Goal: Task Accomplishment & Management: Manage account settings

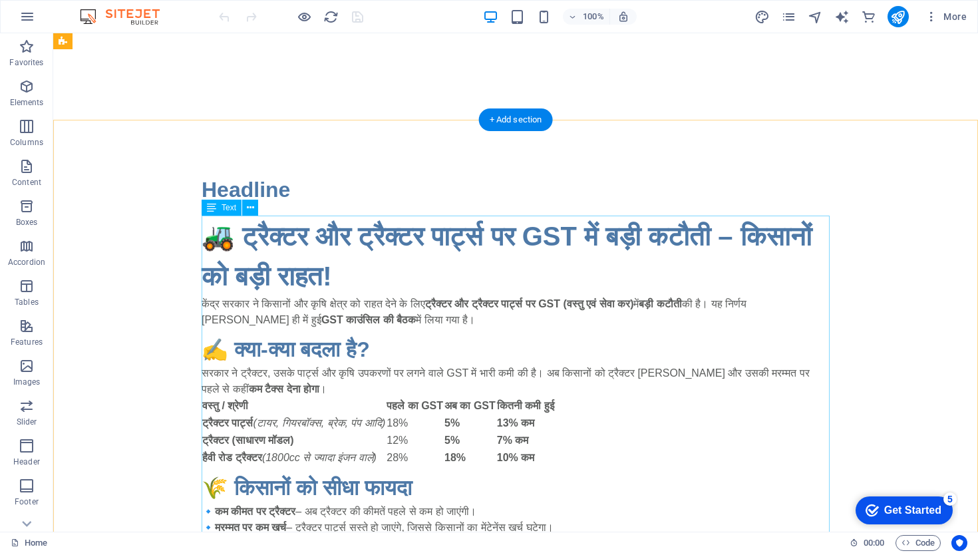
scroll to position [91, 0]
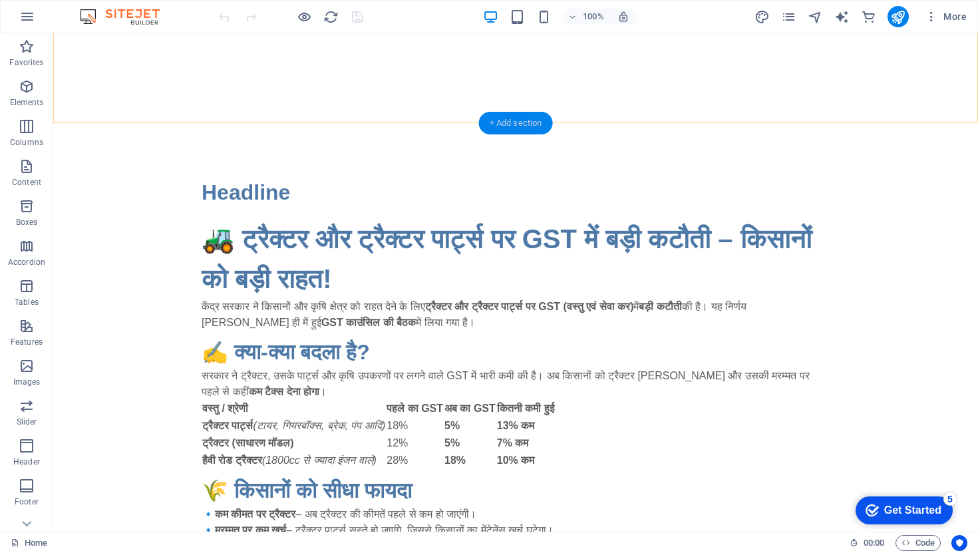
click at [511, 123] on div "+ Add section" at bounding box center [516, 123] width 74 height 23
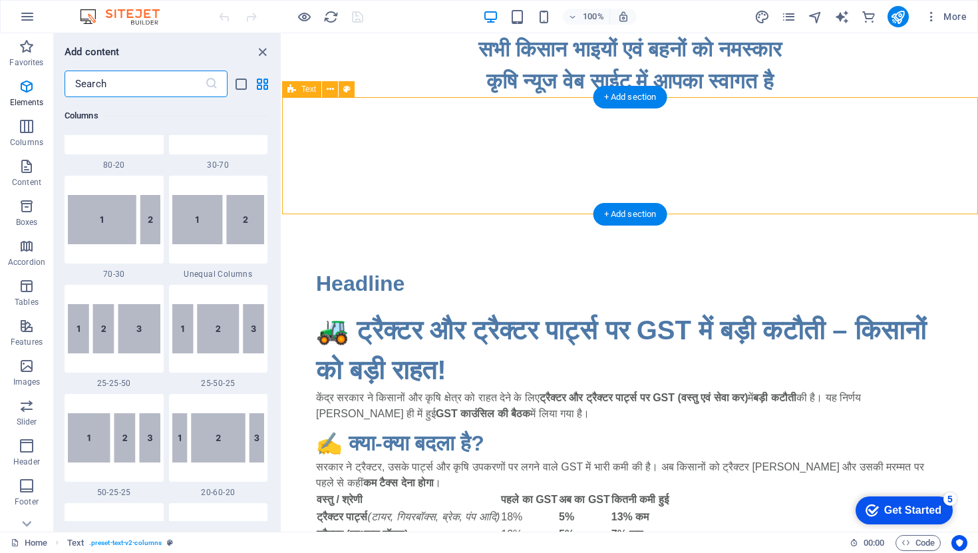
scroll to position [2328, 0]
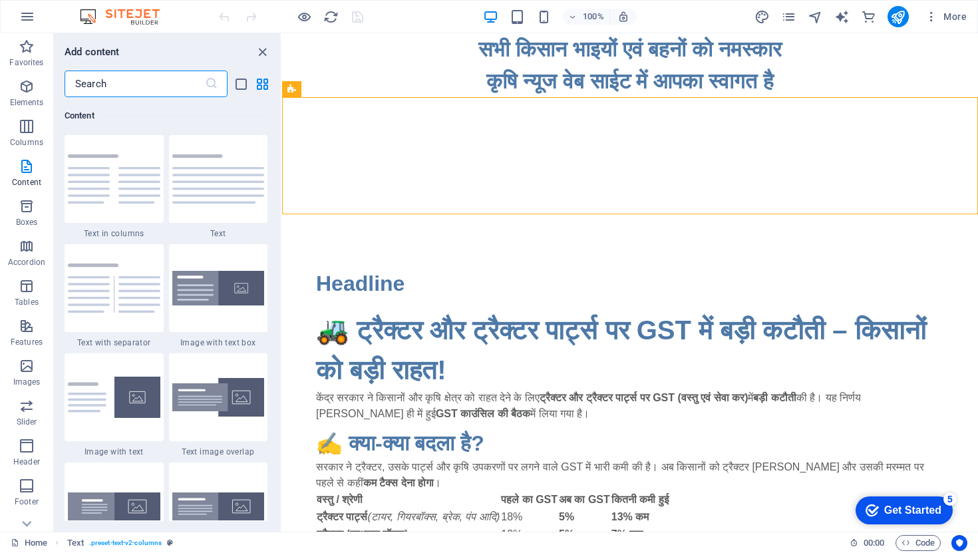
click at [128, 88] on input "text" at bounding box center [135, 84] width 140 height 27
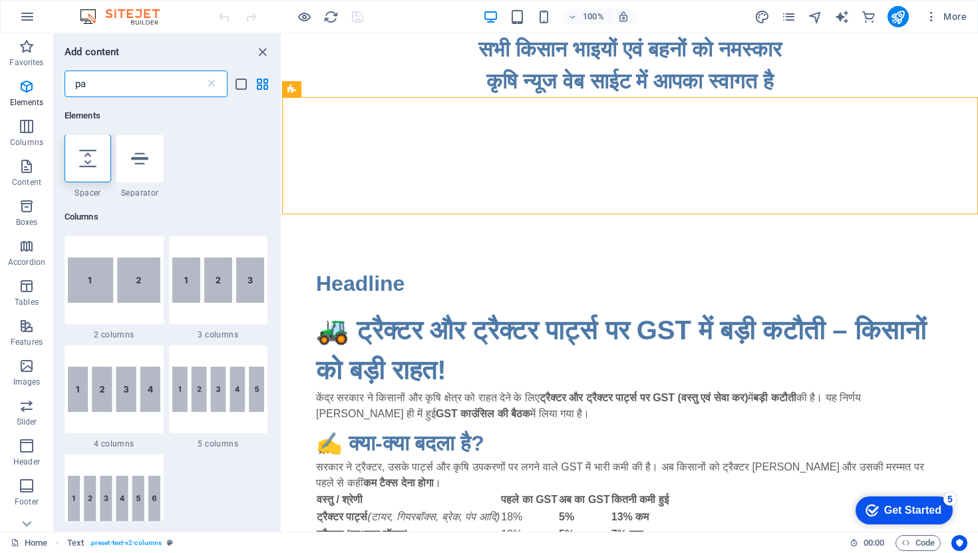
scroll to position [0, 0]
type input "p"
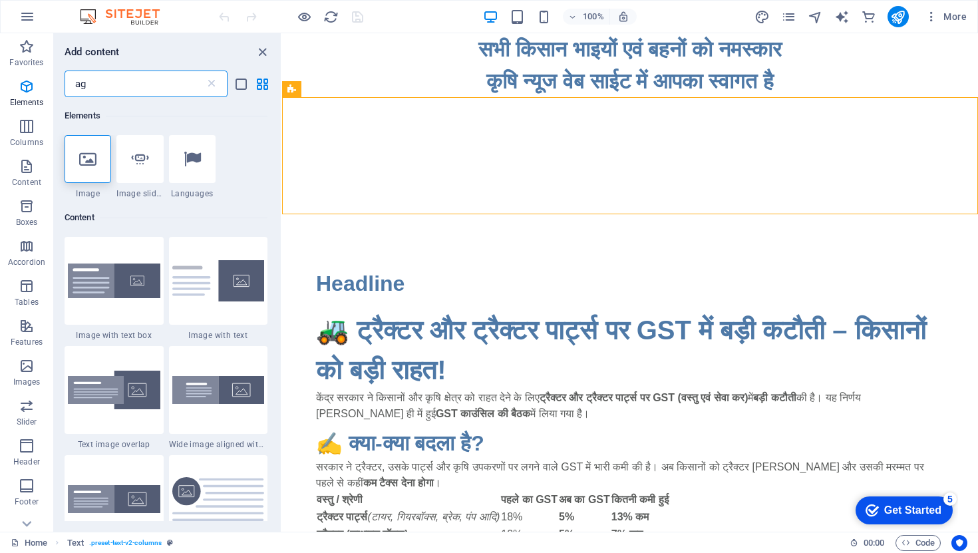
type input "a"
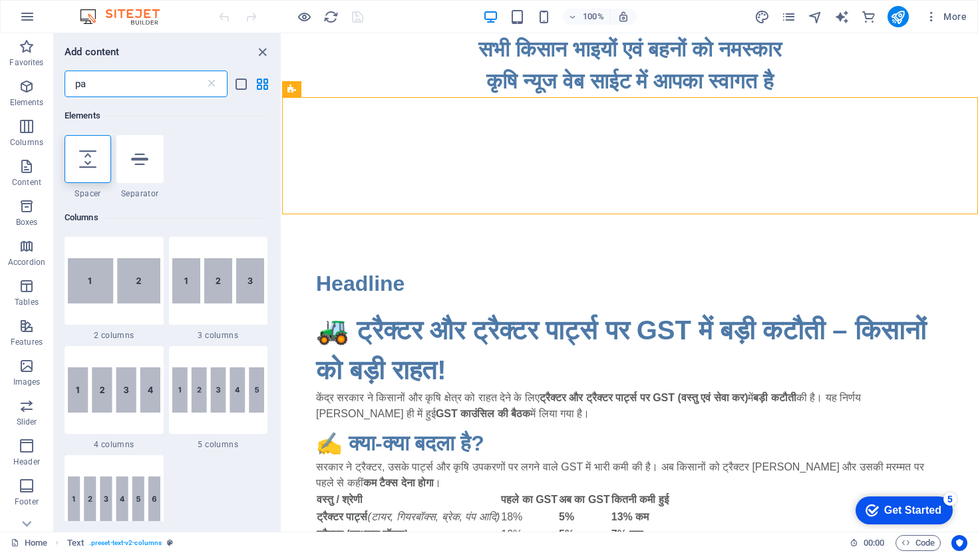
type input "p"
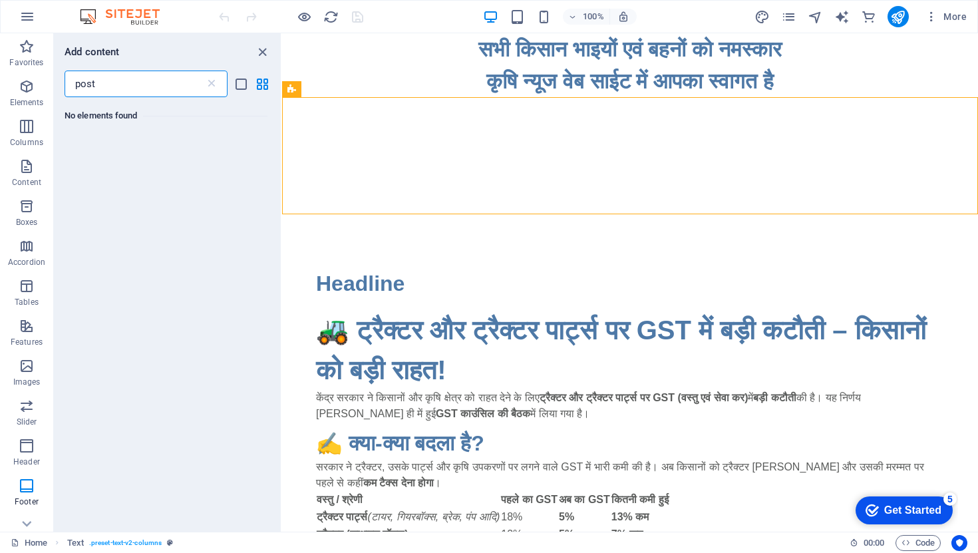
type input "post"
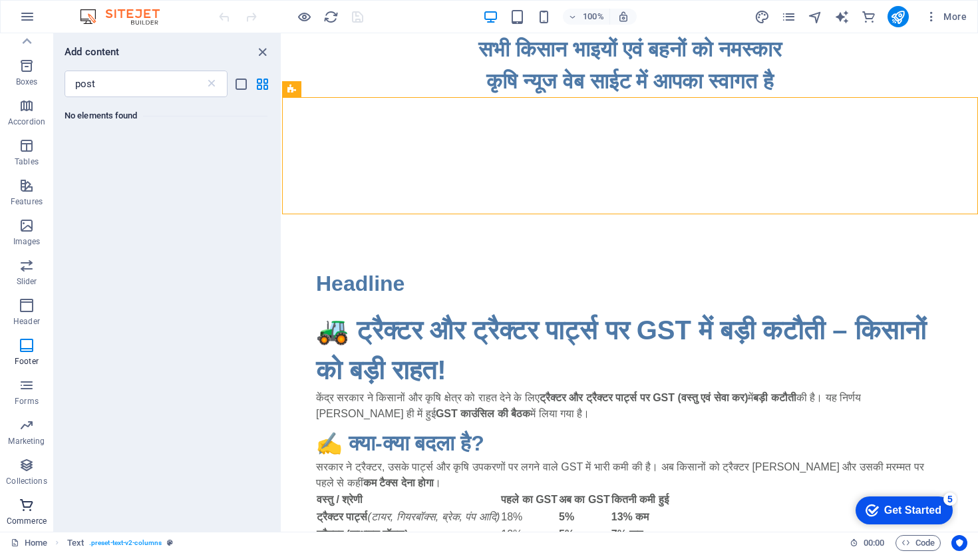
click at [28, 510] on icon "button" at bounding box center [27, 505] width 16 height 16
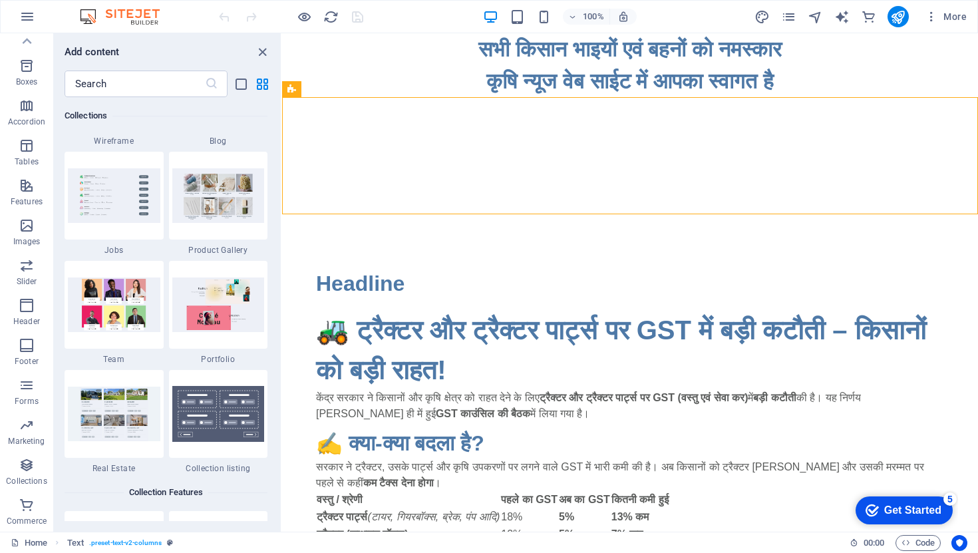
scroll to position [12823, 0]
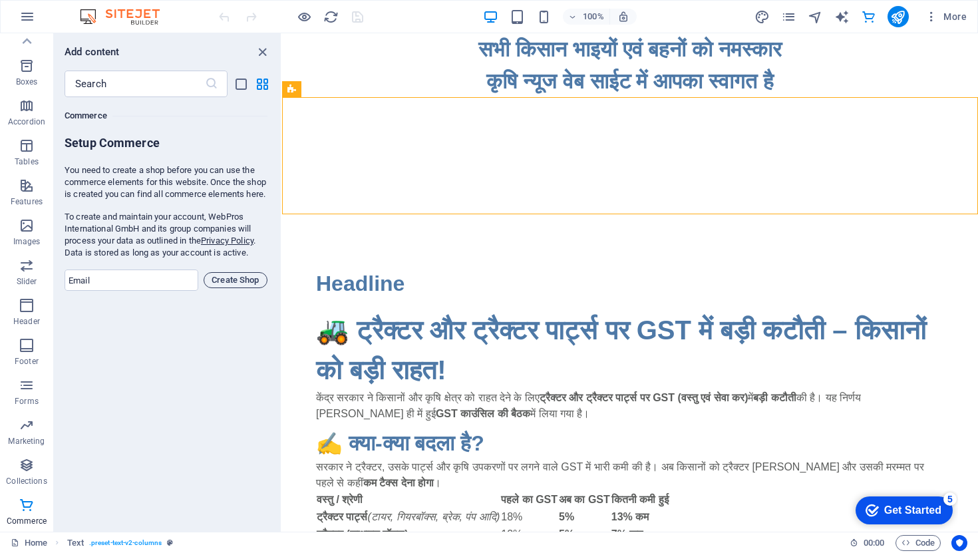
click at [228, 288] on span "Create Shop" at bounding box center [236, 280] width 52 height 16
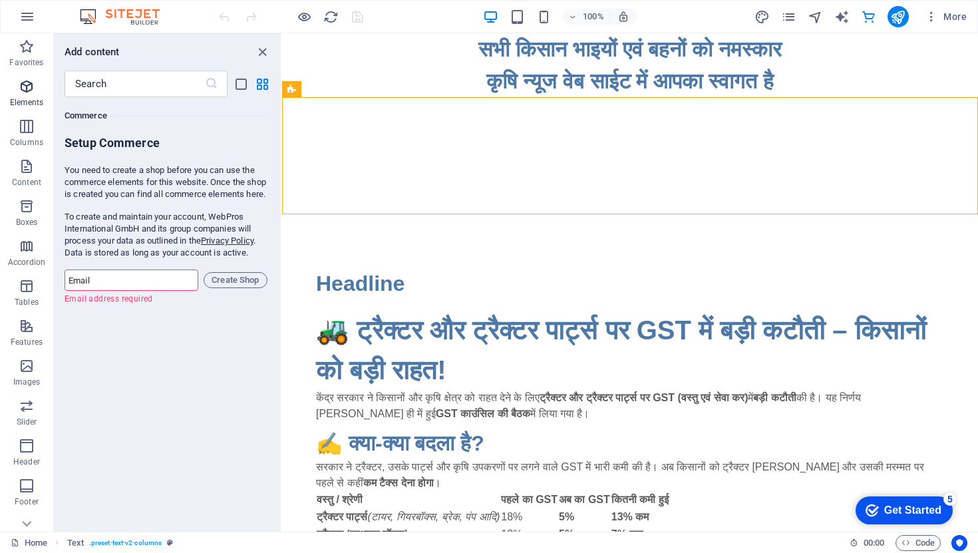
click at [27, 87] on icon "button" at bounding box center [27, 87] width 16 height 16
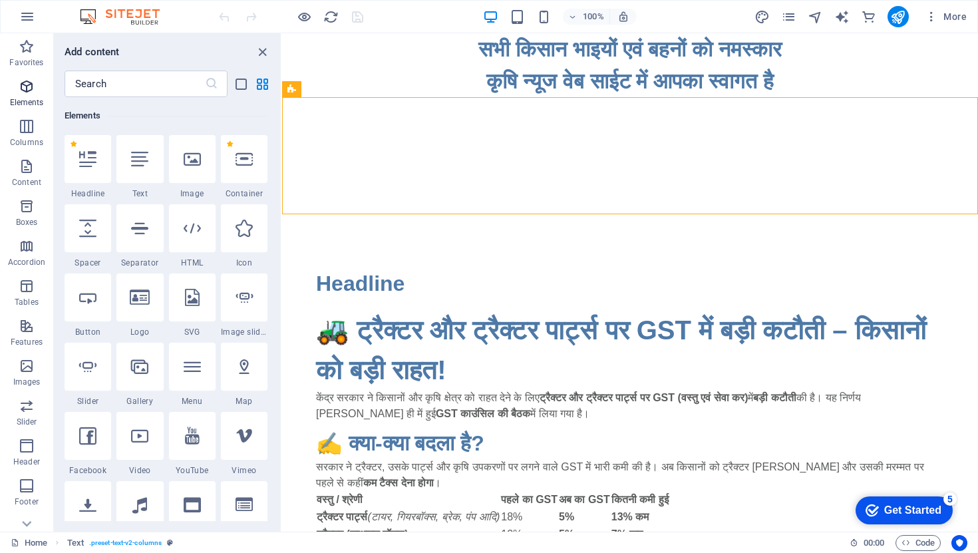
scroll to position [142, 0]
click at [37, 287] on span "Tables" at bounding box center [26, 294] width 53 height 32
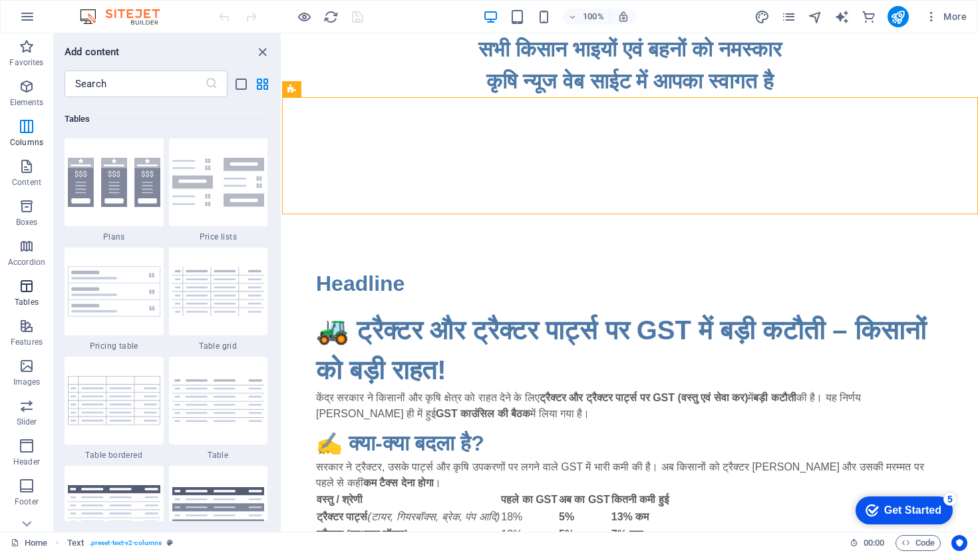
scroll to position [4609, 0]
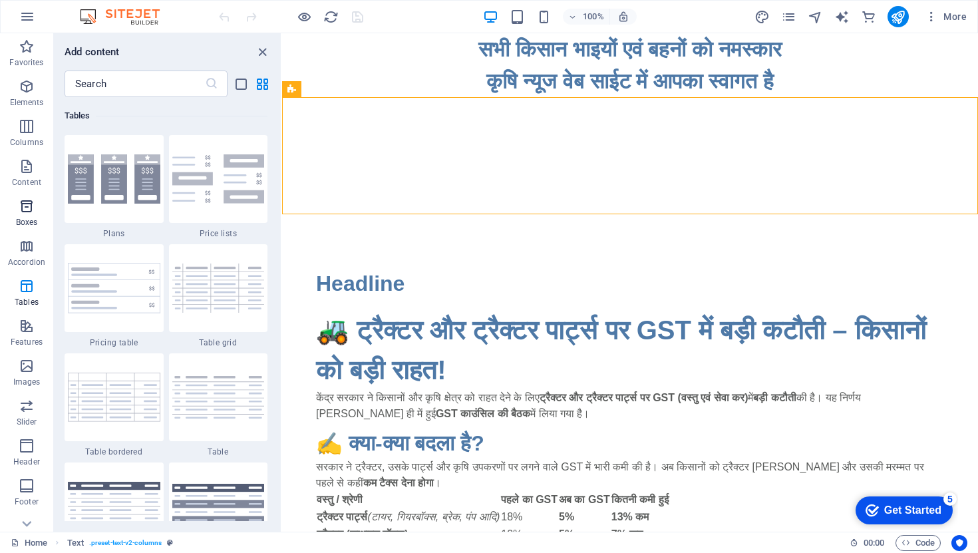
click at [31, 208] on icon "button" at bounding box center [27, 206] width 16 height 16
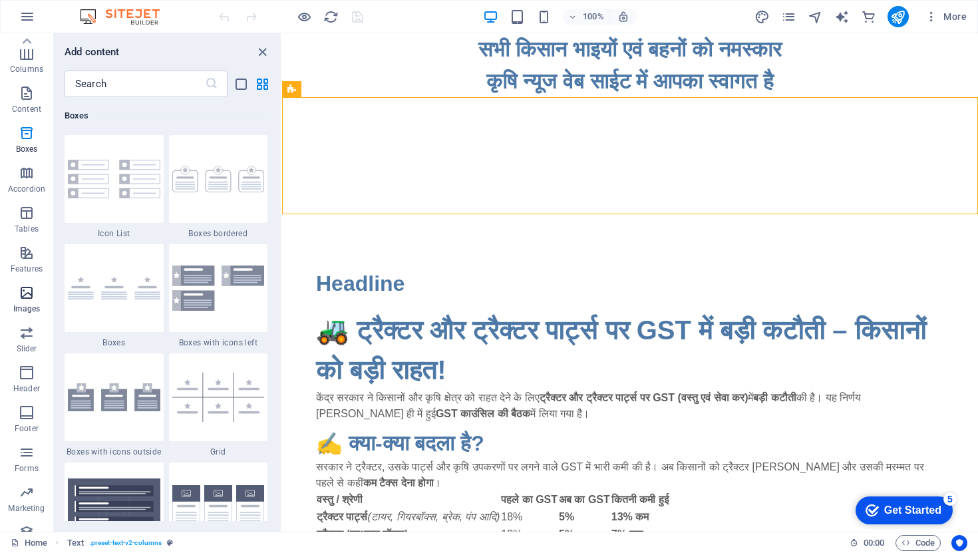
scroll to position [0, 0]
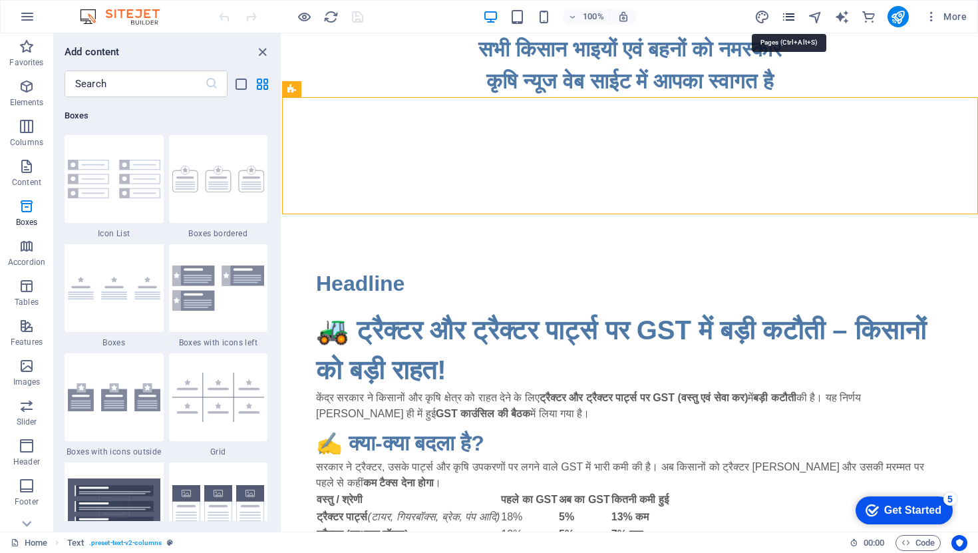
click at [793, 14] on icon "pages" at bounding box center [788, 16] width 15 height 15
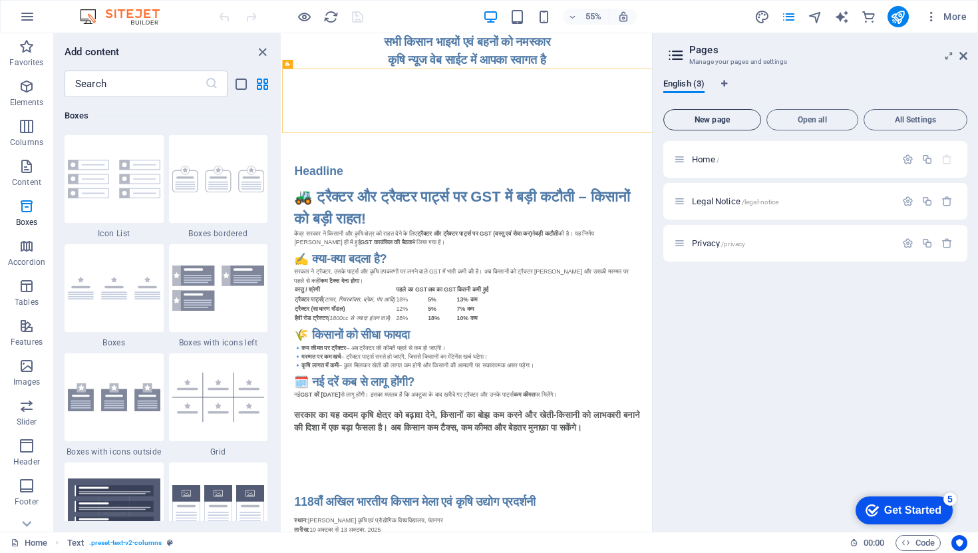
click at [711, 116] on span "New page" at bounding box center [712, 120] width 86 height 8
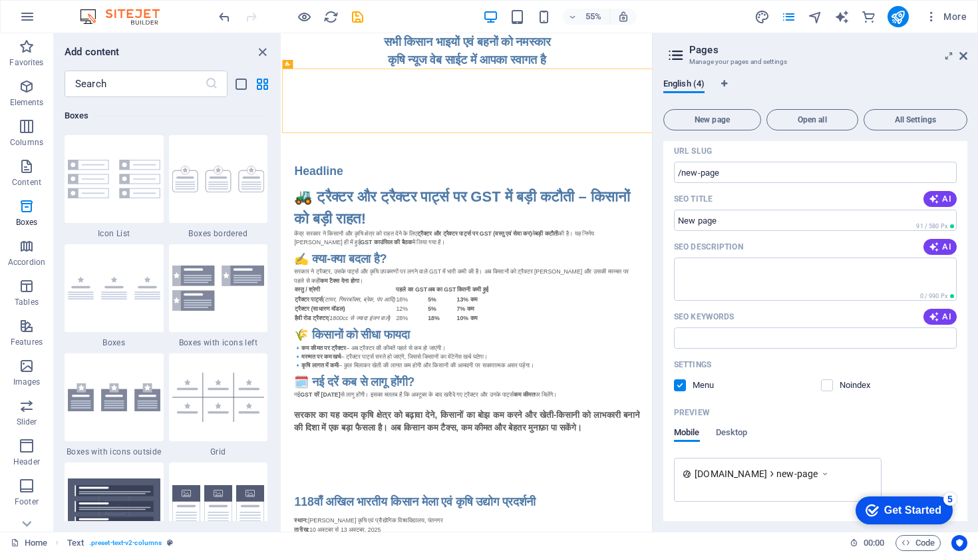
scroll to position [214, 0]
click at [725, 118] on span "New page" at bounding box center [712, 120] width 86 height 8
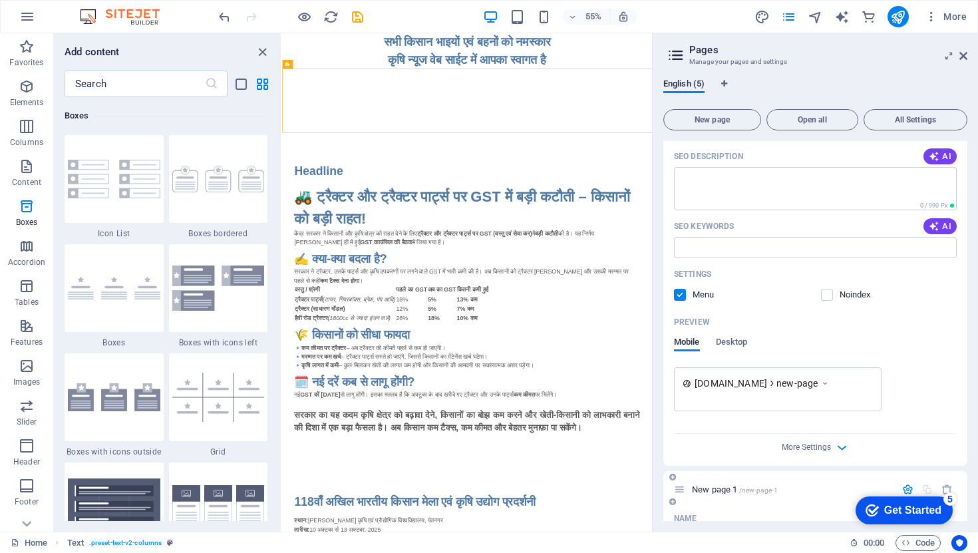
scroll to position [300, 0]
click at [682, 295] on label at bounding box center [680, 296] width 12 height 12
click at [0, 0] on input "checkbox" at bounding box center [0, 0] width 0 height 0
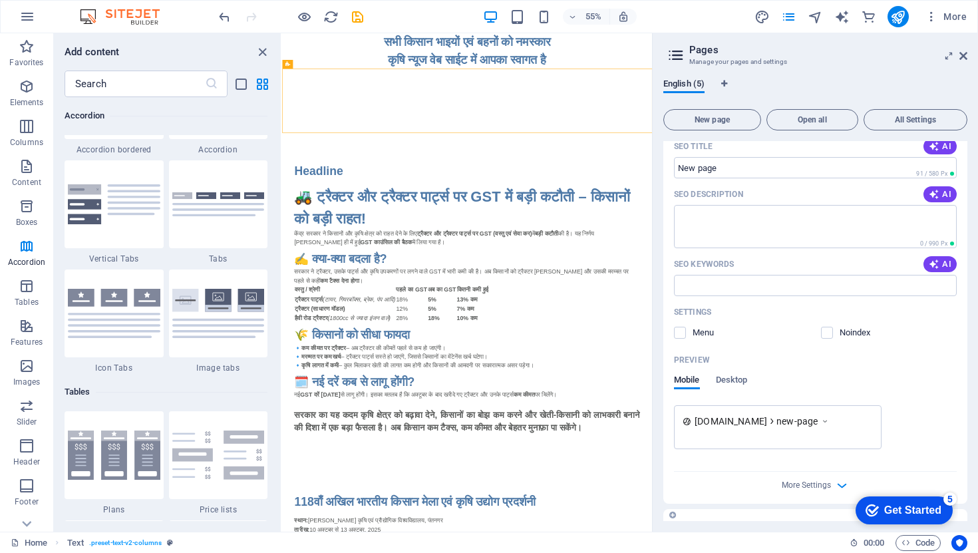
scroll to position [0, 0]
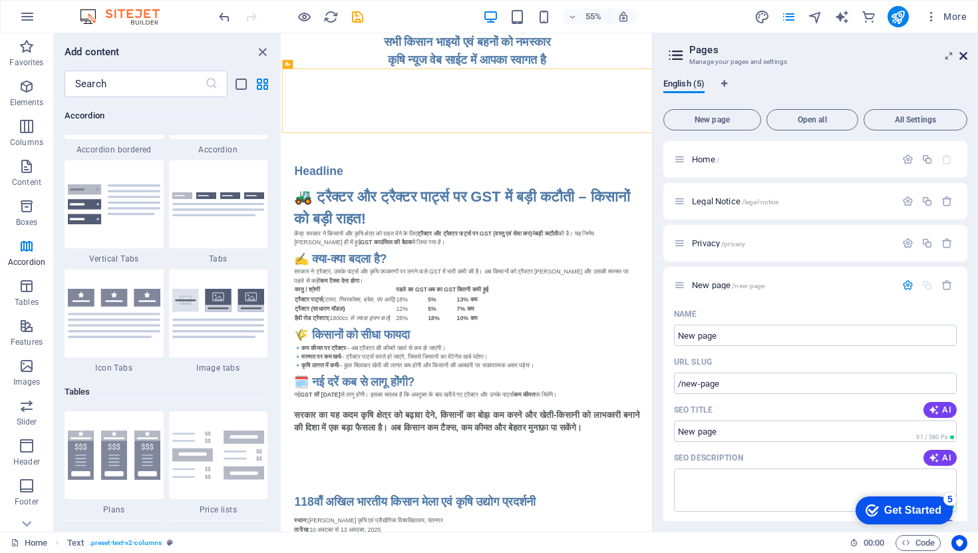
click at [966, 53] on icon at bounding box center [964, 56] width 8 height 11
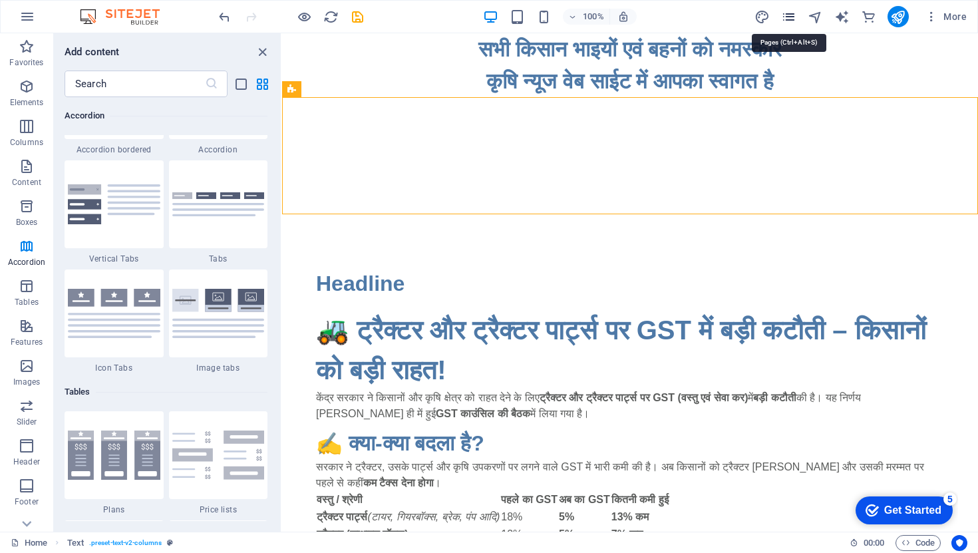
click at [794, 15] on icon "pages" at bounding box center [788, 16] width 15 height 15
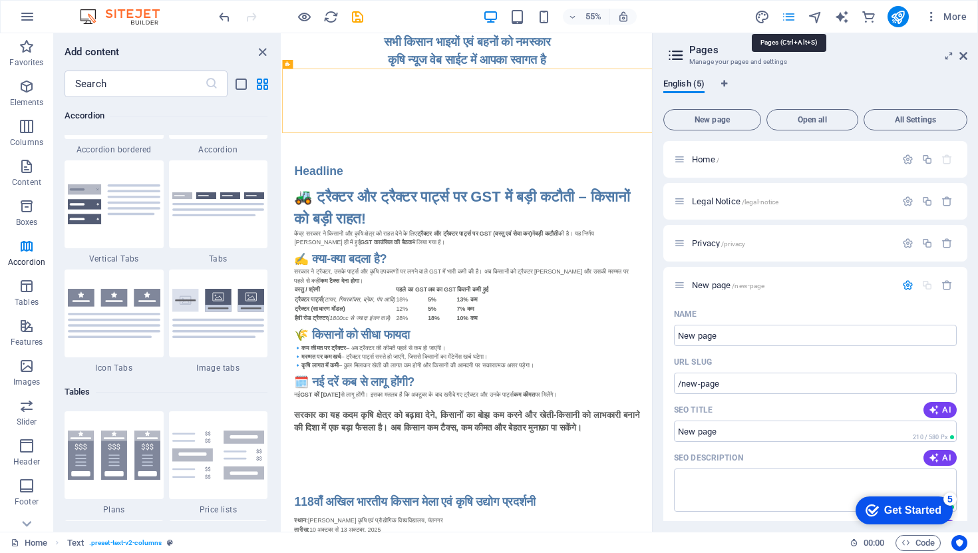
scroll to position [542, 0]
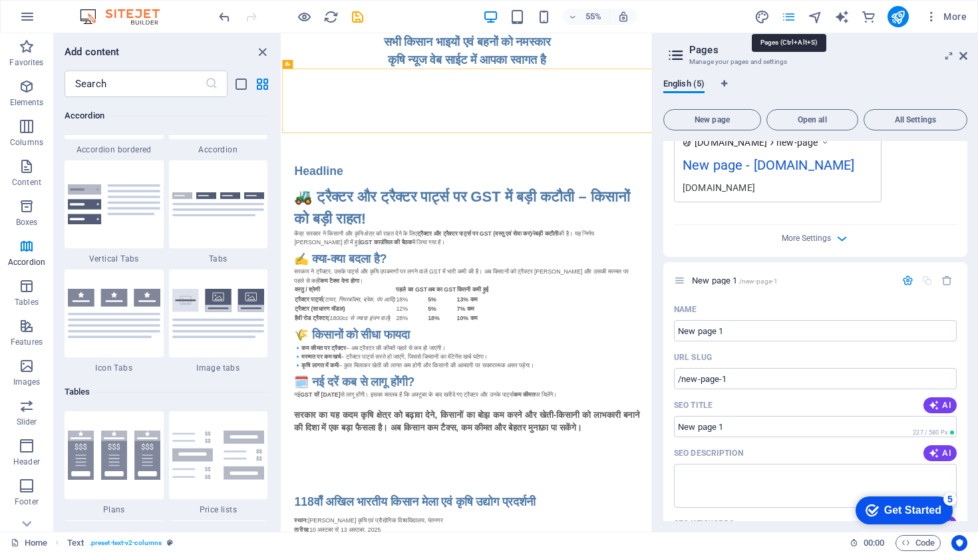
click at [794, 15] on icon "pages" at bounding box center [788, 16] width 15 height 15
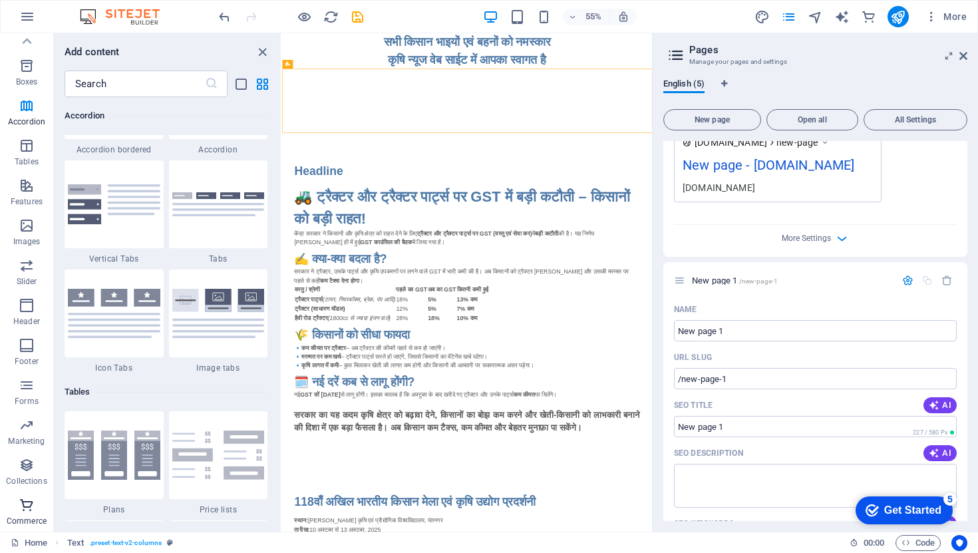
click at [34, 505] on icon "button" at bounding box center [27, 505] width 16 height 16
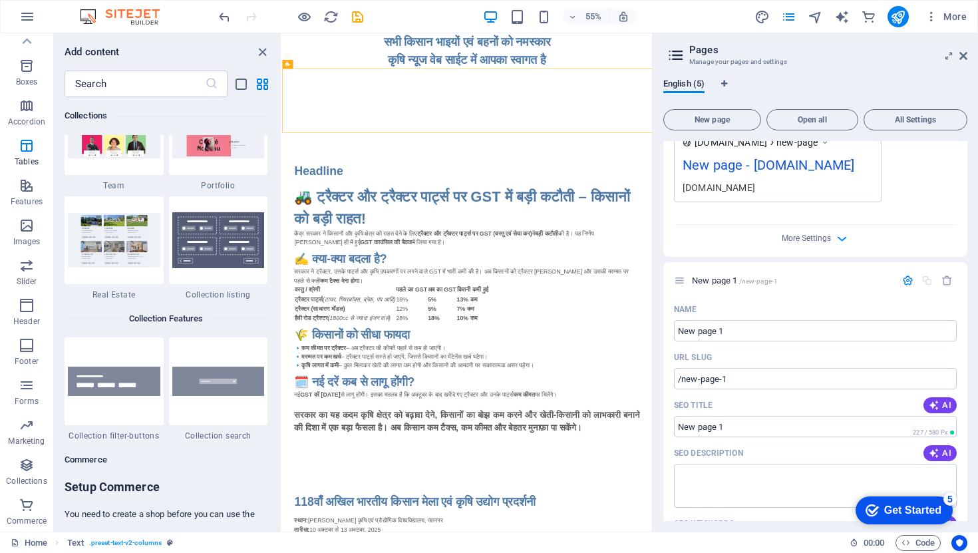
scroll to position [12823, 0]
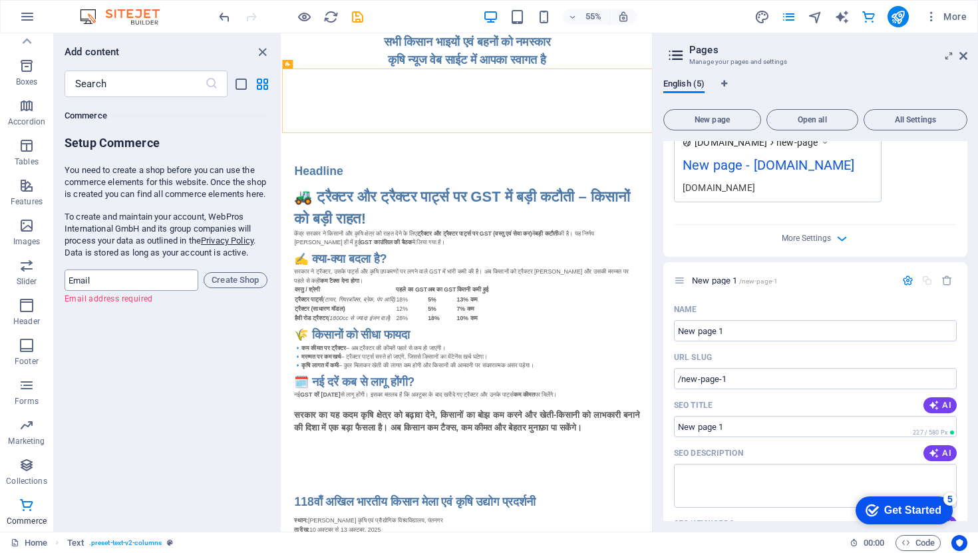
click at [157, 289] on input "email" at bounding box center [132, 279] width 134 height 21
type input "[EMAIL_ADDRESS][DOMAIN_NAME]"
click at [226, 288] on span "Create Shop" at bounding box center [236, 280] width 52 height 16
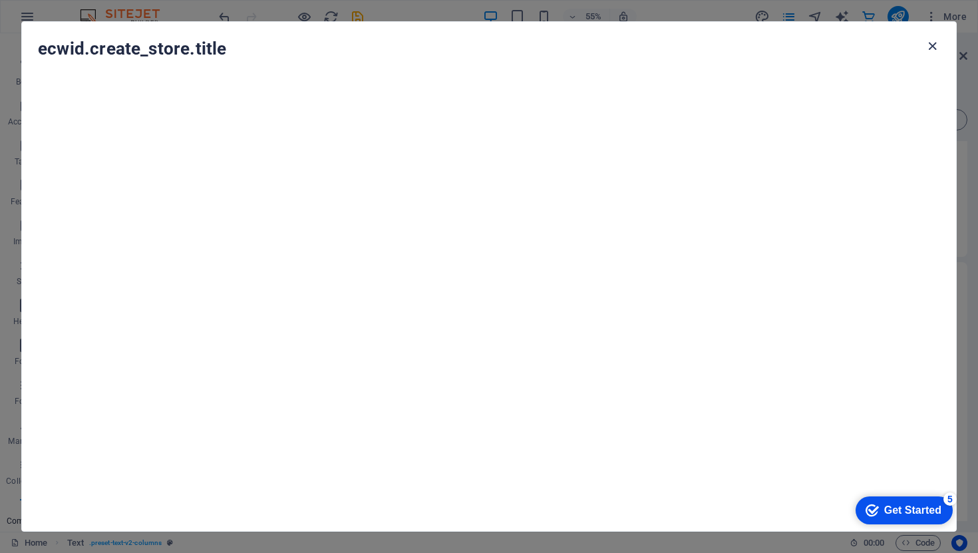
click at [935, 43] on icon "button" at bounding box center [932, 46] width 15 height 15
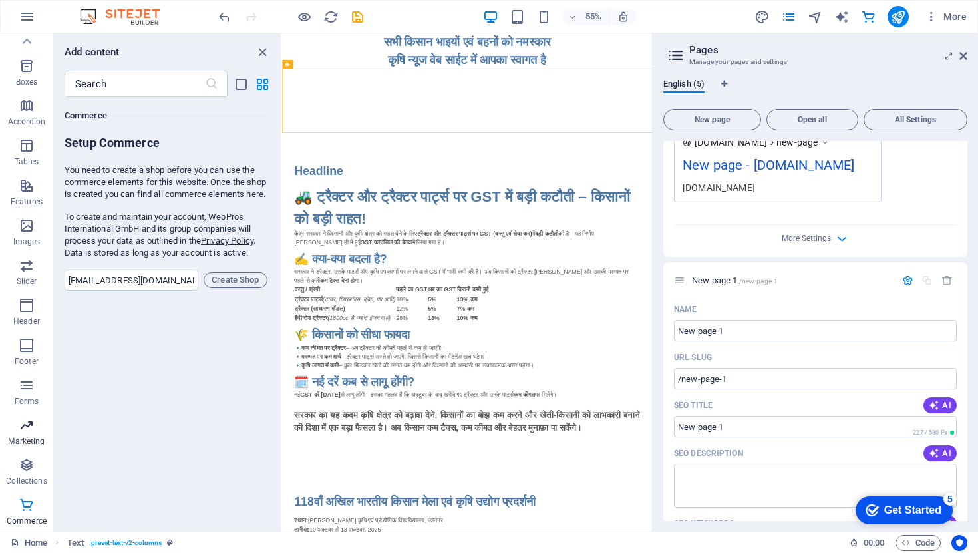
click at [24, 440] on p "Marketing" at bounding box center [26, 441] width 37 height 11
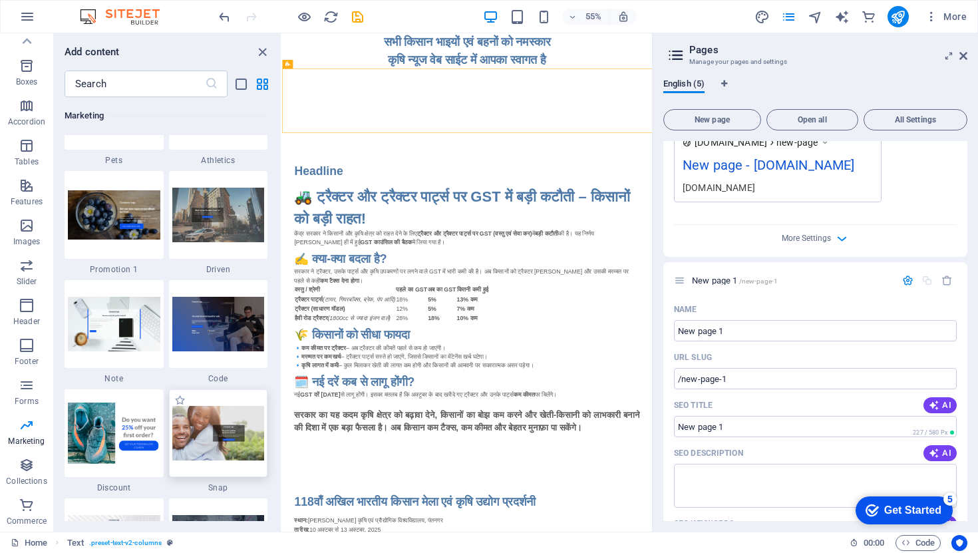
scroll to position [11461, 0]
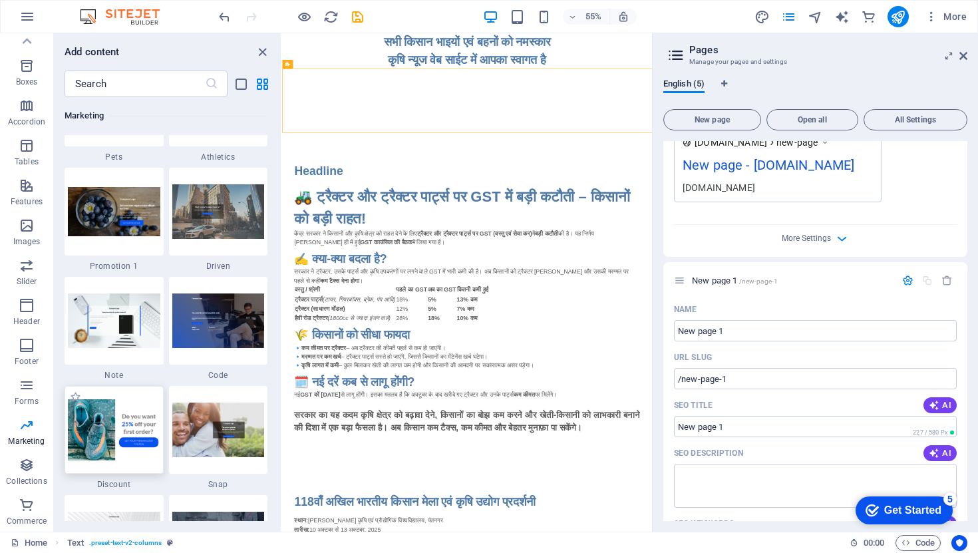
click at [111, 439] on img at bounding box center [114, 429] width 92 height 61
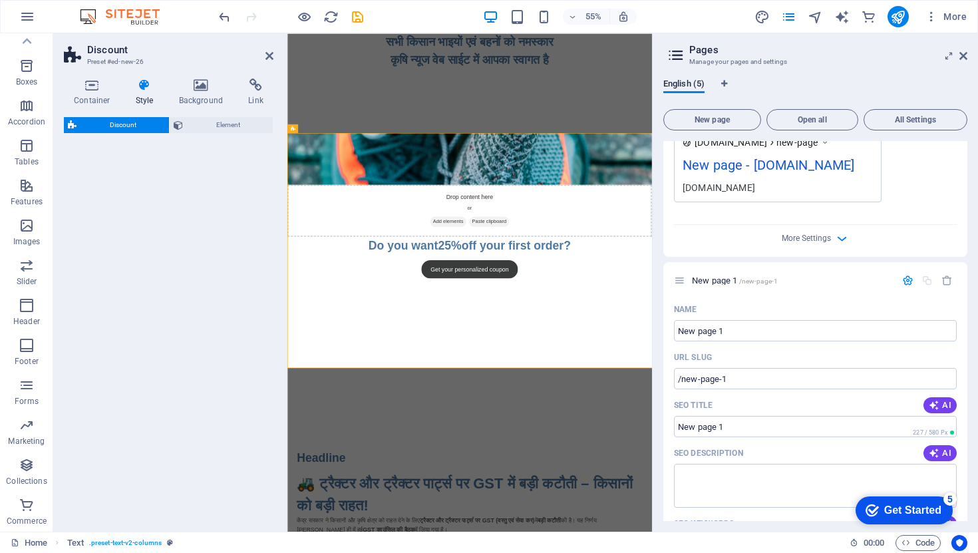
select select "rem"
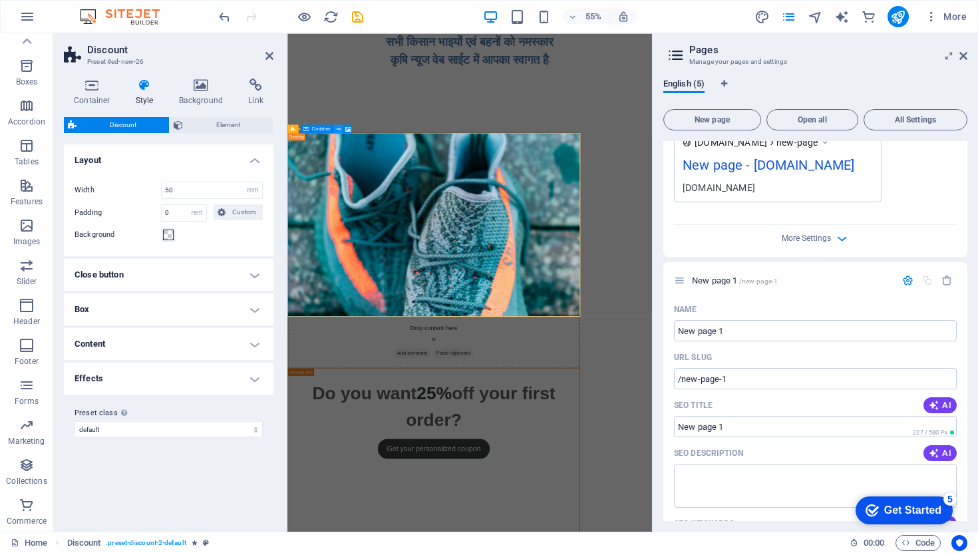
click at [340, 128] on button at bounding box center [338, 128] width 9 height 9
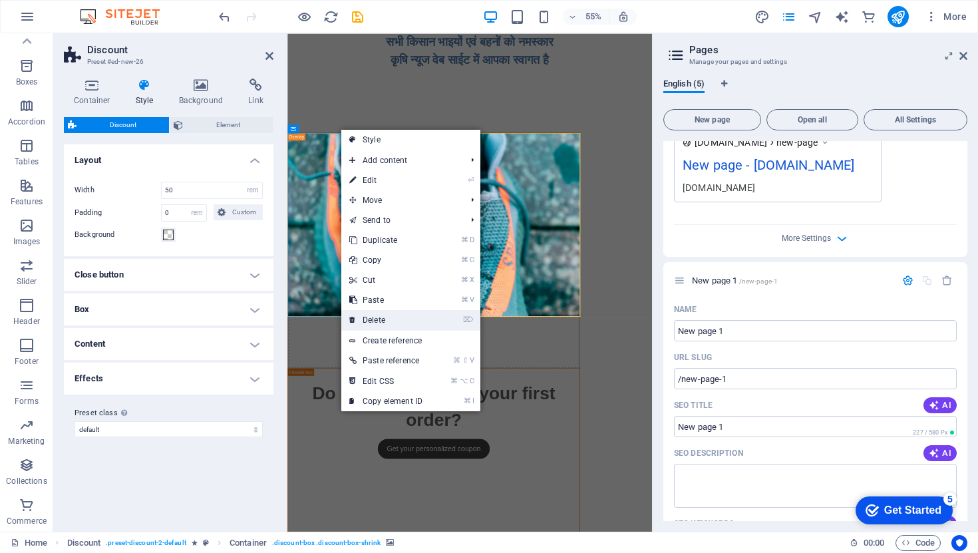
click at [384, 311] on link "⌦ Delete" at bounding box center [385, 320] width 89 height 20
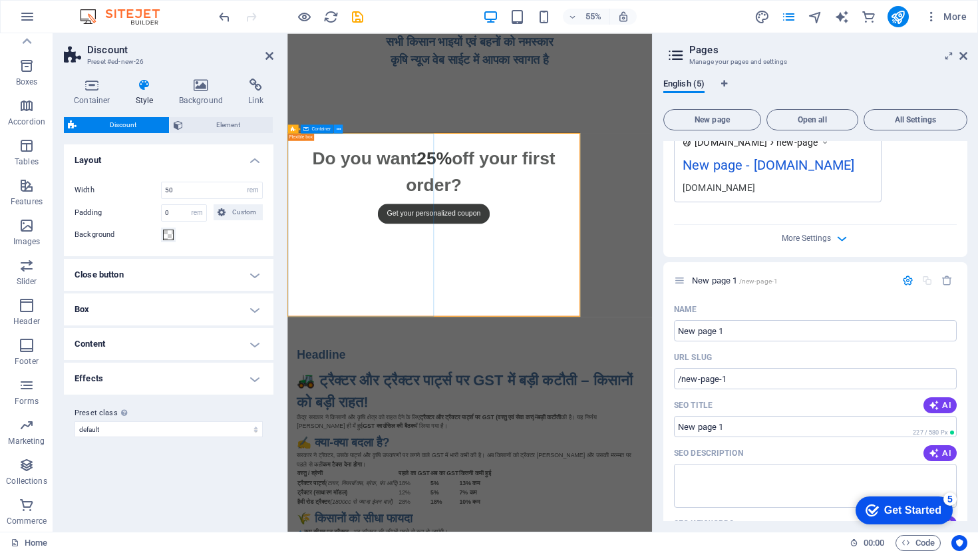
click at [337, 130] on icon at bounding box center [338, 129] width 4 height 8
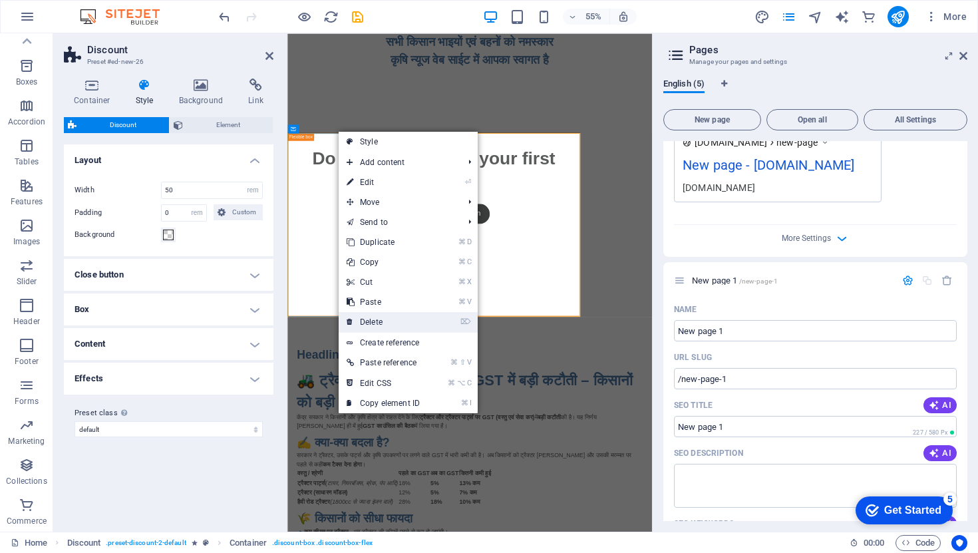
click at [379, 318] on link "⌦ Delete" at bounding box center [383, 322] width 89 height 20
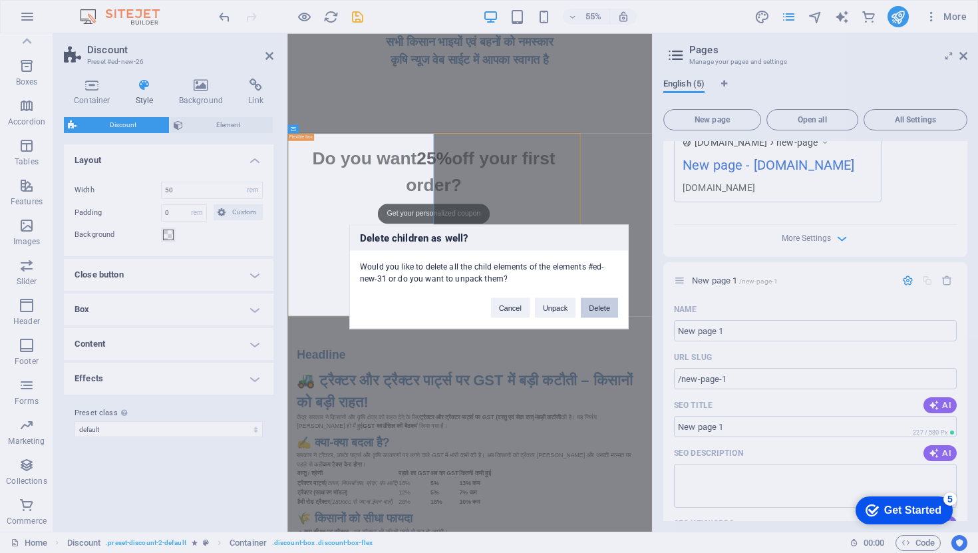
click at [598, 307] on button "Delete" at bounding box center [599, 307] width 37 height 20
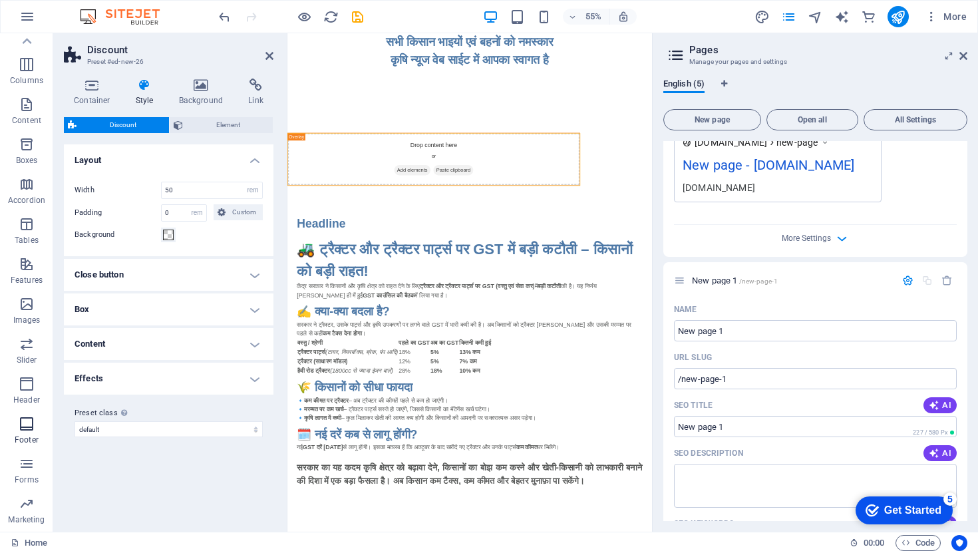
scroll to position [60, 0]
click at [35, 269] on span "Features" at bounding box center [26, 274] width 53 height 32
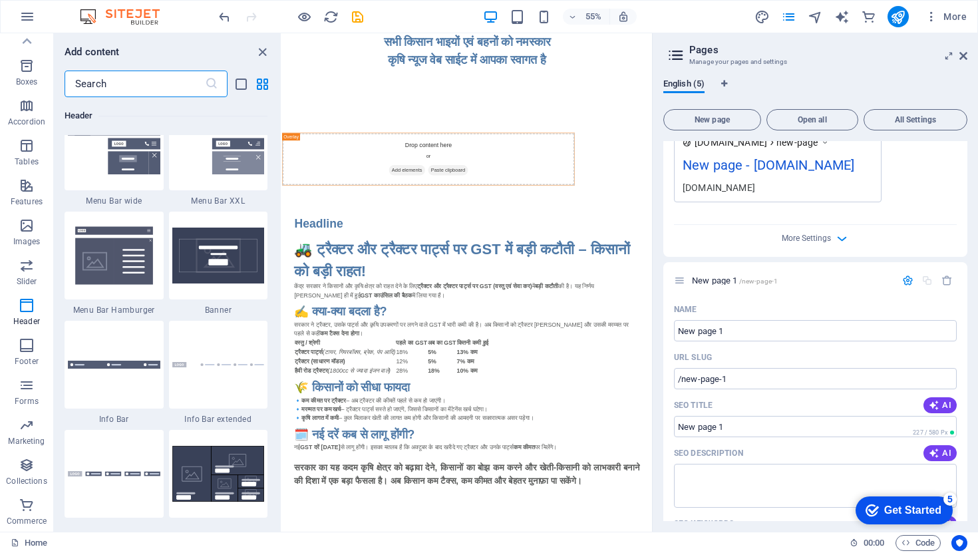
scroll to position [8372, 0]
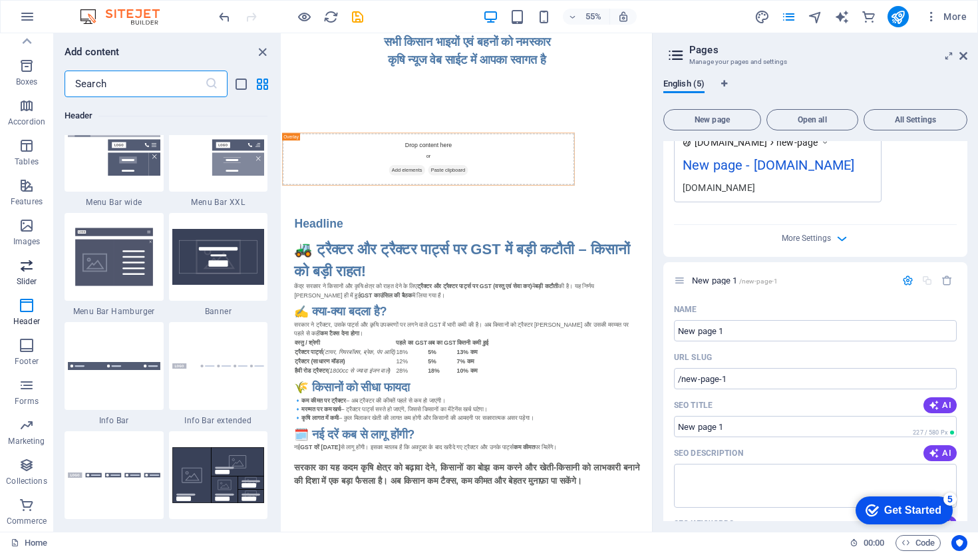
click at [25, 278] on p "Slider" at bounding box center [27, 281] width 21 height 11
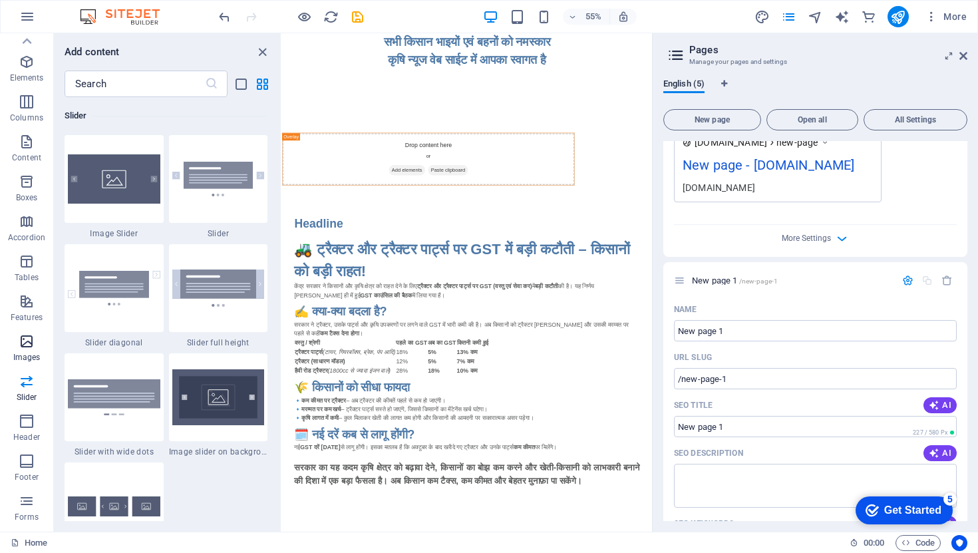
scroll to position [21, 0]
click at [32, 231] on icon "button" at bounding box center [27, 225] width 16 height 16
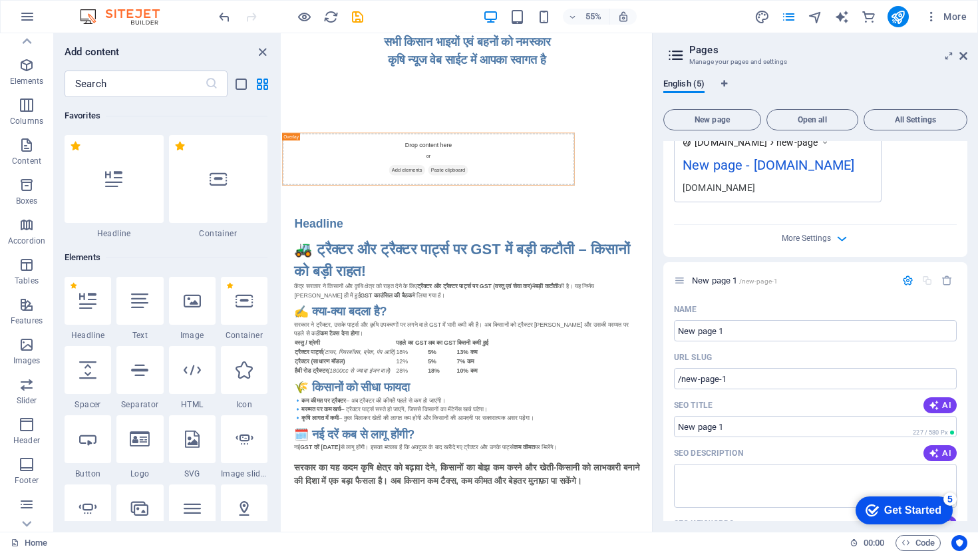
scroll to position [32, 0]
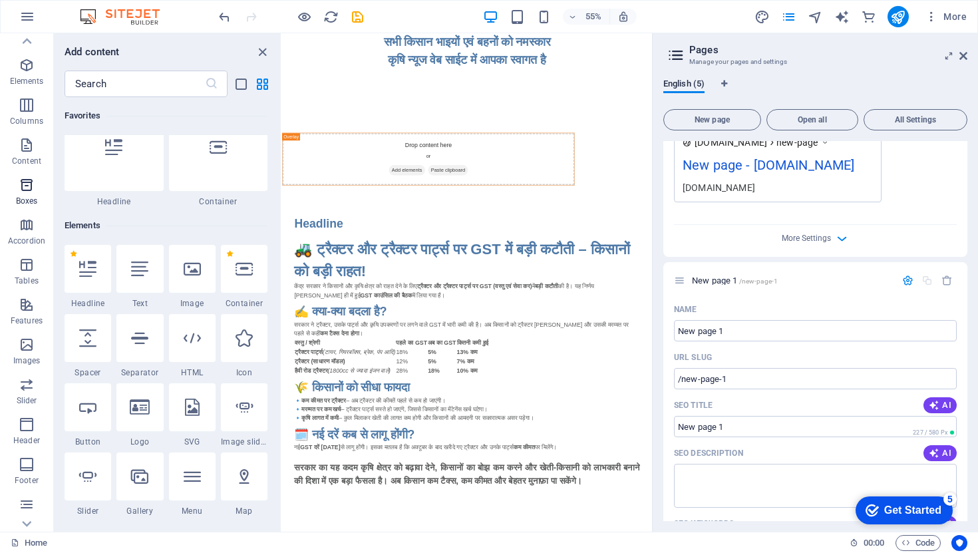
click at [32, 193] on span "Boxes" at bounding box center [26, 193] width 53 height 32
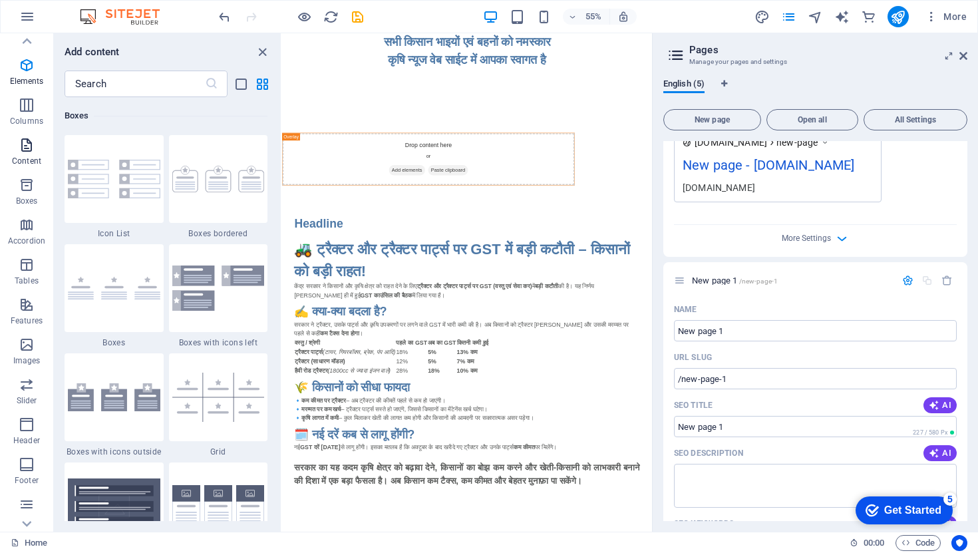
click at [31, 146] on icon "button" at bounding box center [27, 145] width 16 height 16
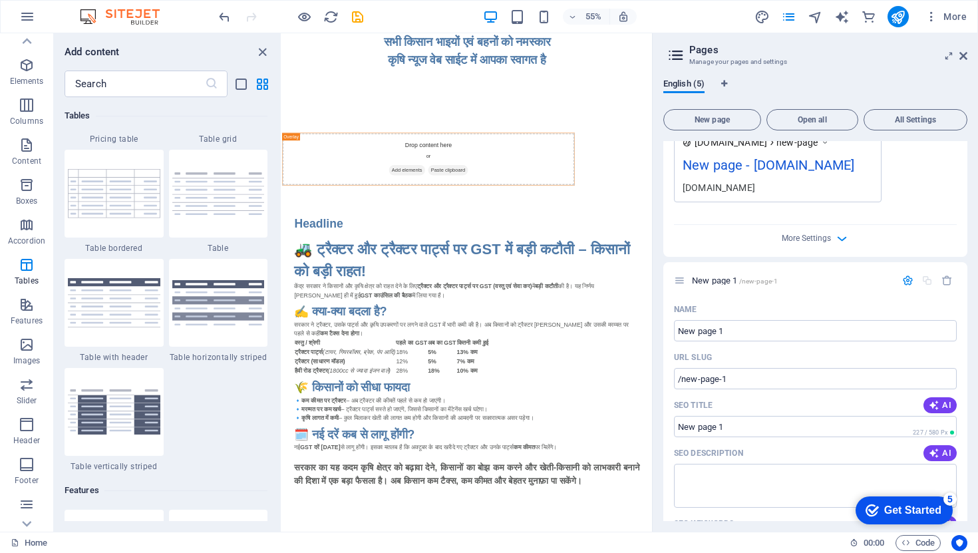
scroll to position [5005, 0]
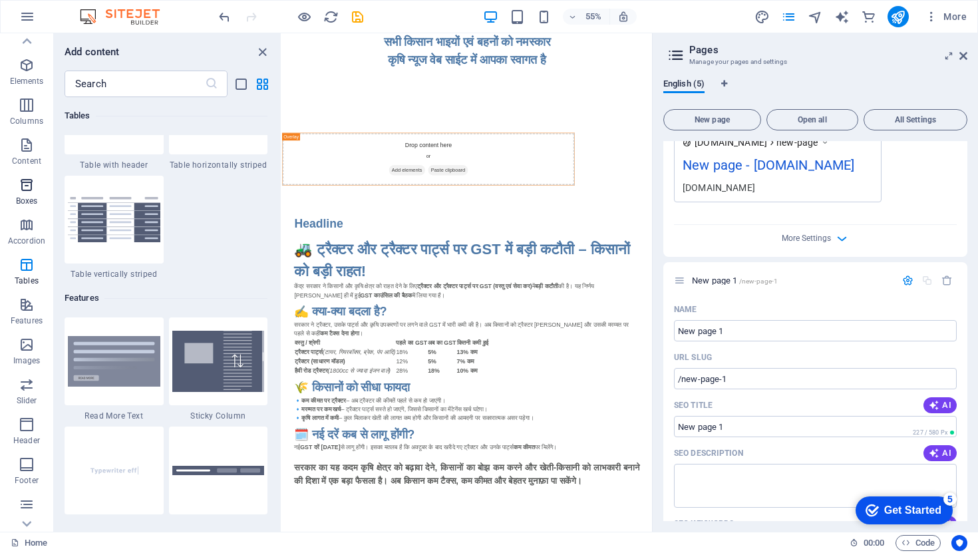
click at [34, 194] on span "Boxes" at bounding box center [26, 193] width 53 height 32
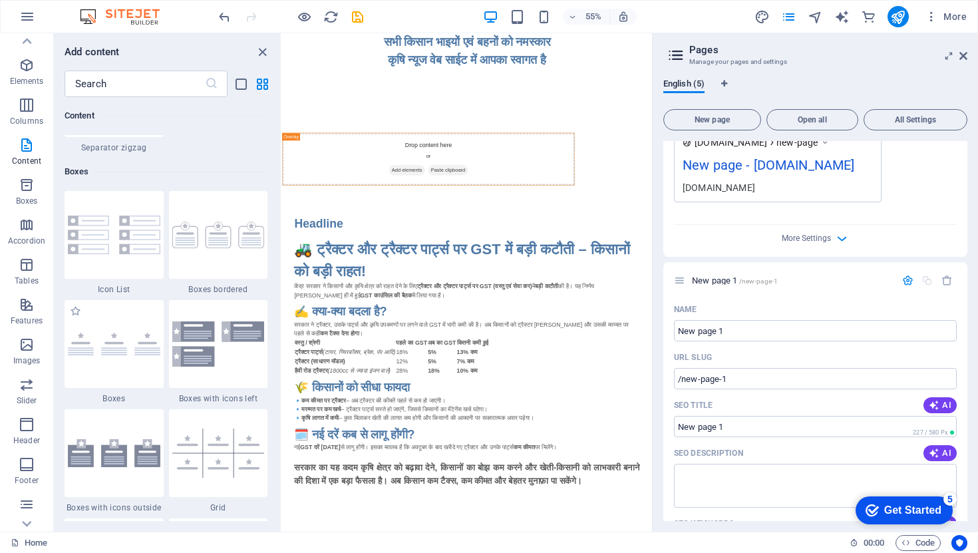
scroll to position [3601, 0]
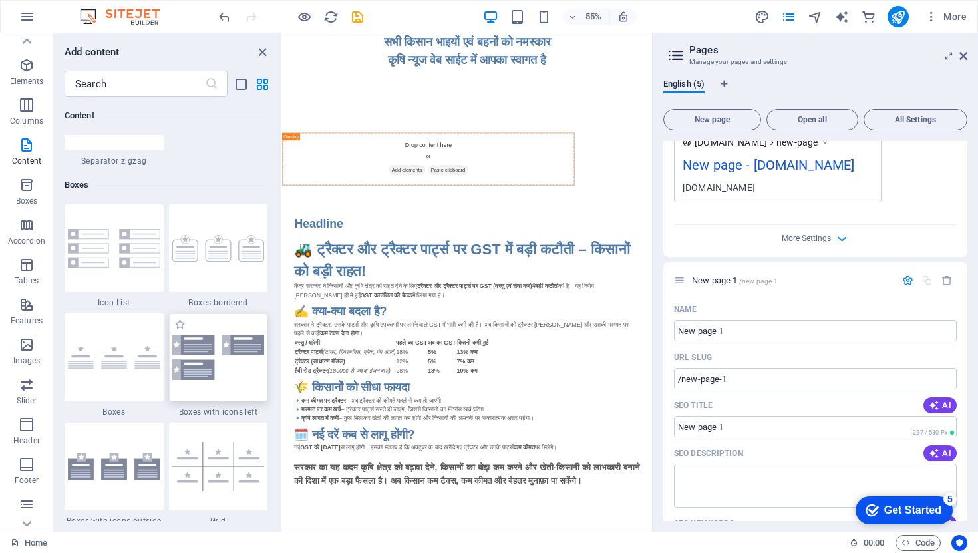
click at [213, 353] on img at bounding box center [218, 357] width 92 height 45
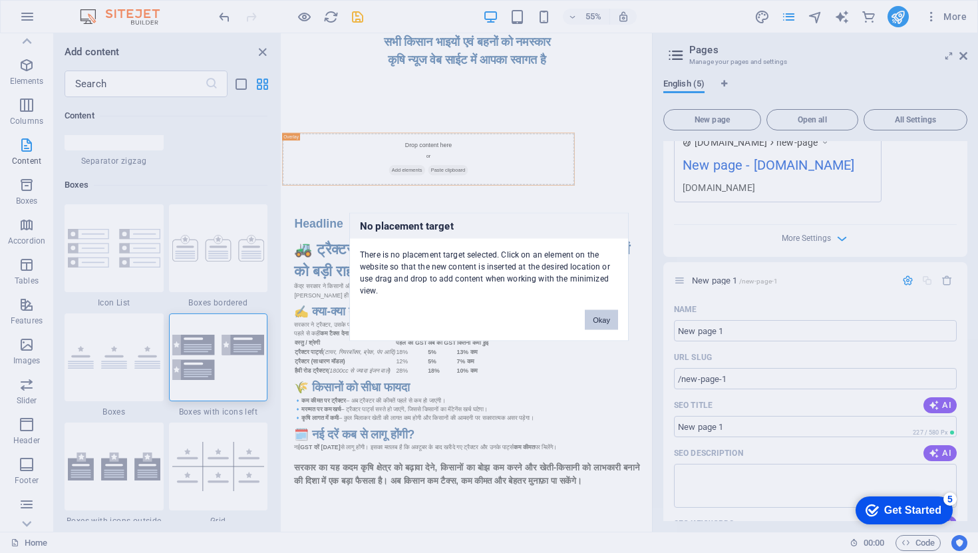
click at [612, 324] on button "Okay" at bounding box center [601, 319] width 33 height 20
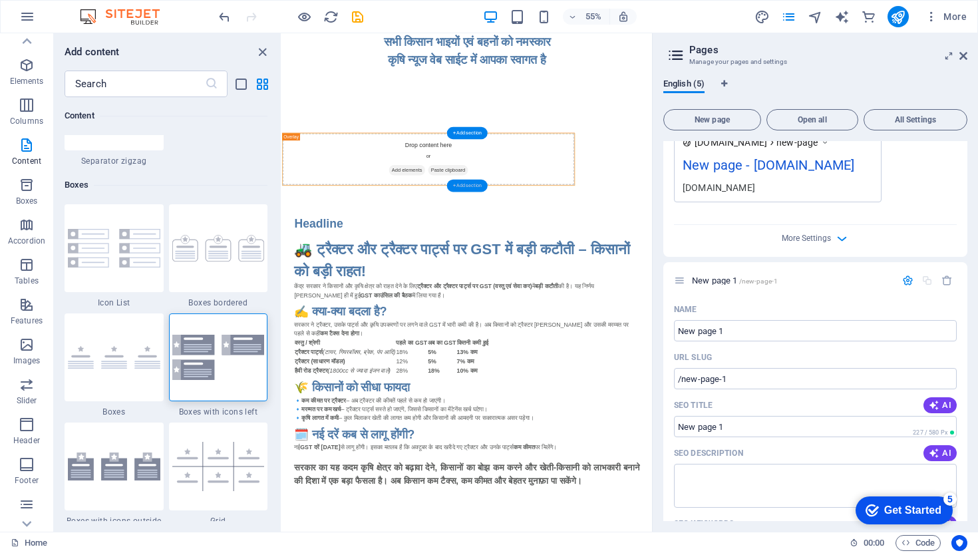
click at [460, 186] on div "+ Add section" at bounding box center [467, 185] width 41 height 13
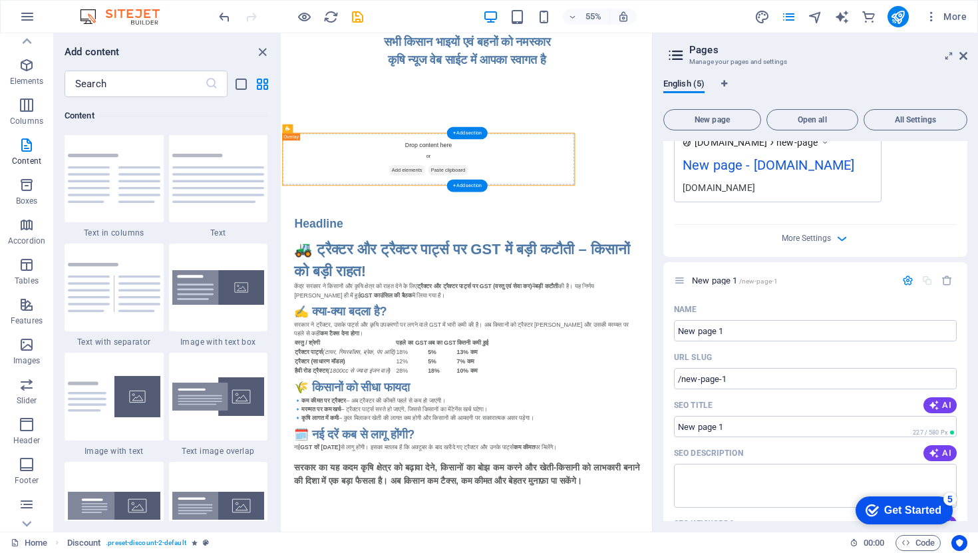
scroll to position [2328, 0]
click at [504, 285] on span "Add elements" at bounding box center [509, 282] width 66 height 19
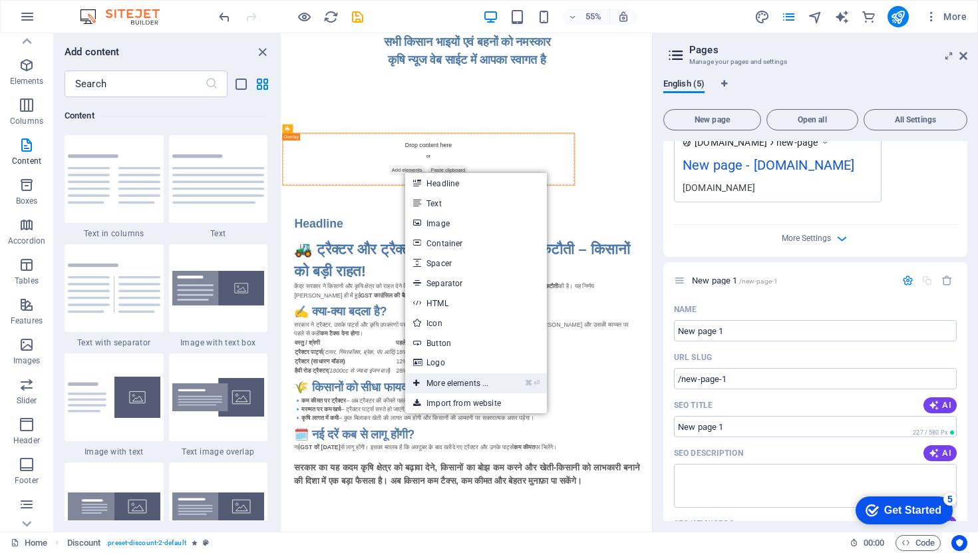
click at [488, 389] on link "⌘ ⏎ More elements ..." at bounding box center [450, 383] width 91 height 20
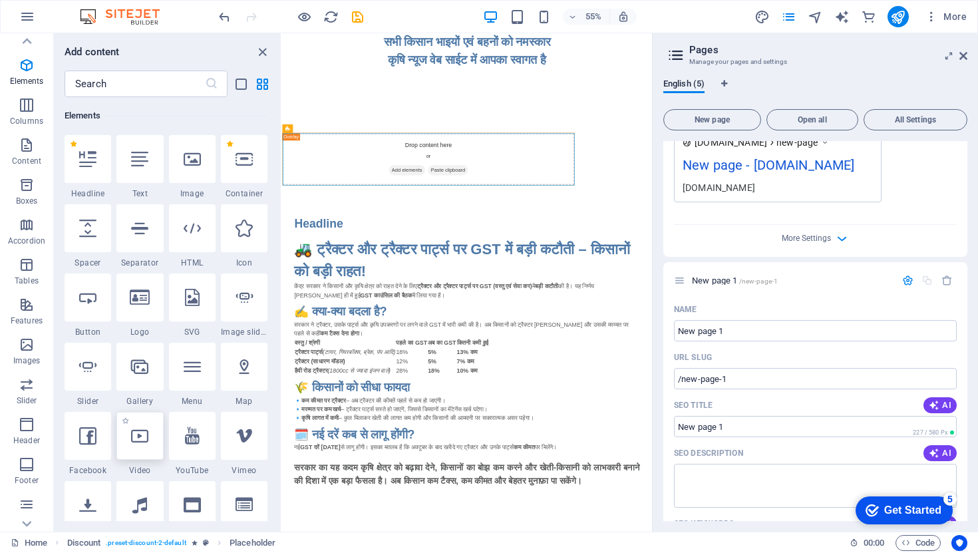
scroll to position [252, 0]
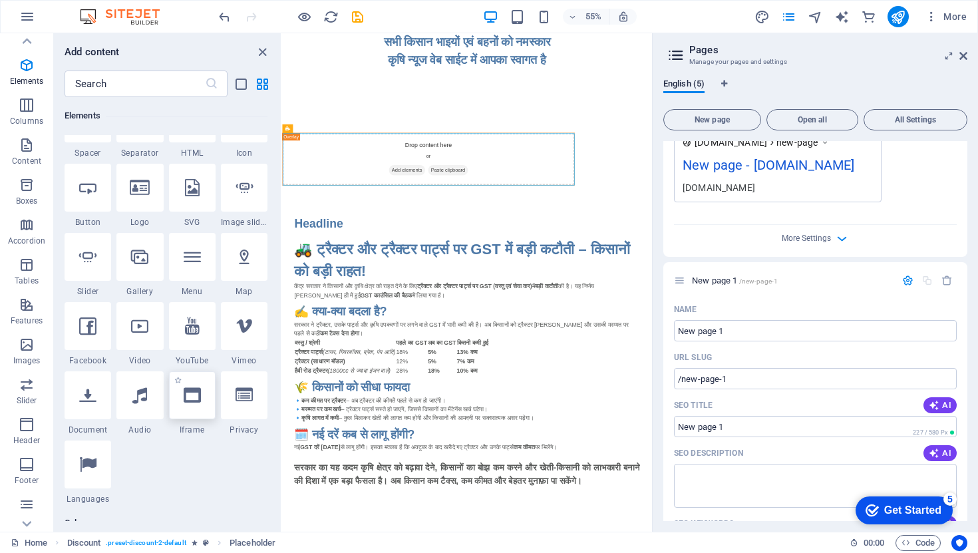
click at [195, 405] on div at bounding box center [192, 395] width 47 height 48
select select "%"
select select "px"
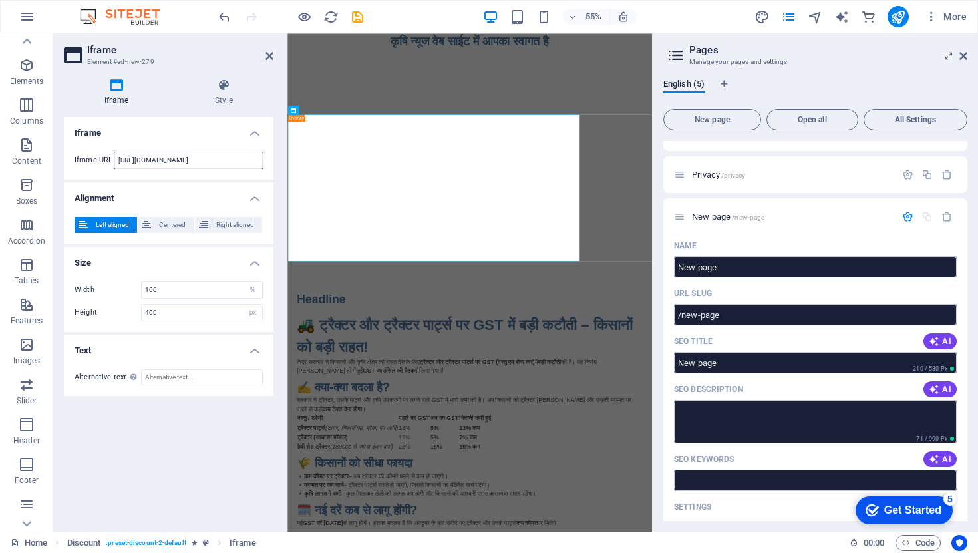
scroll to position [64, 0]
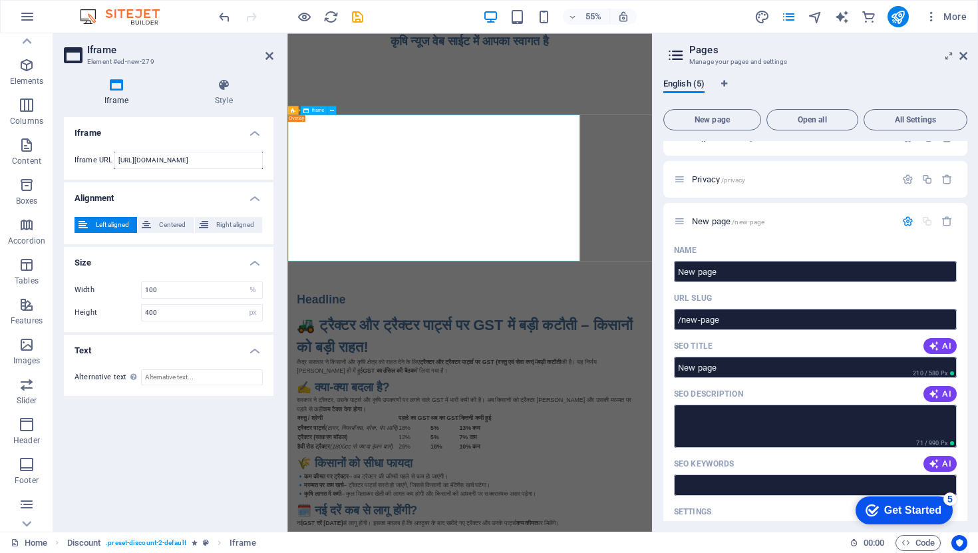
click at [357, 407] on div "</div>" at bounding box center [553, 314] width 531 height 266
click at [385, 328] on div "</div>" at bounding box center [553, 314] width 531 height 266
click at [216, 165] on input "[URL][DOMAIN_NAME]" at bounding box center [188, 160] width 148 height 17
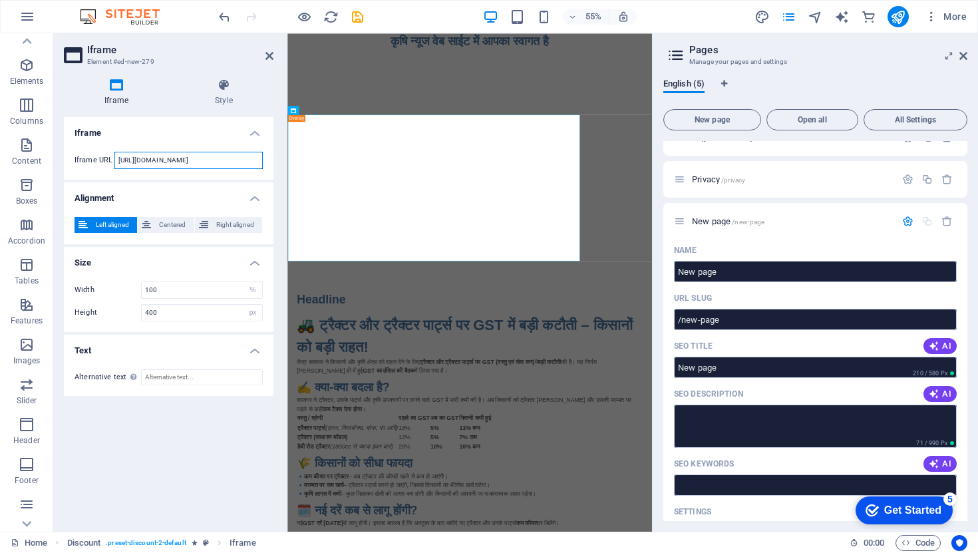
click at [216, 164] on input "[URL][DOMAIN_NAME]" at bounding box center [188, 160] width 148 height 17
click at [222, 178] on div "Iframe URL [URL][DOMAIN_NAME]" at bounding box center [169, 160] width 210 height 39
click at [731, 122] on span "New page" at bounding box center [712, 120] width 86 height 8
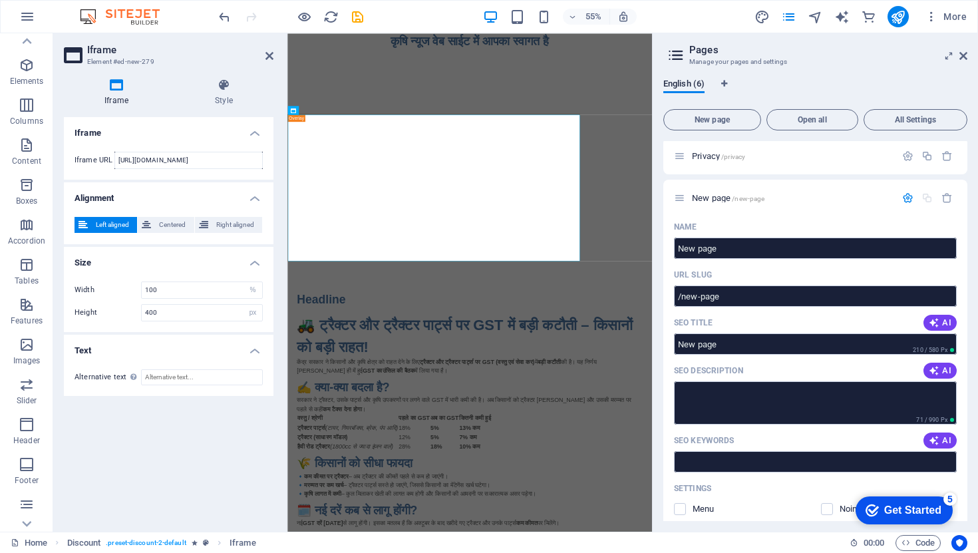
scroll to position [0, 0]
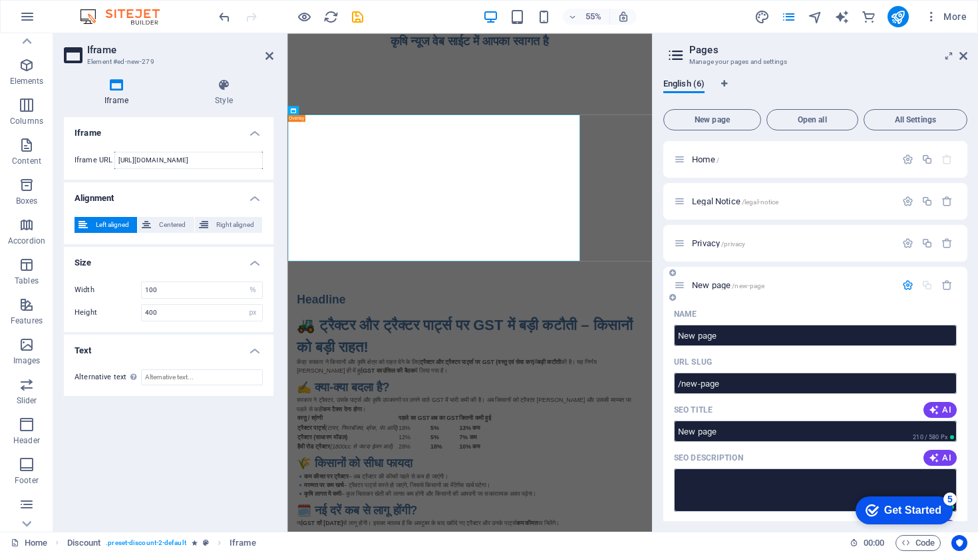
click at [904, 292] on div at bounding box center [927, 285] width 59 height 15
click at [904, 286] on icon "button" at bounding box center [907, 284] width 11 height 11
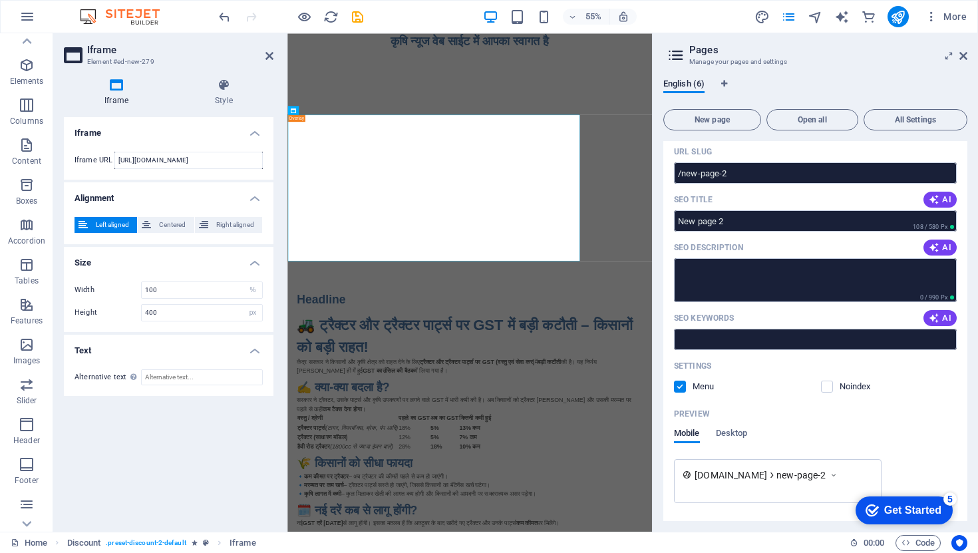
scroll to position [832, 0]
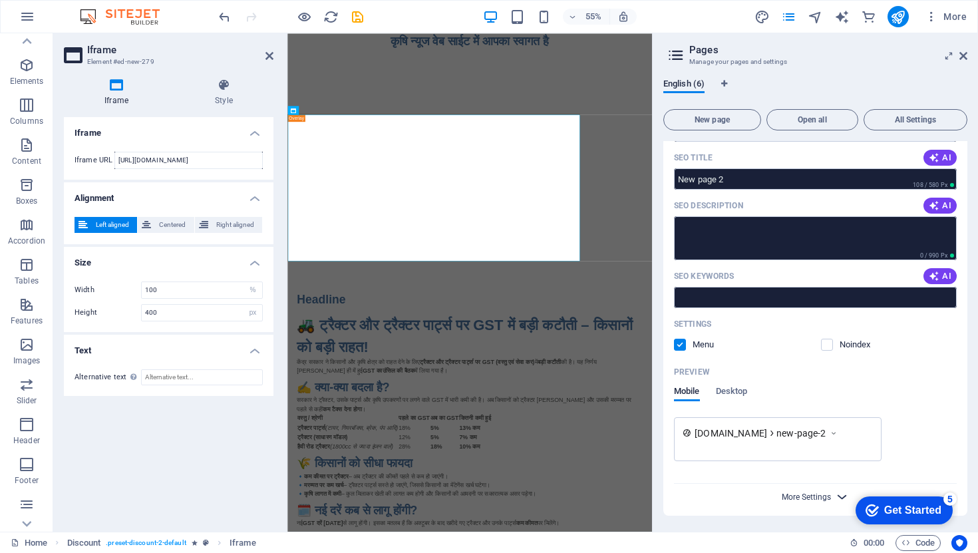
click at [809, 498] on span "More Settings" at bounding box center [806, 496] width 49 height 9
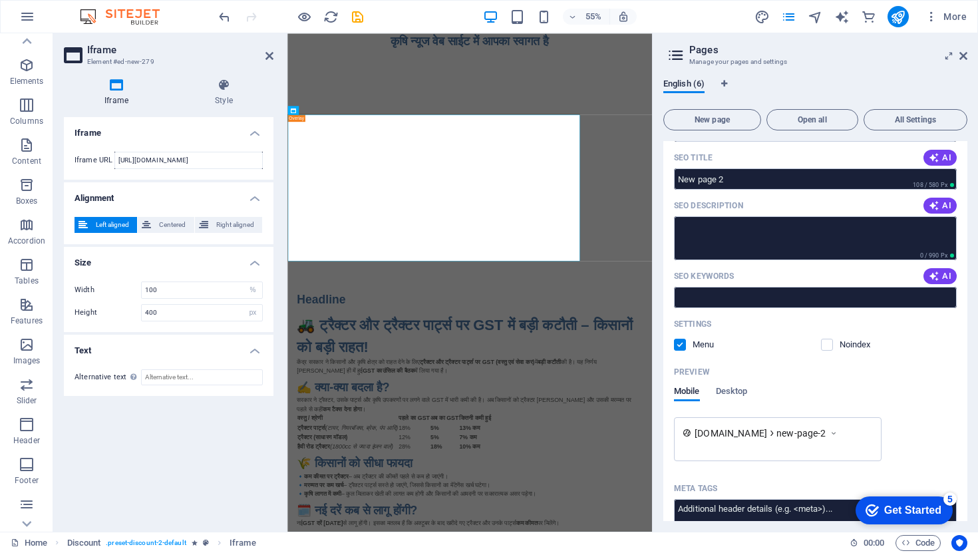
click at [809, 498] on div "Meta tags" at bounding box center [815, 488] width 283 height 21
click at [809, 499] on textarea "Meta tags ​" at bounding box center [815, 520] width 283 height 43
click at [737, 116] on span "New page" at bounding box center [712, 120] width 86 height 8
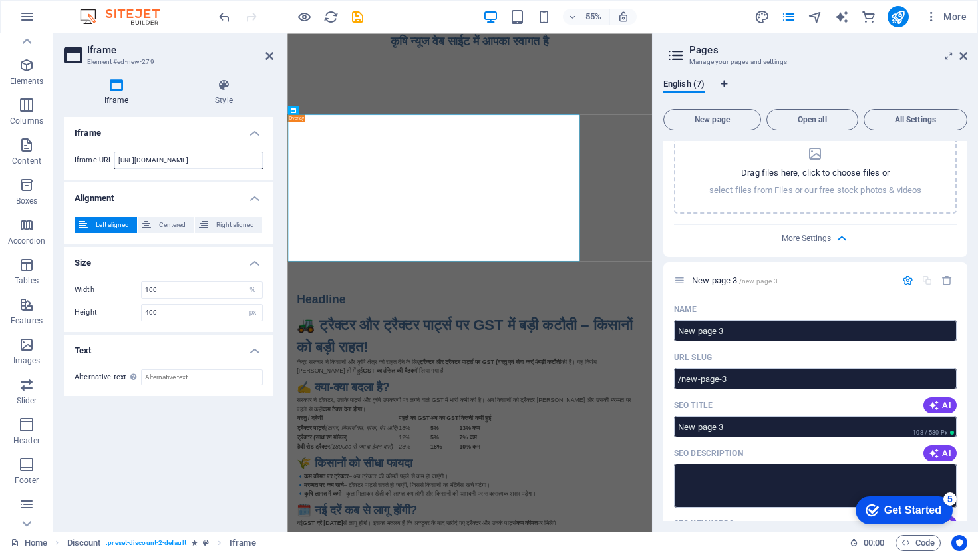
click at [724, 84] on icon "Language Tabs" at bounding box center [724, 84] width 6 height 8
select select "41"
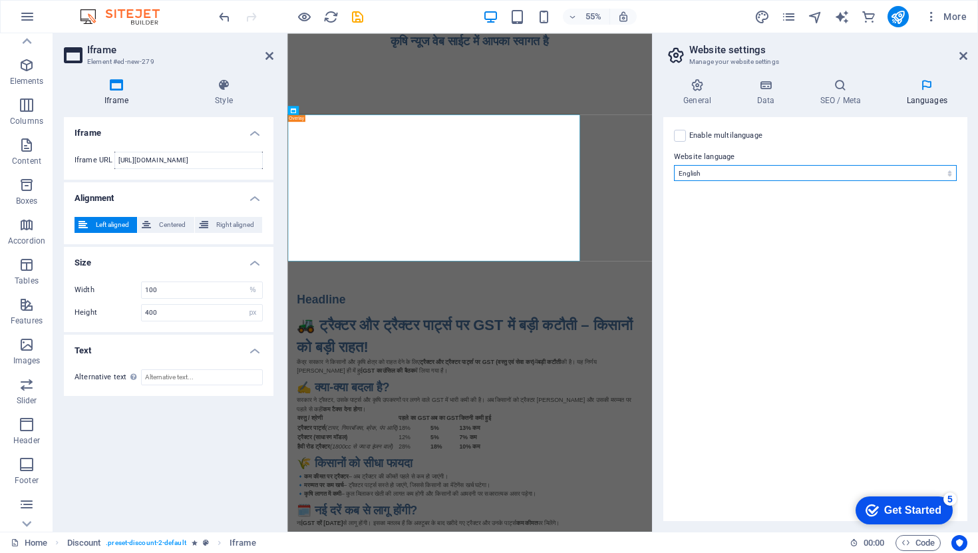
click at [738, 172] on select "Abkhazian Afar Afrikaans Akan Albanian Amharic Arabic Aragonese Armenian Assame…" at bounding box center [815, 173] width 283 height 16
click at [674, 165] on select "Abkhazian Afar Afrikaans Akan Albanian Amharic Arabic Aragonese Armenian Assame…" at bounding box center [815, 173] width 283 height 16
click at [962, 57] on icon at bounding box center [964, 56] width 8 height 11
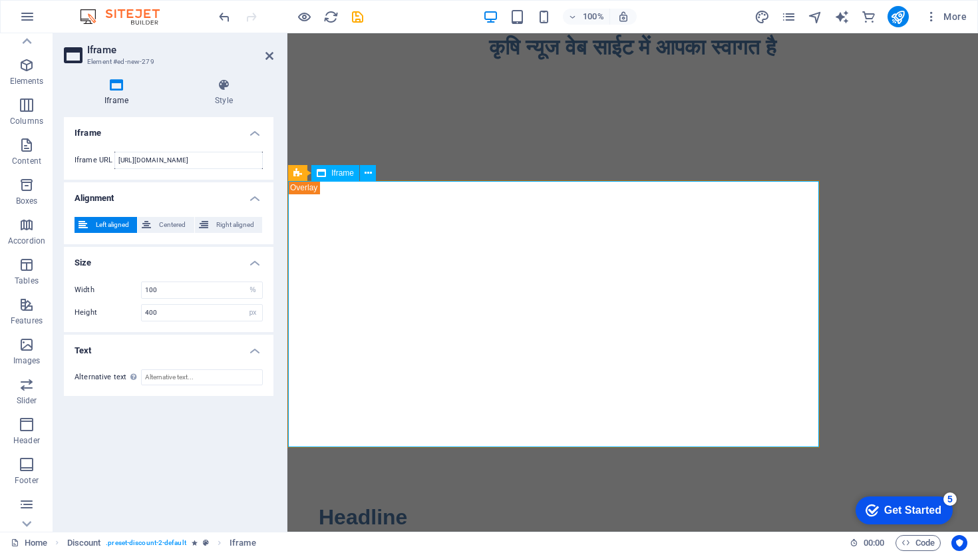
click at [369, 398] on div "</div>" at bounding box center [553, 314] width 531 height 266
click at [369, 357] on div "</div>" at bounding box center [553, 314] width 531 height 266
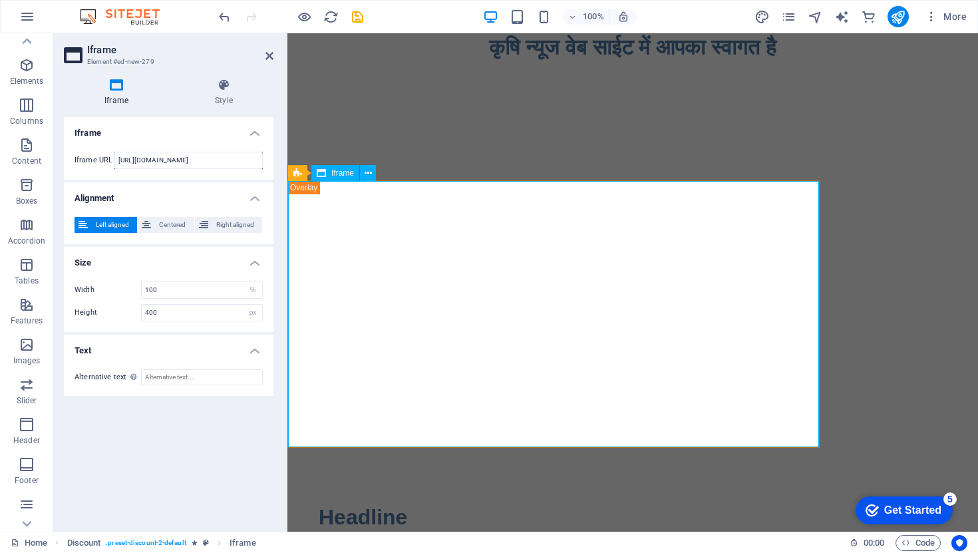
click at [369, 357] on div "</div>" at bounding box center [553, 314] width 531 height 266
click at [332, 288] on div "</div>" at bounding box center [553, 314] width 531 height 266
click at [205, 162] on input "[URL][DOMAIN_NAME]" at bounding box center [188, 160] width 148 height 17
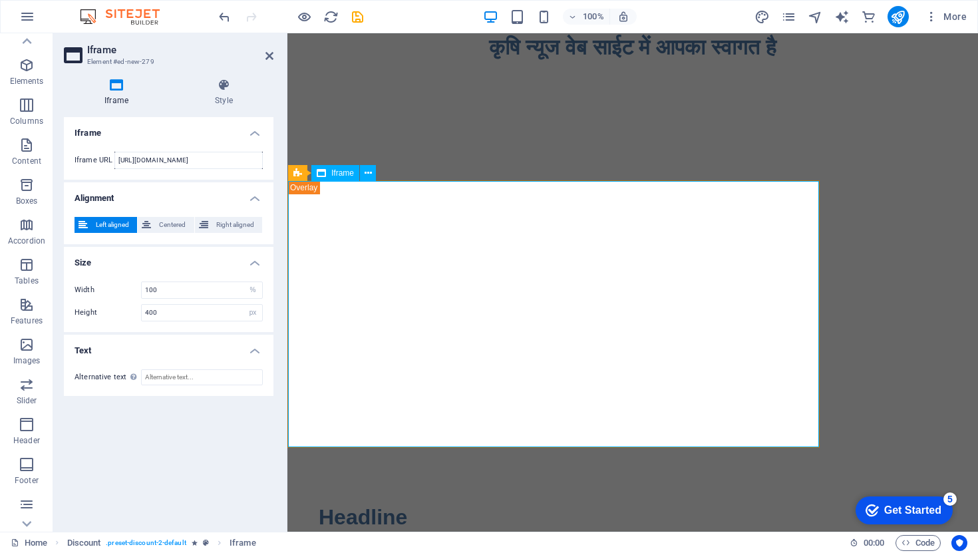
click at [317, 295] on div "</div>" at bounding box center [553, 314] width 531 height 266
click at [494, 321] on div "</div>" at bounding box center [553, 314] width 531 height 266
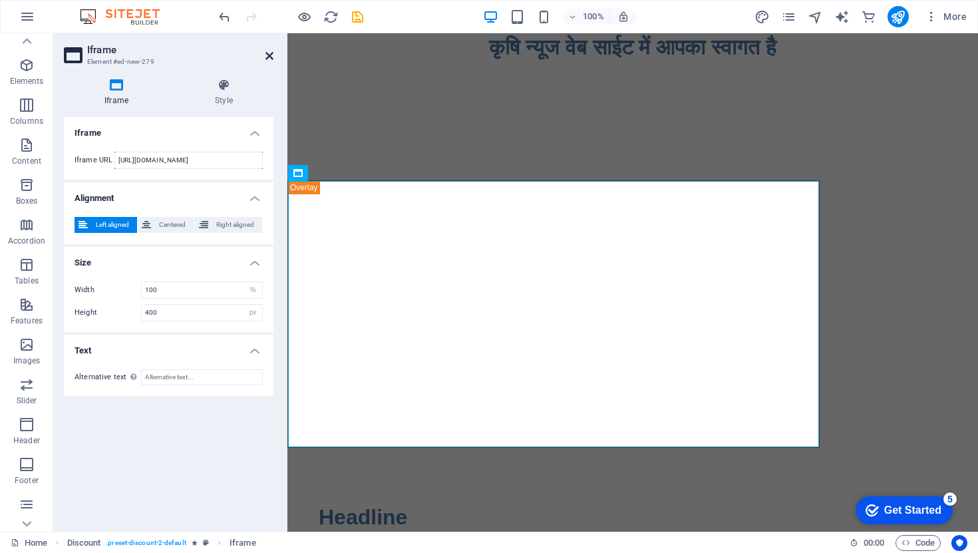
click at [273, 51] on icon at bounding box center [270, 56] width 8 height 11
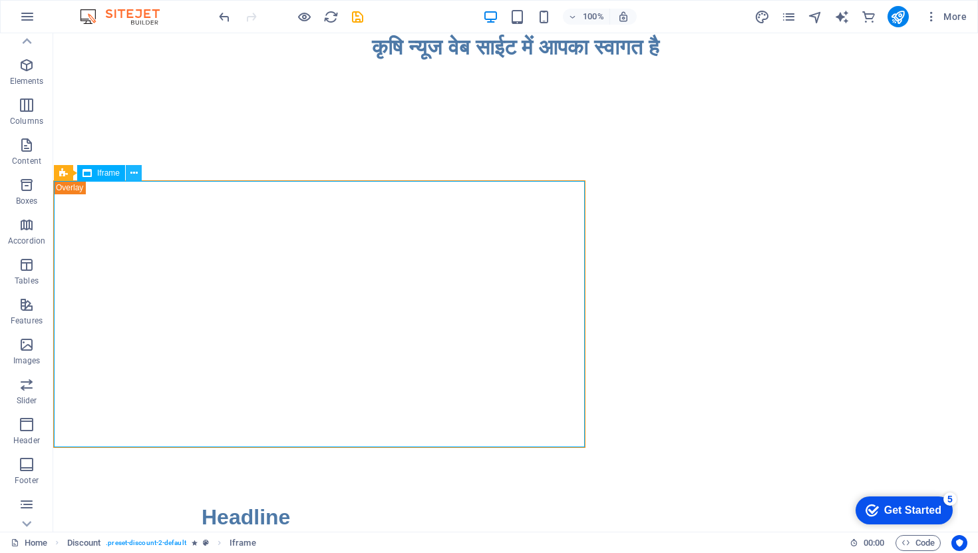
click at [130, 174] on icon at bounding box center [133, 173] width 7 height 14
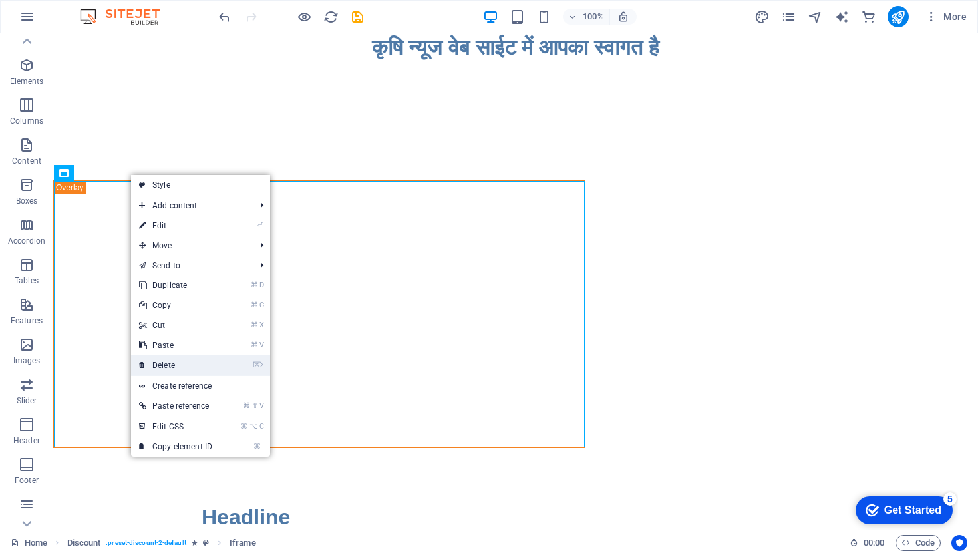
click at [186, 360] on link "⌦ Delete" at bounding box center [175, 365] width 89 height 20
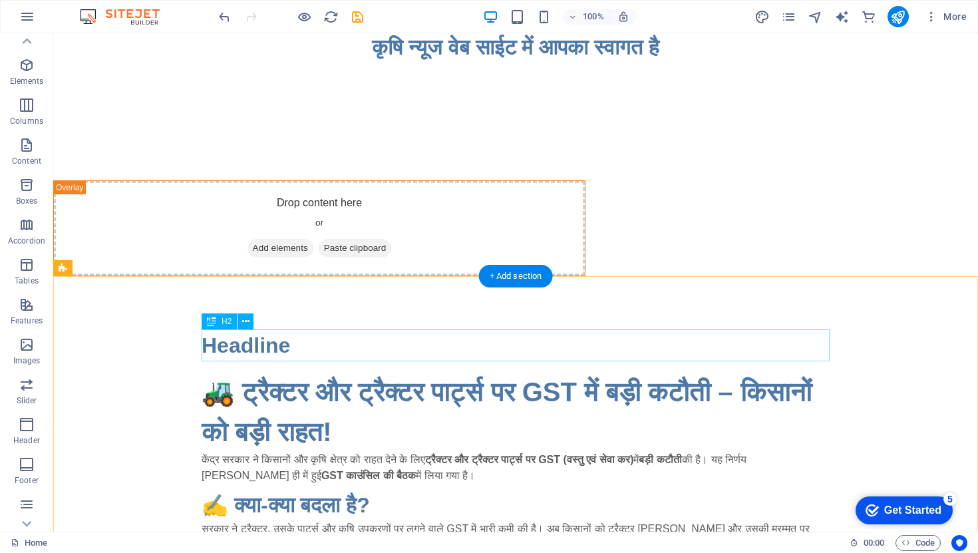
drag, startPoint x: 487, startPoint y: 335, endPoint x: 487, endPoint y: 291, distance: 43.9
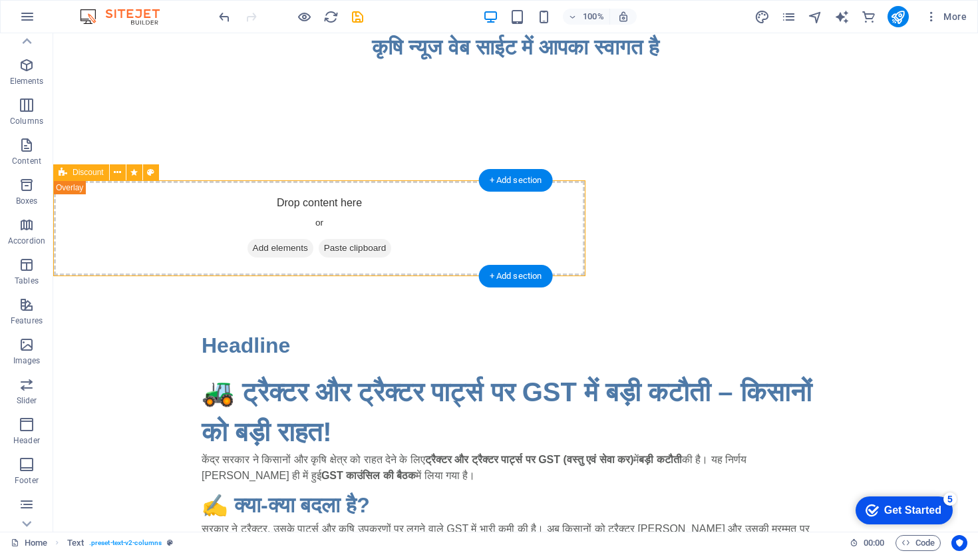
drag, startPoint x: 276, startPoint y: 259, endPoint x: 274, endPoint y: 210, distance: 49.3
click at [269, 254] on div "Drop content here or Add elements Paste clipboard" at bounding box center [319, 228] width 531 height 94
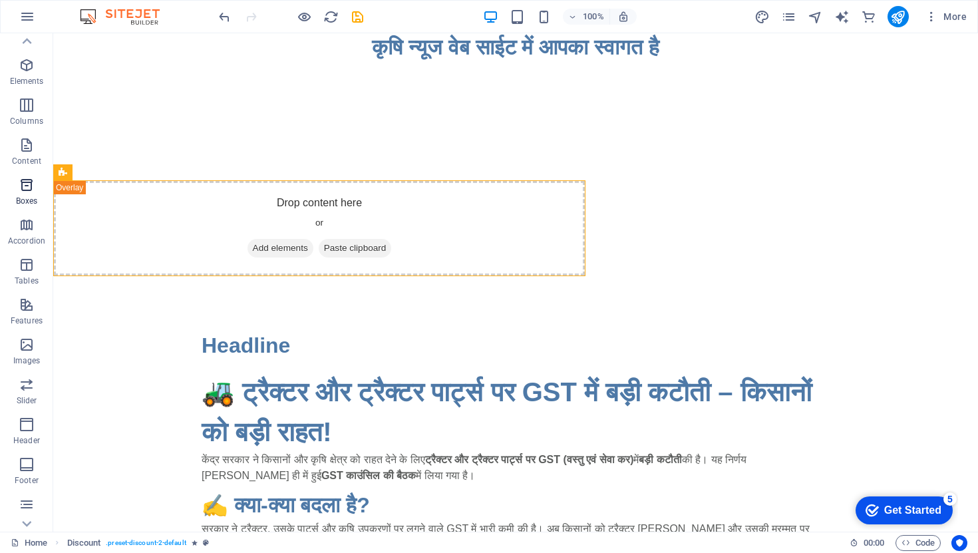
click at [33, 182] on icon "button" at bounding box center [27, 185] width 16 height 16
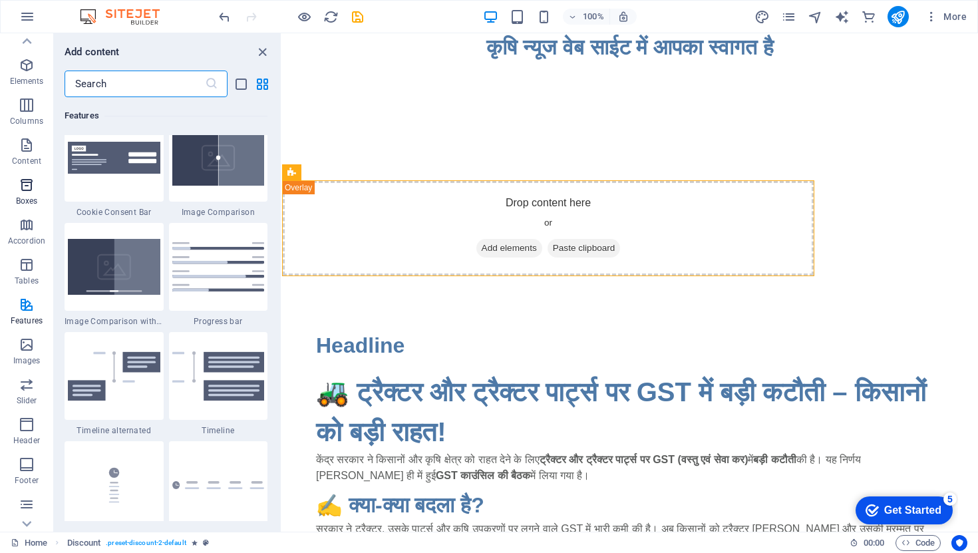
scroll to position [0, 0]
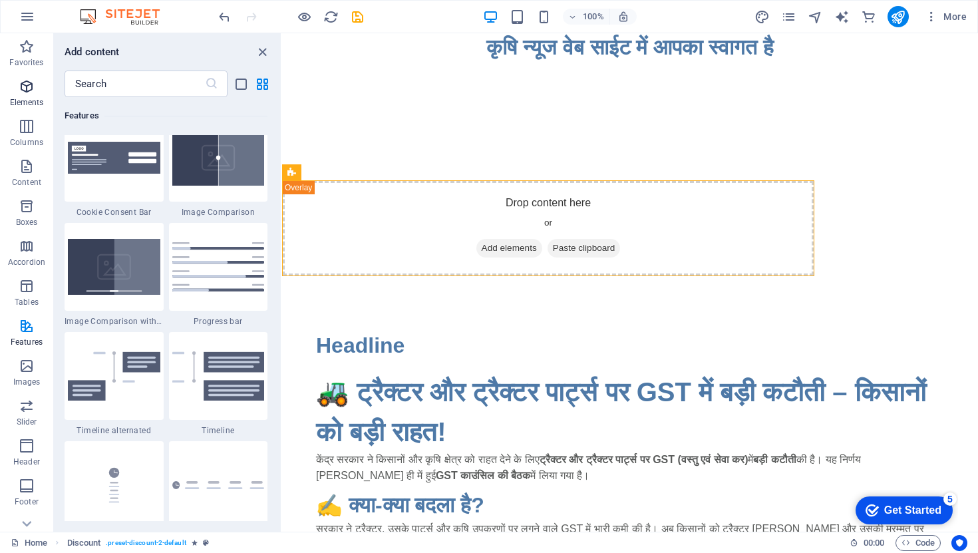
click at [38, 90] on span "Elements" at bounding box center [26, 95] width 53 height 32
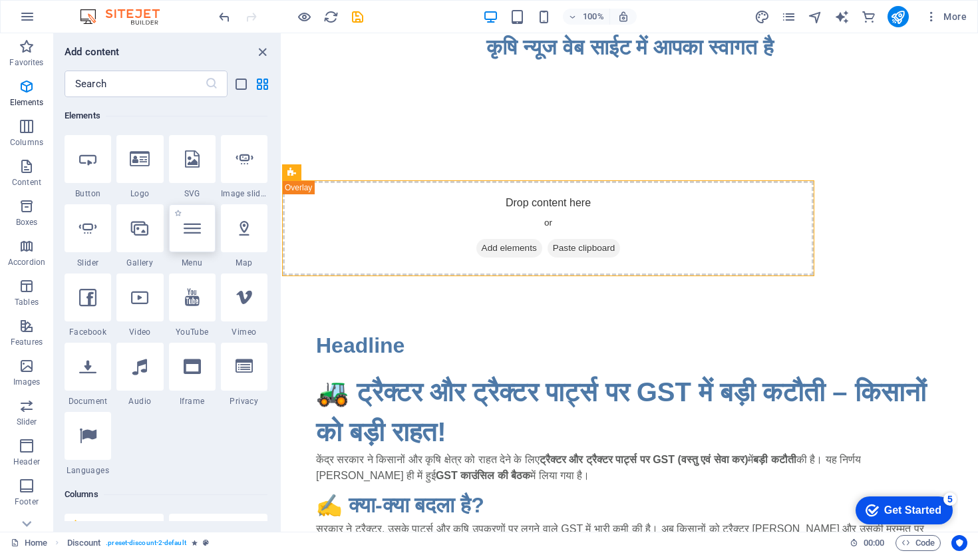
scroll to position [278, 0]
click at [206, 370] on div at bounding box center [192, 369] width 47 height 48
select select "%"
select select "px"
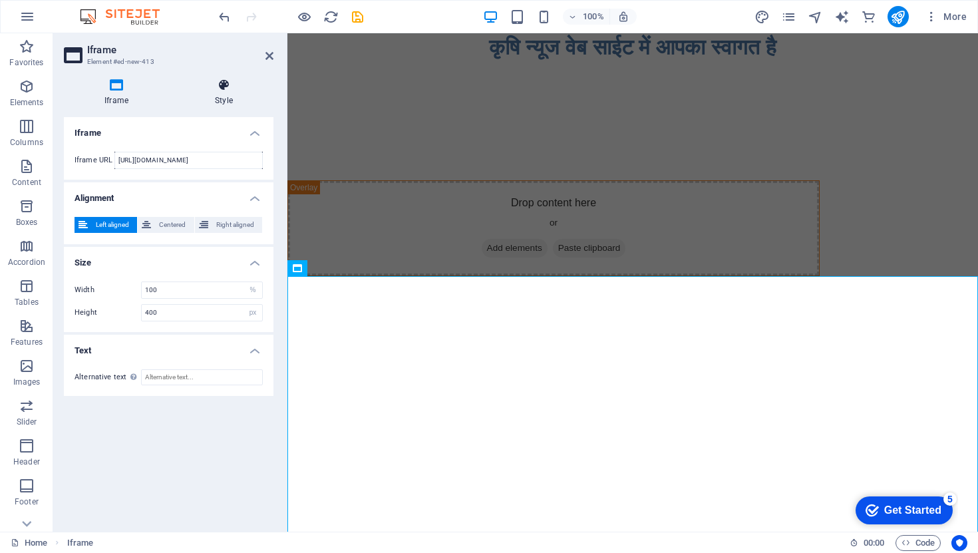
click at [224, 100] on h4 "Style" at bounding box center [223, 93] width 99 height 28
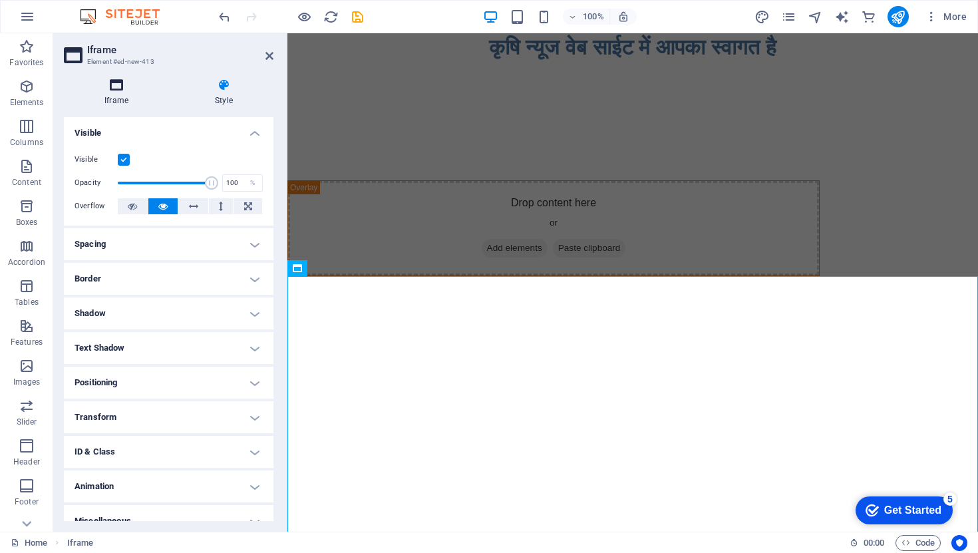
click at [114, 90] on icon at bounding box center [116, 85] width 105 height 13
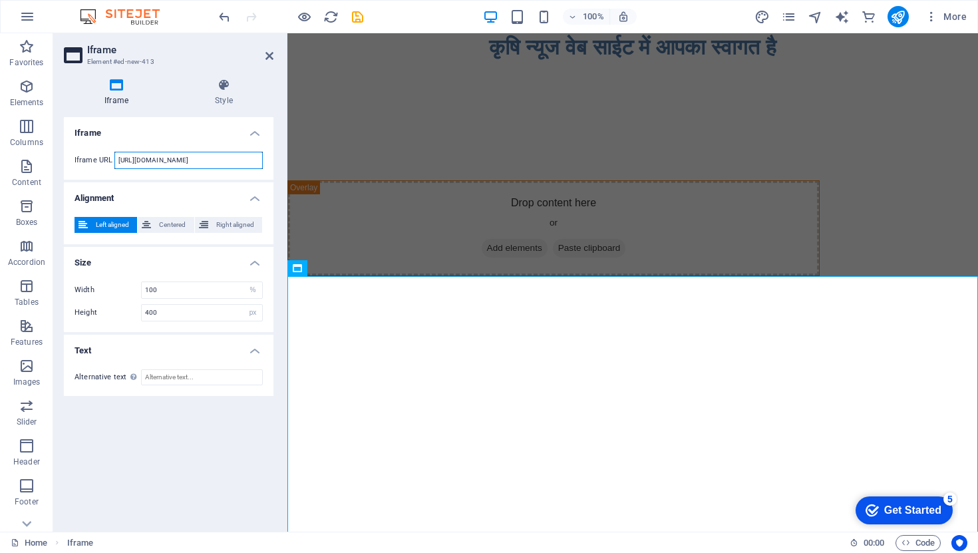
click at [191, 164] on input "[URL][DOMAIN_NAME]" at bounding box center [188, 160] width 148 height 17
click at [221, 381] on input "Alternative text The alternative text should be added to improve website access…" at bounding box center [202, 377] width 122 height 16
click at [176, 441] on div "Iframe Iframe URL [URL][DOMAIN_NAME] Alignment Left aligned Centered Right alig…" at bounding box center [169, 319] width 210 height 404
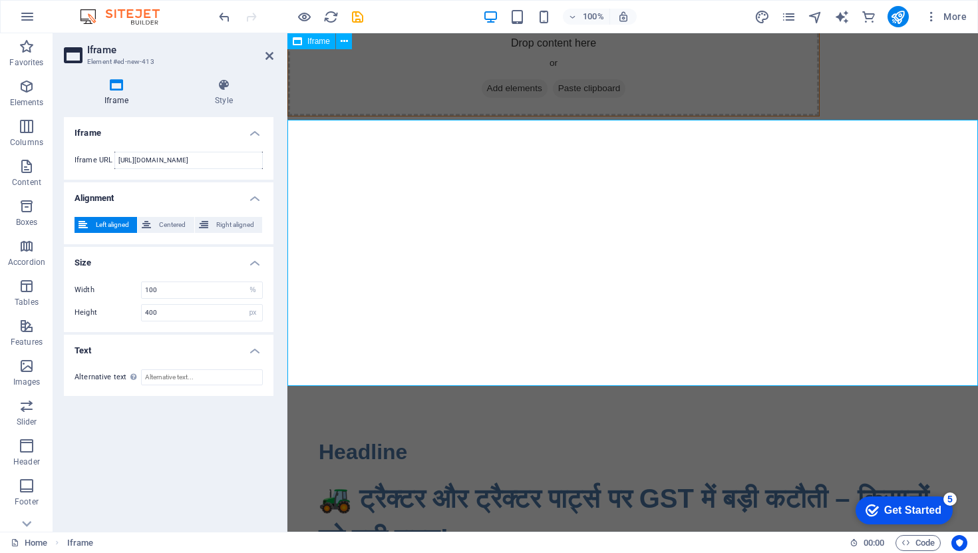
scroll to position [190, 0]
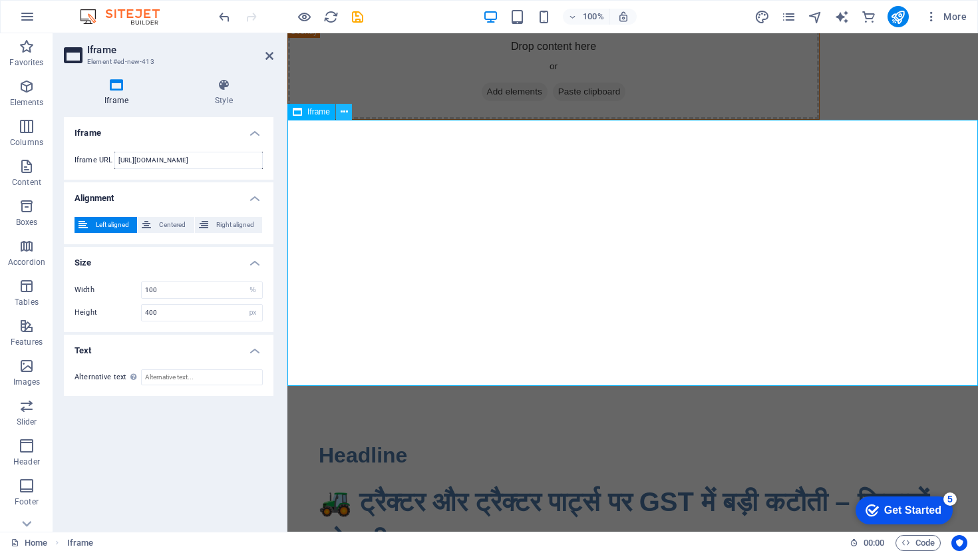
click at [341, 114] on icon at bounding box center [344, 112] width 7 height 14
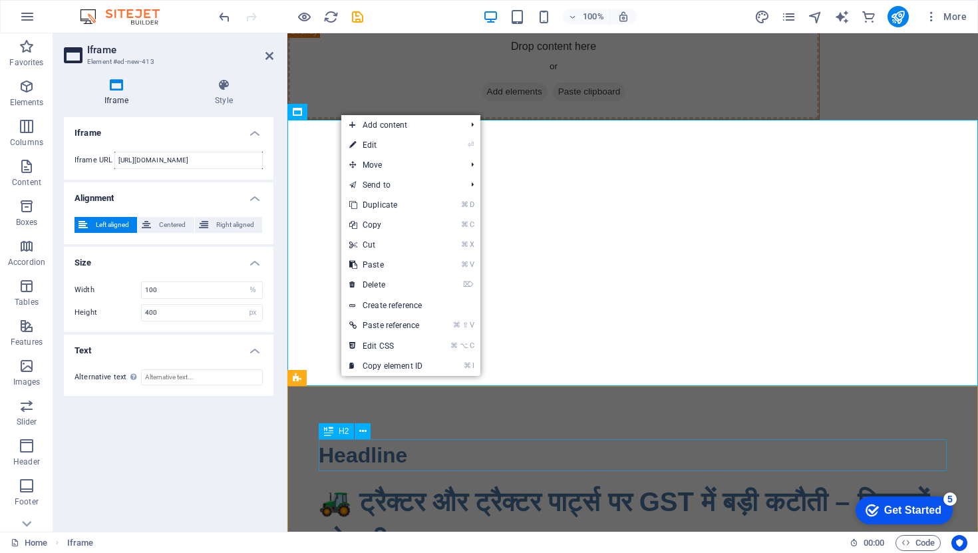
click at [375, 457] on div "Headline" at bounding box center [633, 455] width 628 height 32
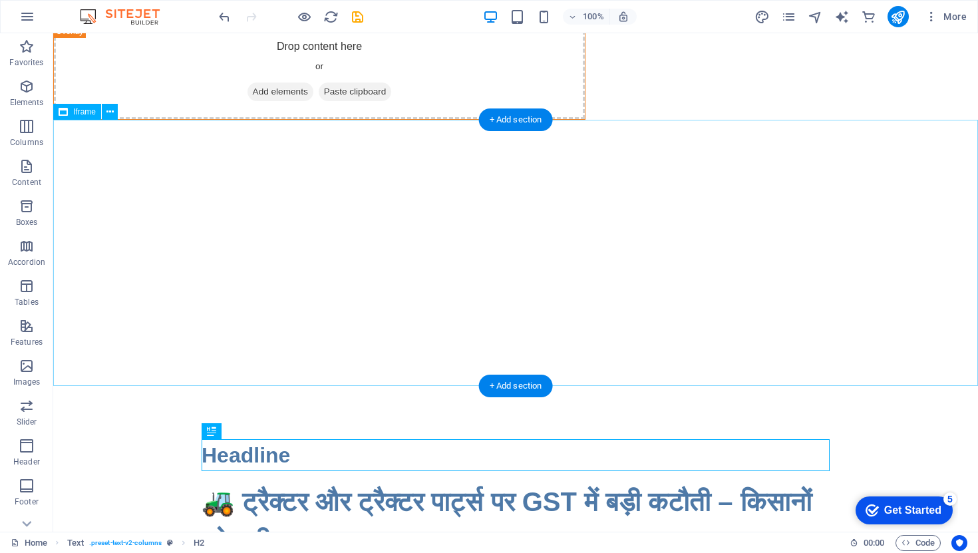
click at [375, 281] on div "</div>" at bounding box center [515, 253] width 925 height 266
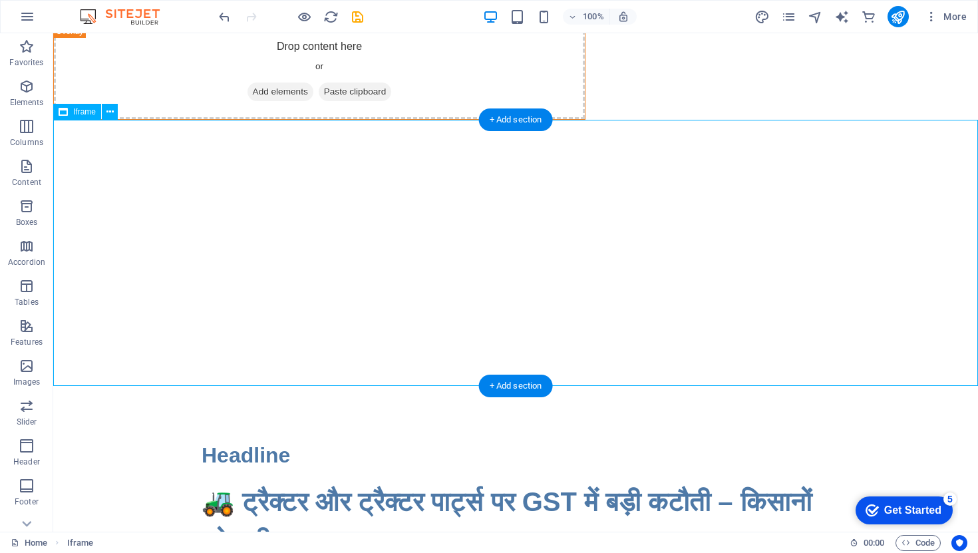
click at [341, 321] on div "</div>" at bounding box center [515, 253] width 925 height 266
click at [108, 114] on icon at bounding box center [109, 112] width 7 height 14
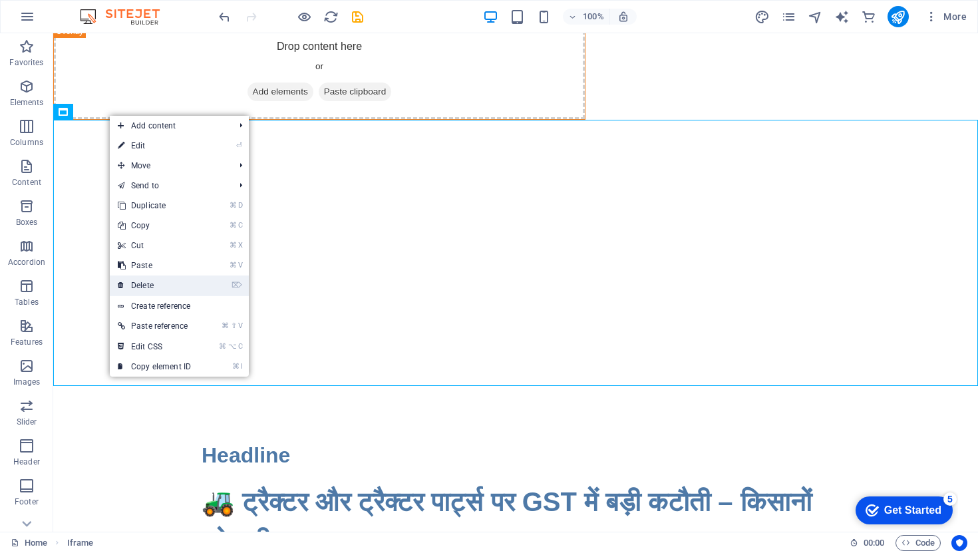
click at [166, 289] on link "⌦ Delete" at bounding box center [154, 285] width 89 height 20
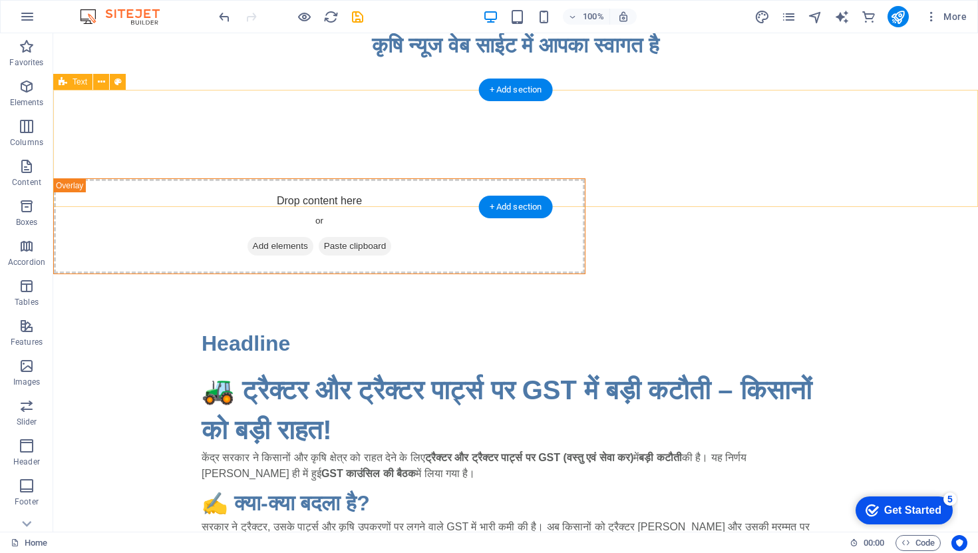
scroll to position [0, 0]
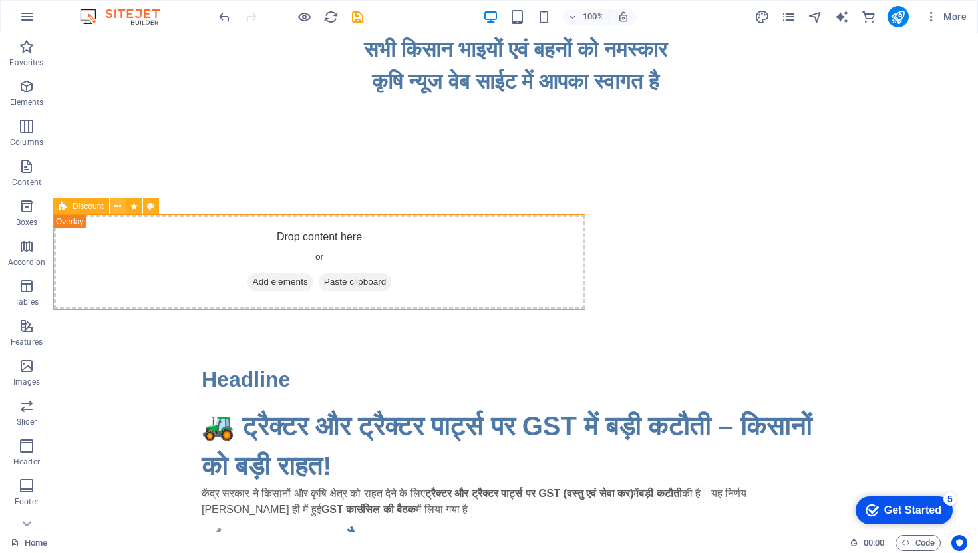
click at [116, 204] on icon at bounding box center [117, 207] width 7 height 14
click at [117, 208] on icon at bounding box center [117, 207] width 7 height 14
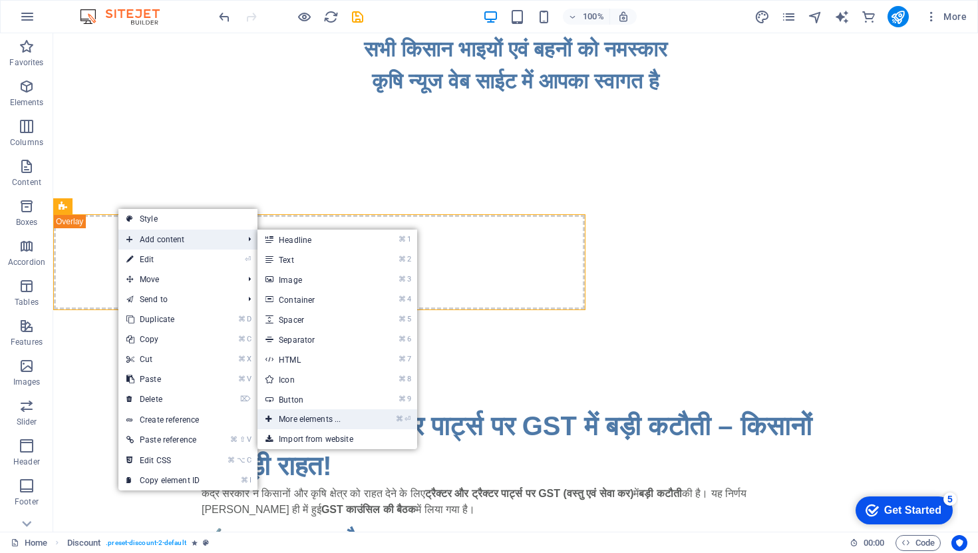
click at [347, 424] on link "⌘ ⏎ More elements ..." at bounding box center [313, 419] width 110 height 20
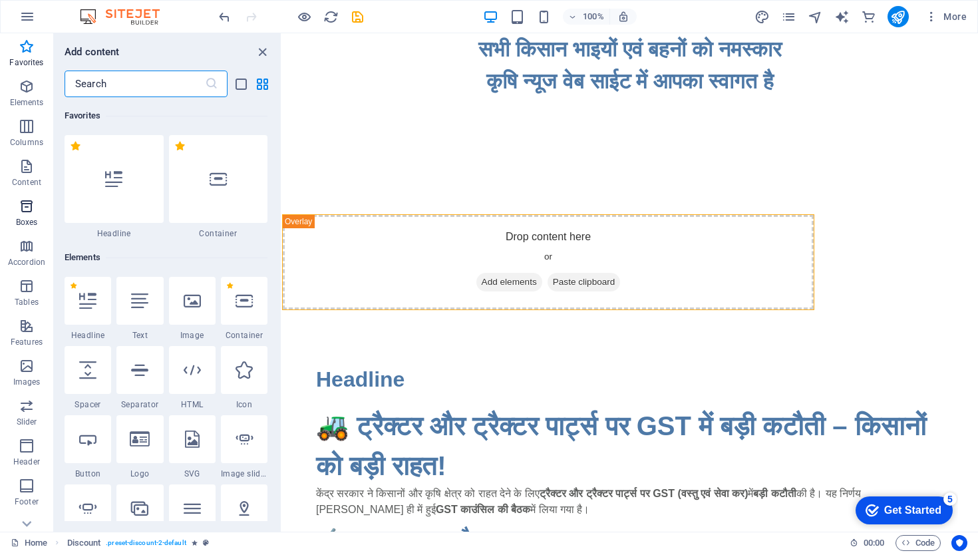
click at [26, 204] on icon "button" at bounding box center [27, 206] width 16 height 16
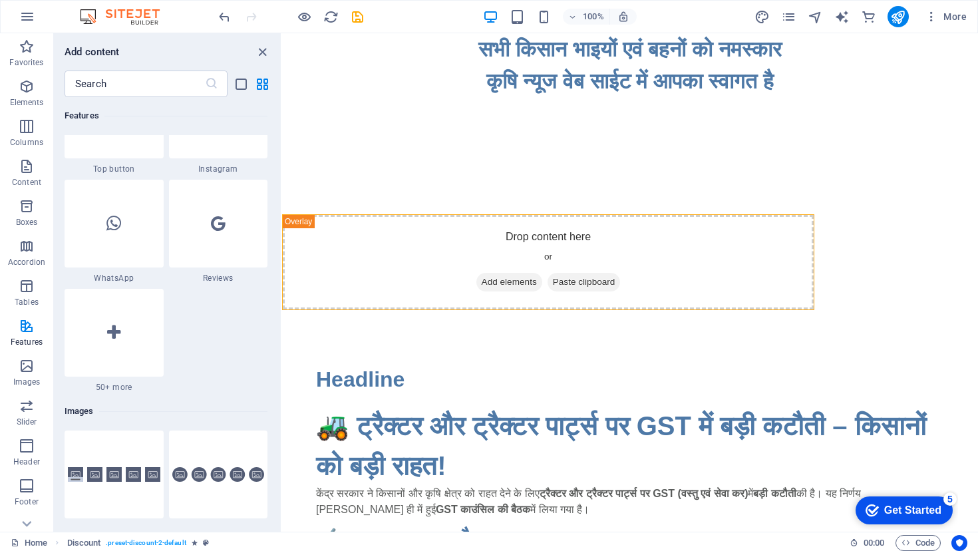
scroll to position [6509, 0]
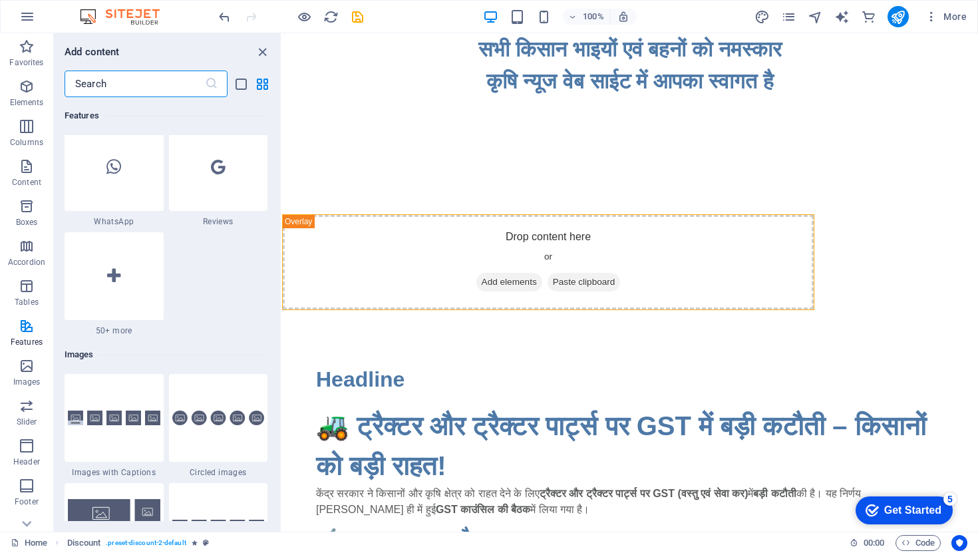
click at [126, 87] on input "text" at bounding box center [135, 84] width 140 height 27
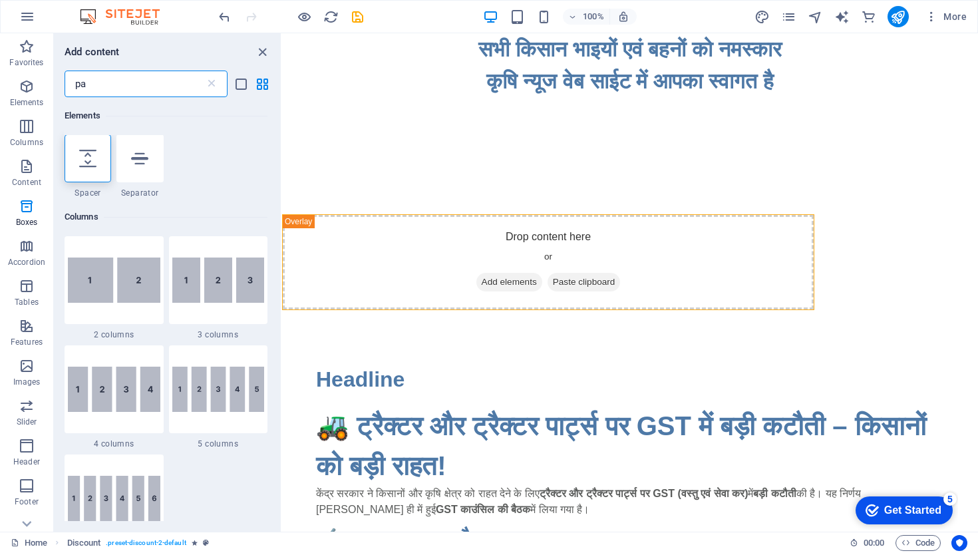
scroll to position [0, 0]
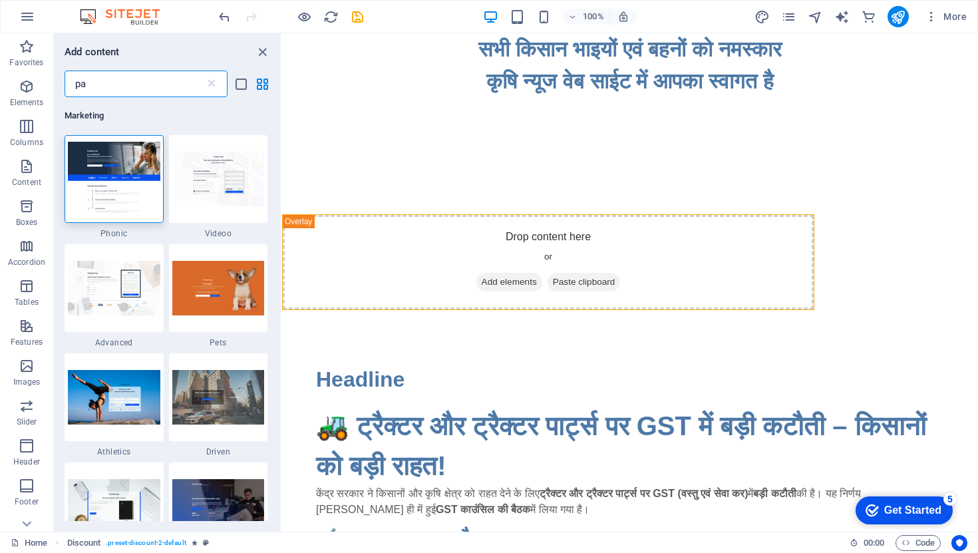
type input "p"
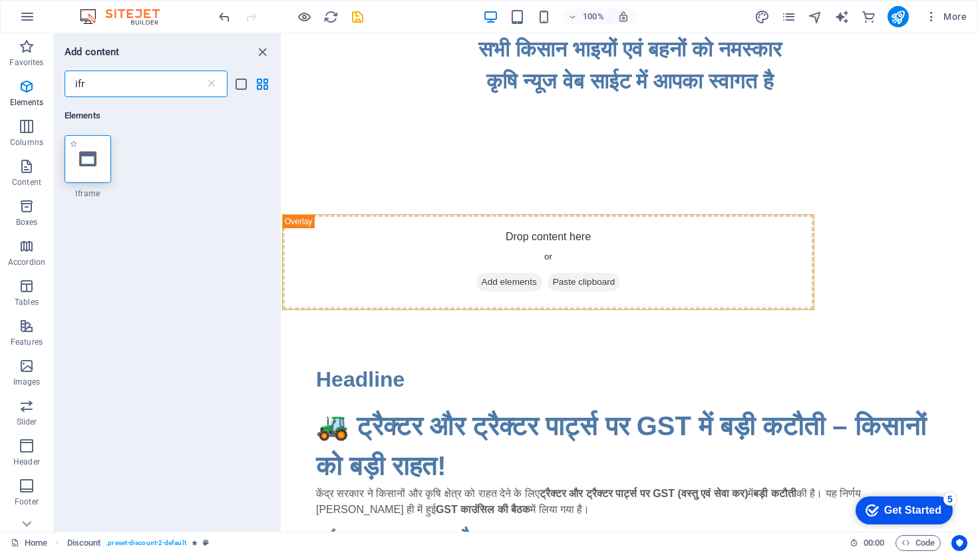
type input "ifr"
click at [92, 176] on div at bounding box center [88, 159] width 47 height 48
select select "%"
select select "px"
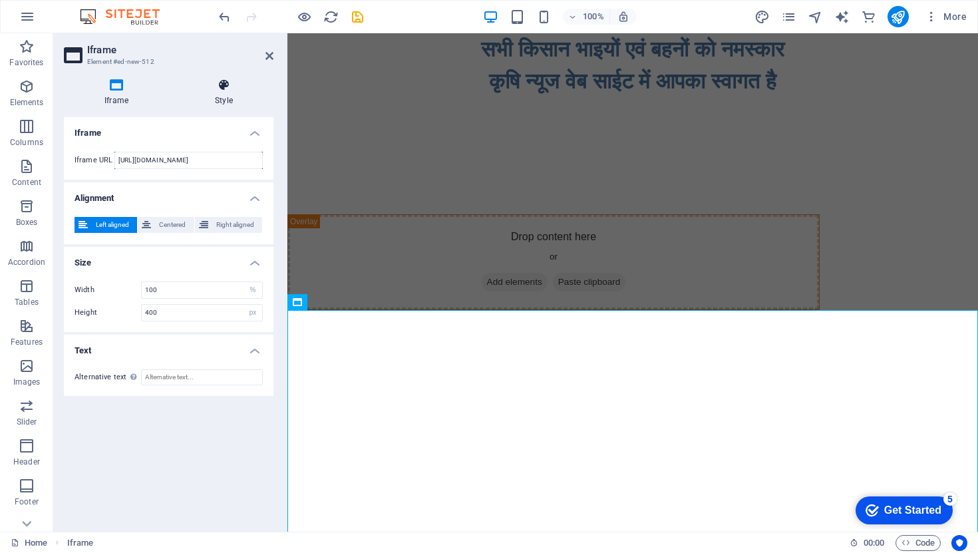
click at [222, 93] on h4 "Style" at bounding box center [223, 93] width 99 height 28
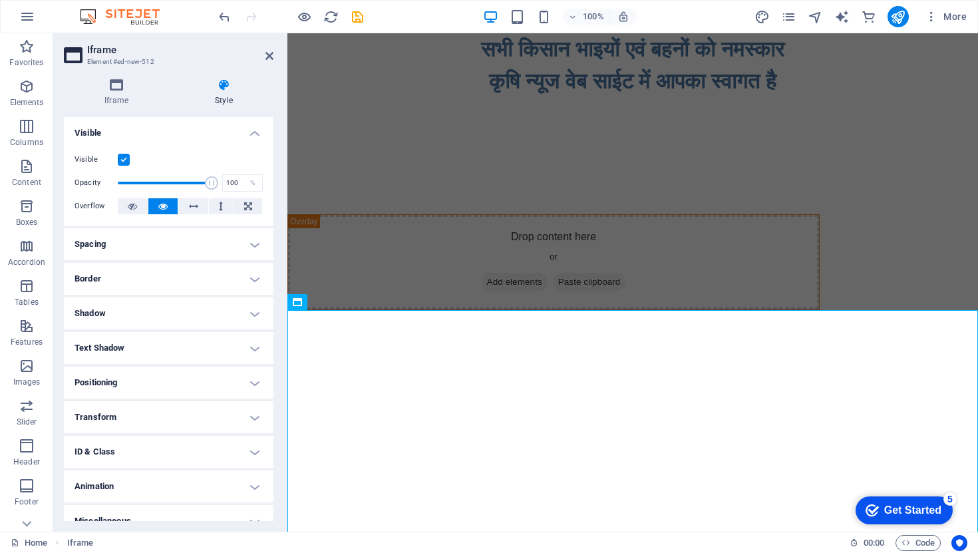
scroll to position [15, 0]
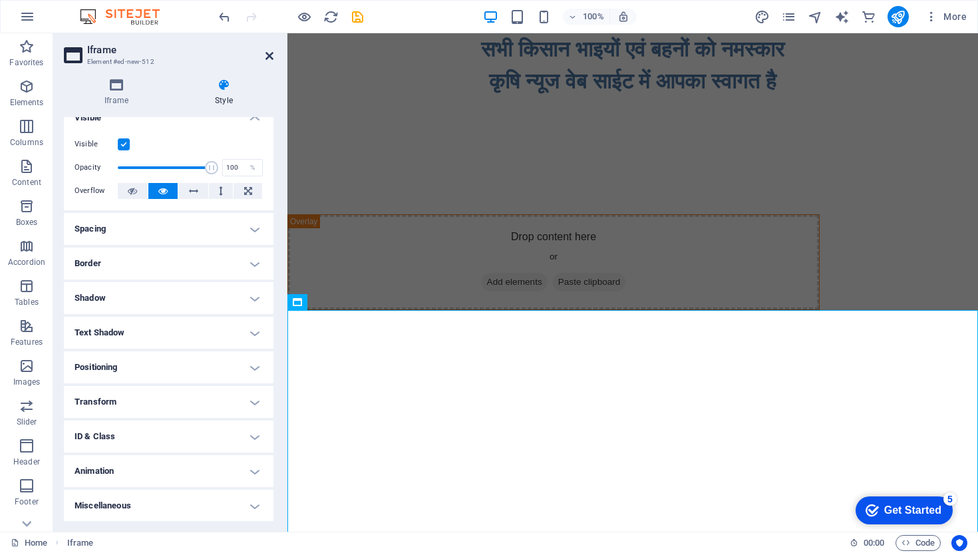
click at [266, 51] on icon at bounding box center [270, 56] width 8 height 11
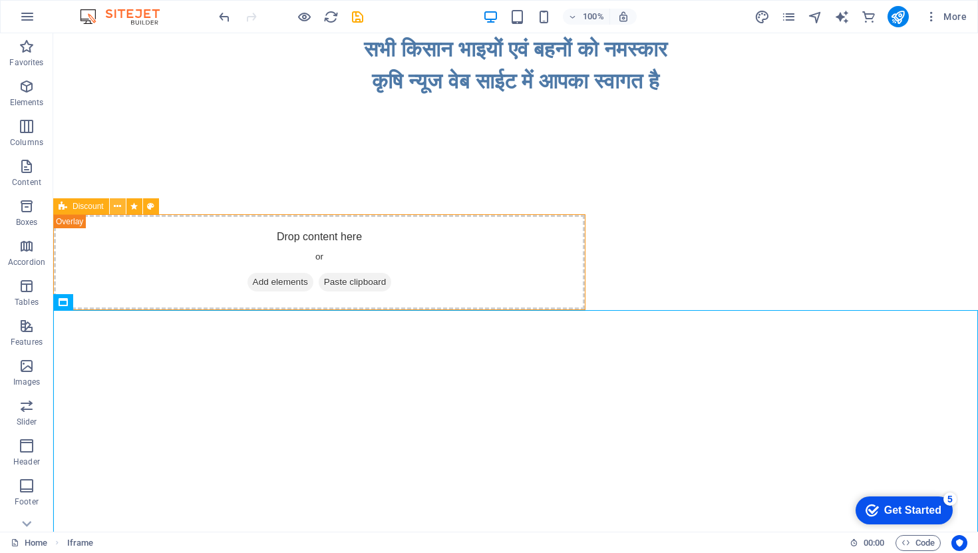
click at [121, 208] on button at bounding box center [118, 206] width 16 height 16
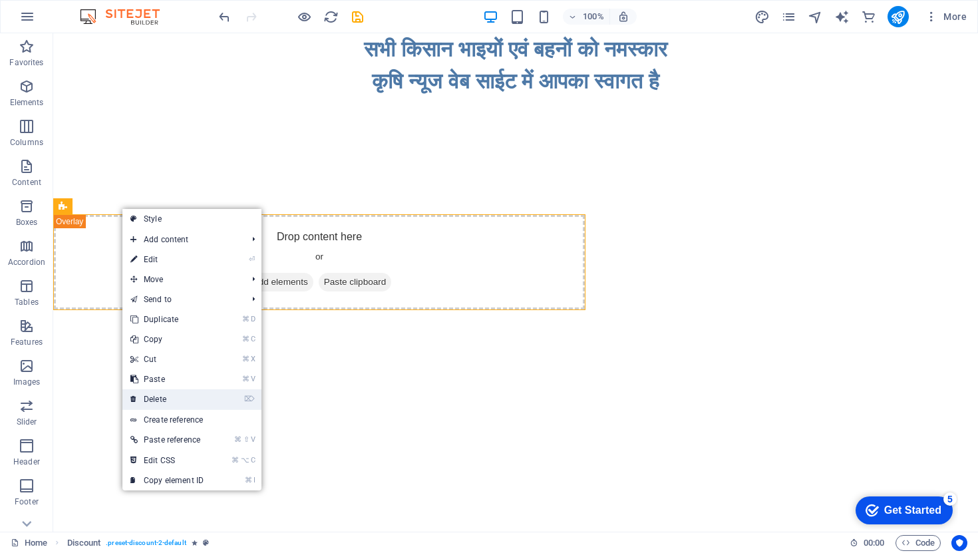
click at [188, 406] on link "⌦ Delete" at bounding box center [166, 399] width 89 height 20
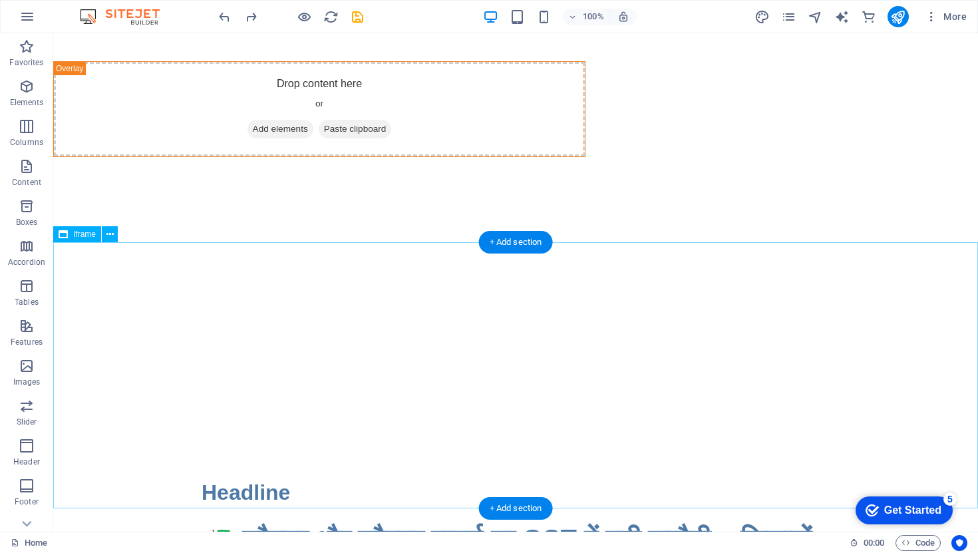
scroll to position [154, 0]
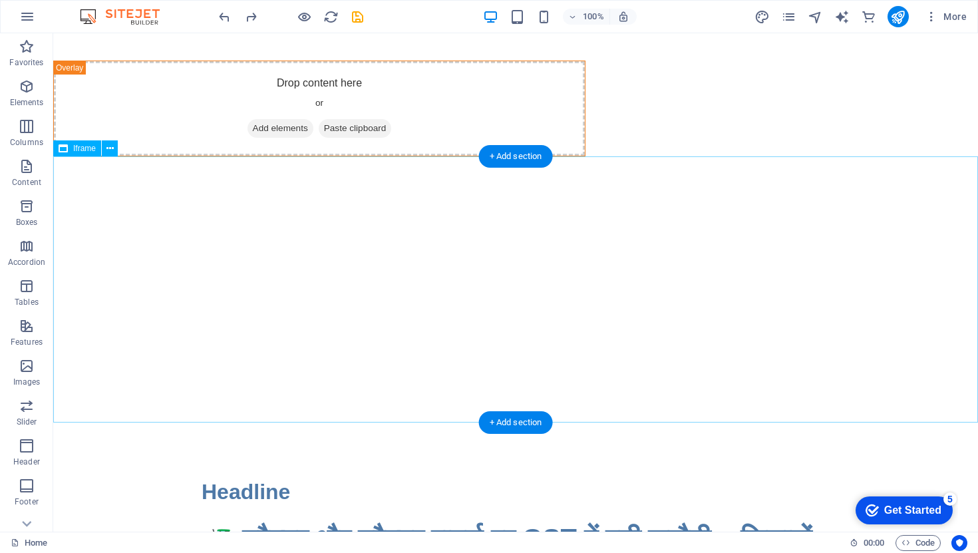
click at [242, 308] on div "</div>" at bounding box center [515, 289] width 925 height 266
click at [111, 149] on icon at bounding box center [109, 149] width 7 height 14
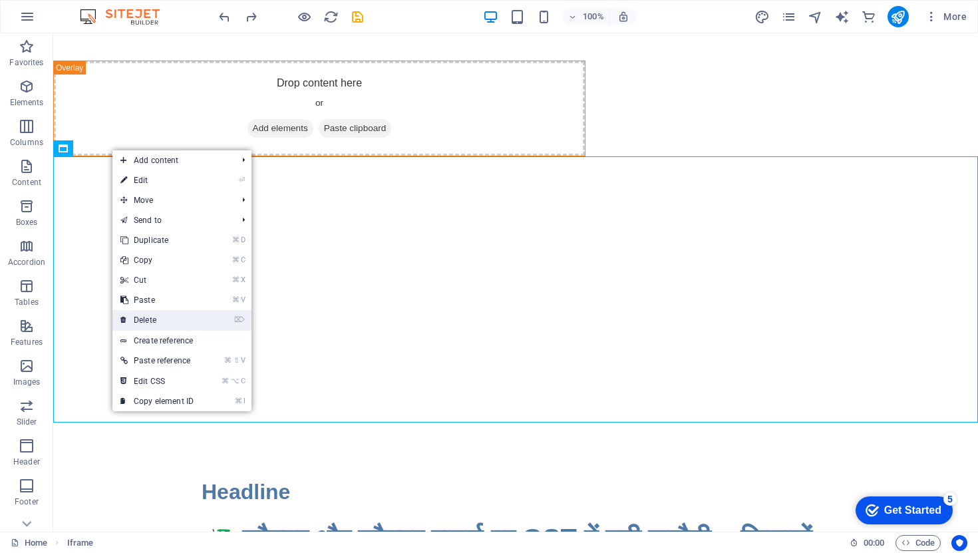
click at [157, 325] on link "⌦ Delete" at bounding box center [156, 320] width 89 height 20
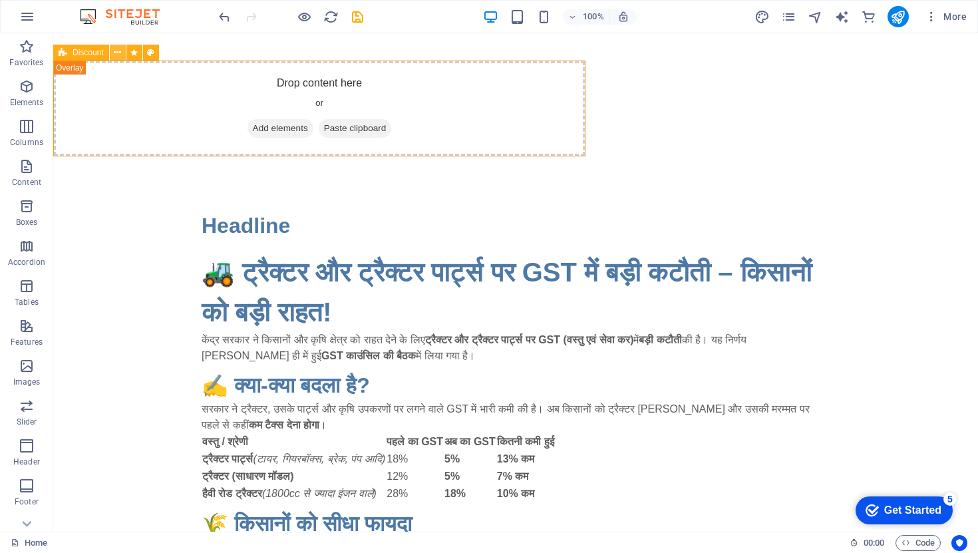
click at [122, 55] on button at bounding box center [118, 53] width 16 height 16
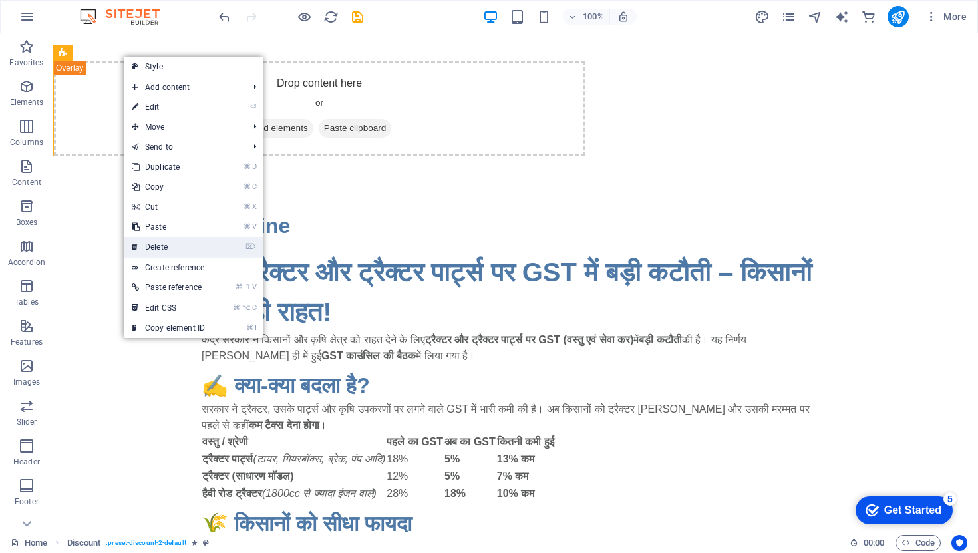
click at [194, 246] on link "⌦ Delete" at bounding box center [168, 247] width 89 height 20
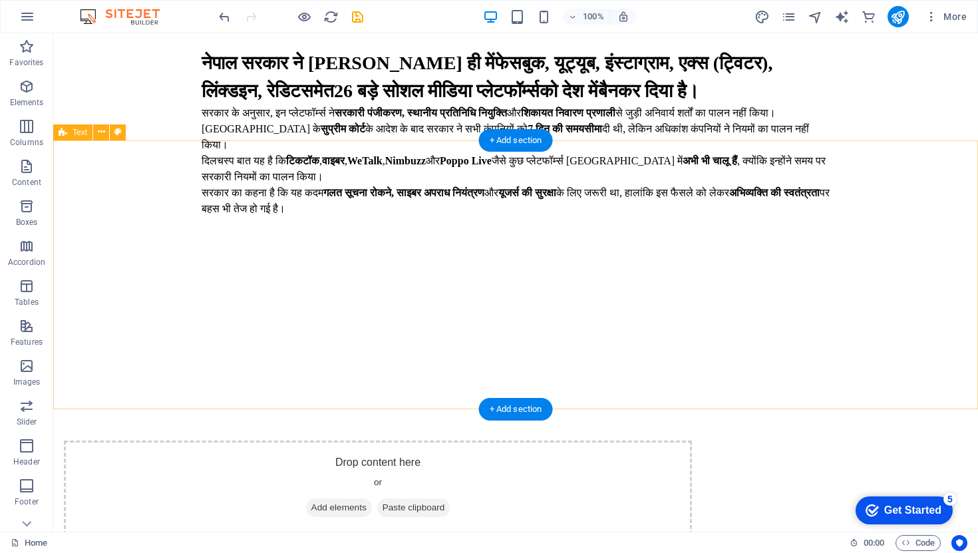
scroll to position [1731, 0]
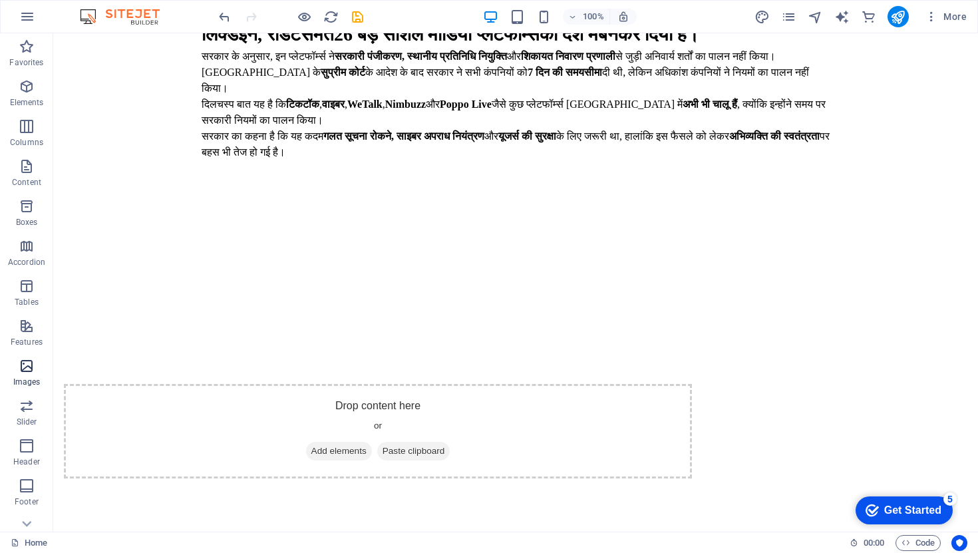
click at [33, 373] on icon "button" at bounding box center [27, 366] width 16 height 16
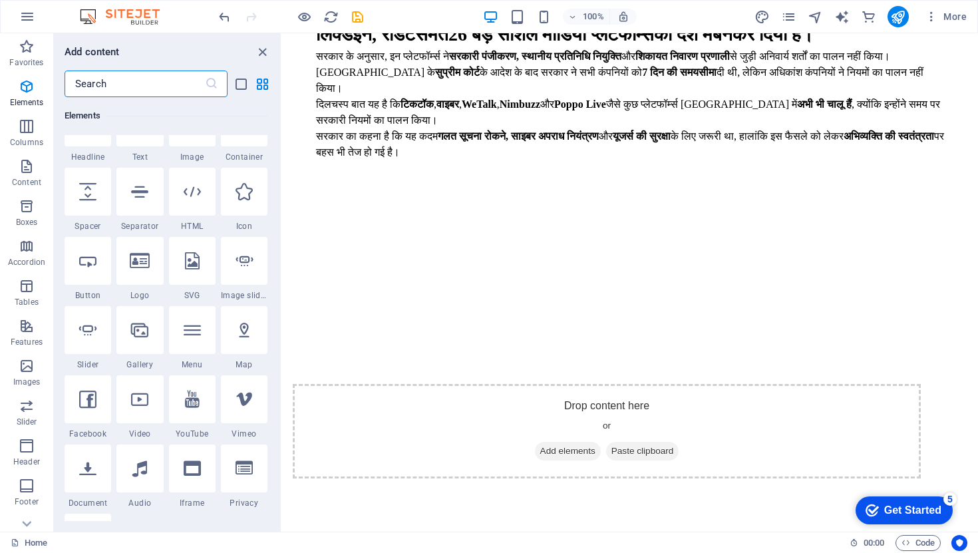
scroll to position [0, 0]
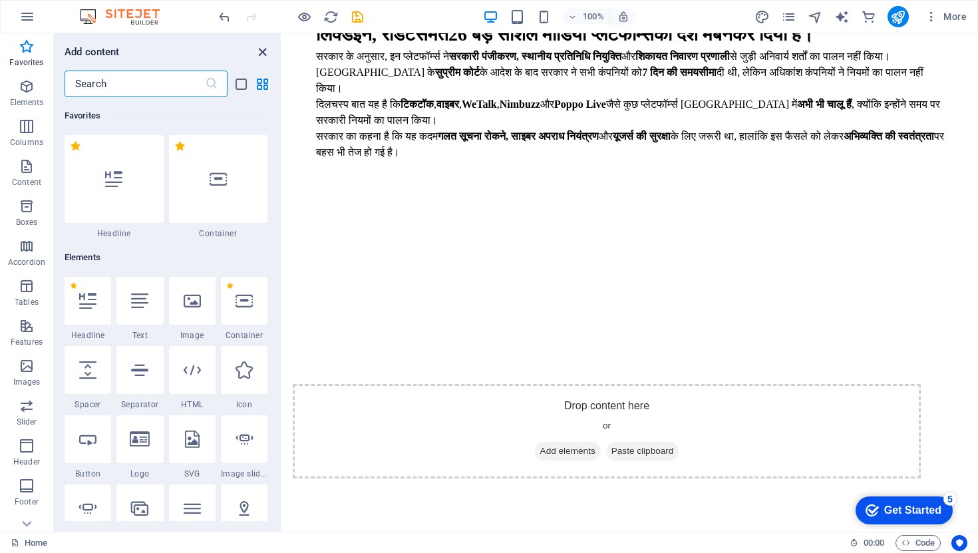
click at [262, 49] on icon "close panel" at bounding box center [262, 52] width 15 height 15
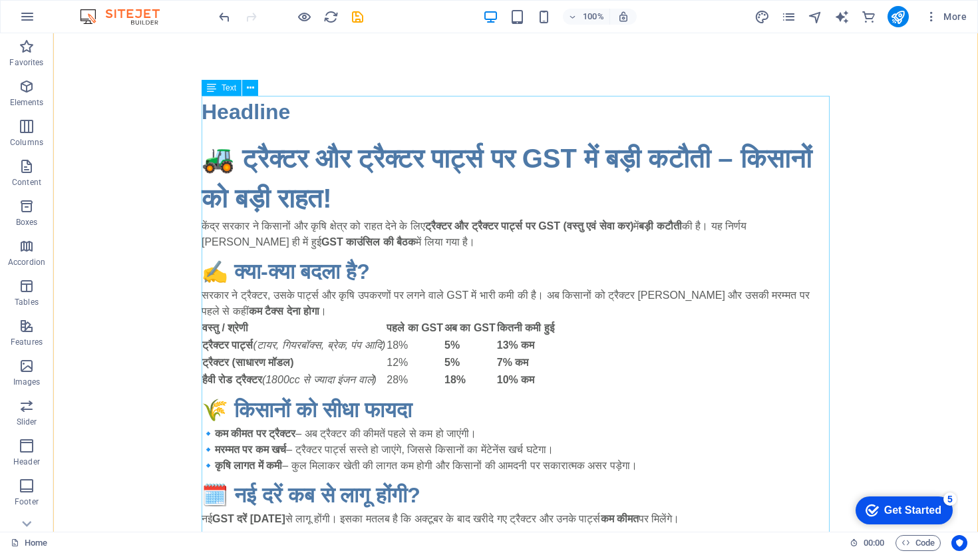
scroll to position [215, 0]
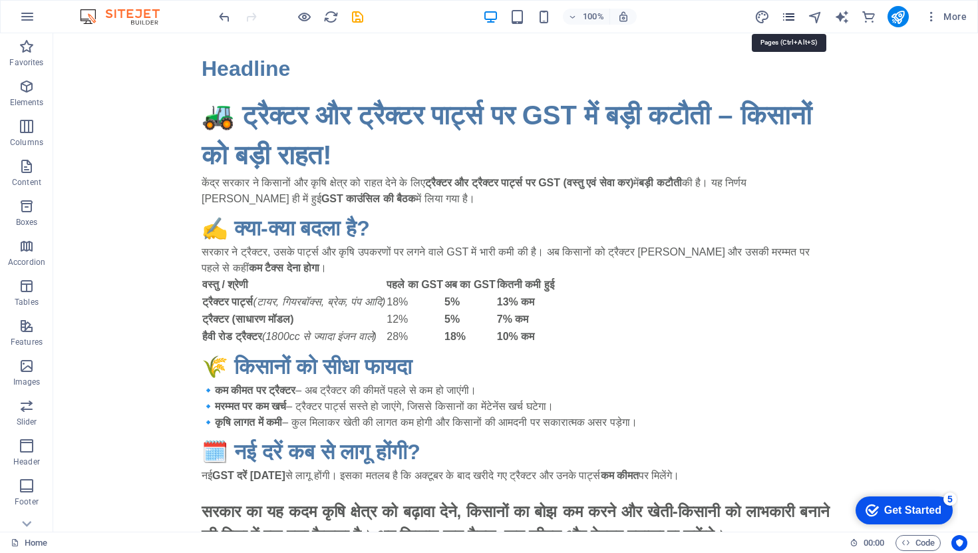
click at [786, 17] on icon "pages" at bounding box center [788, 16] width 15 height 15
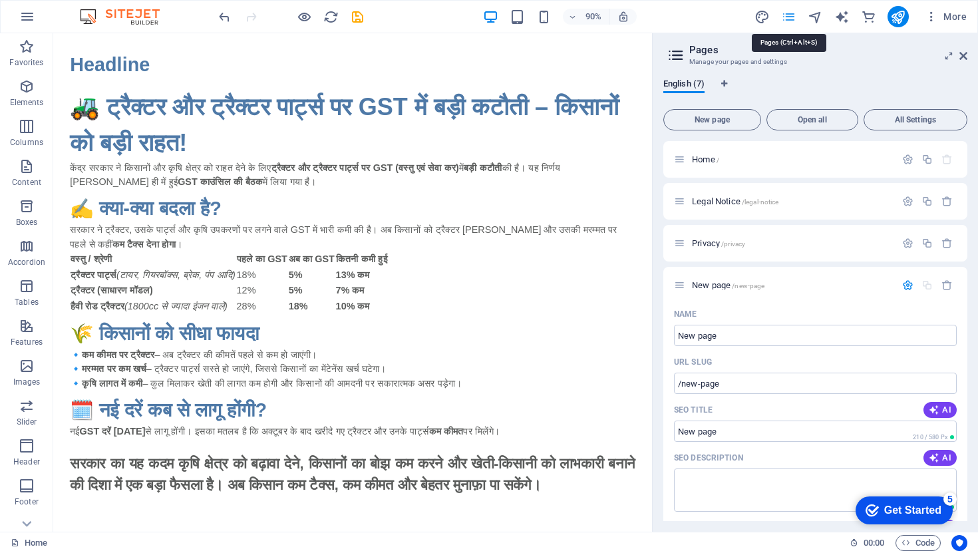
scroll to position [1618, 0]
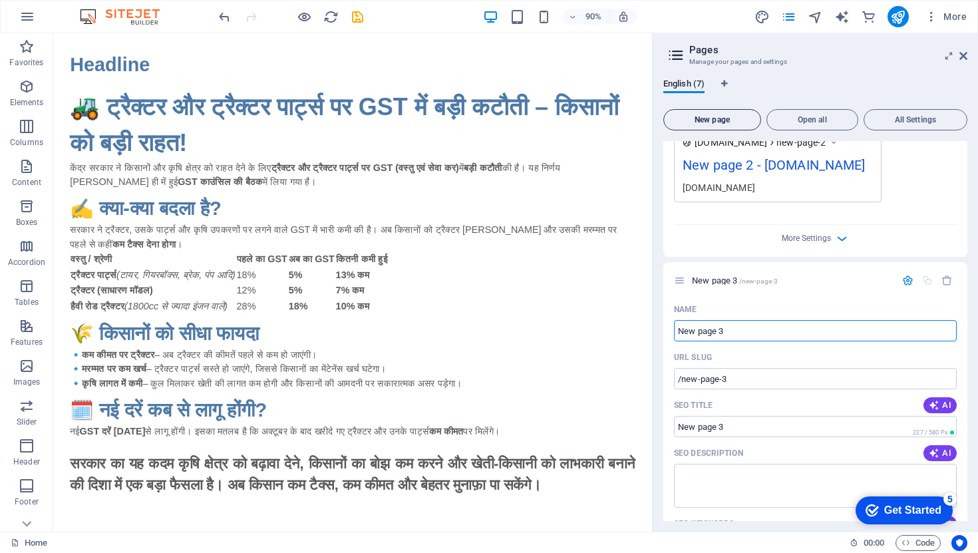
click at [742, 114] on button "New page" at bounding box center [712, 119] width 98 height 21
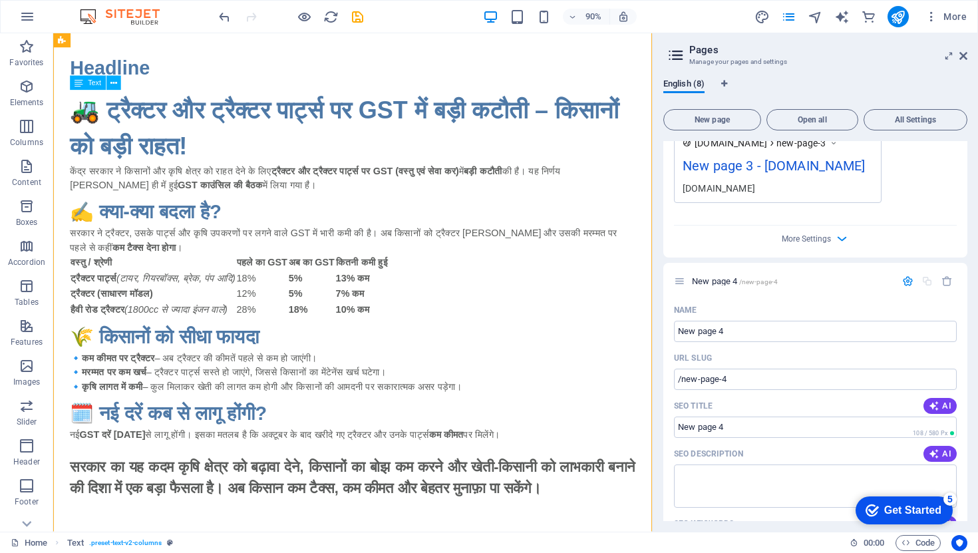
drag, startPoint x: 225, startPoint y: 160, endPoint x: 106, endPoint y: 112, distance: 128.1
click at [106, 112] on div "🚜 ट्रैक्टर और ट्रैक्टर पार्ट्स पर GST में बड़ी कटौती – किसानों को बड़ी राहत! के…" at bounding box center [386, 325] width 628 height 452
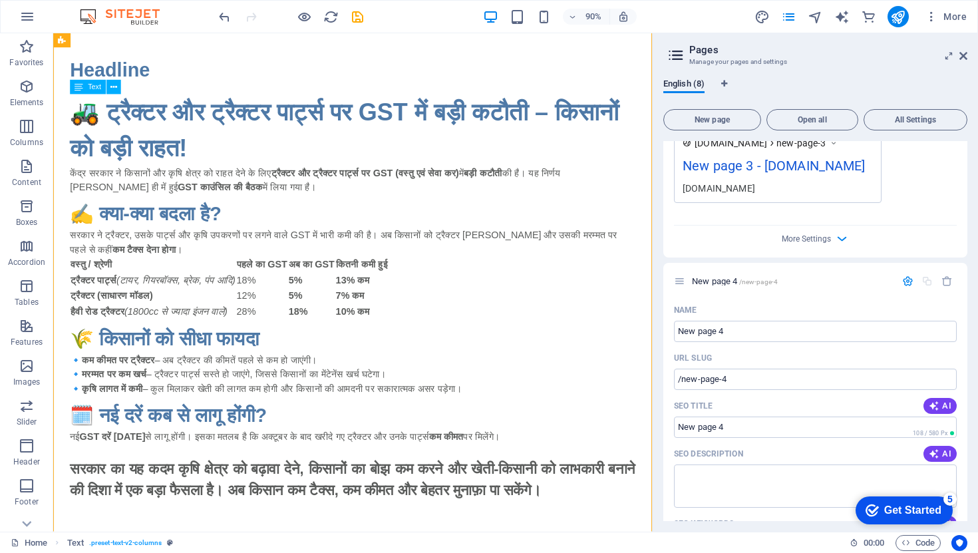
click at [120, 118] on div "🚜 ट्रैक्टर और ट्रैक्टर पार्ट्स पर GST में बड़ी कटौती – किसानों को बड़ी राहत! के…" at bounding box center [386, 327] width 628 height 452
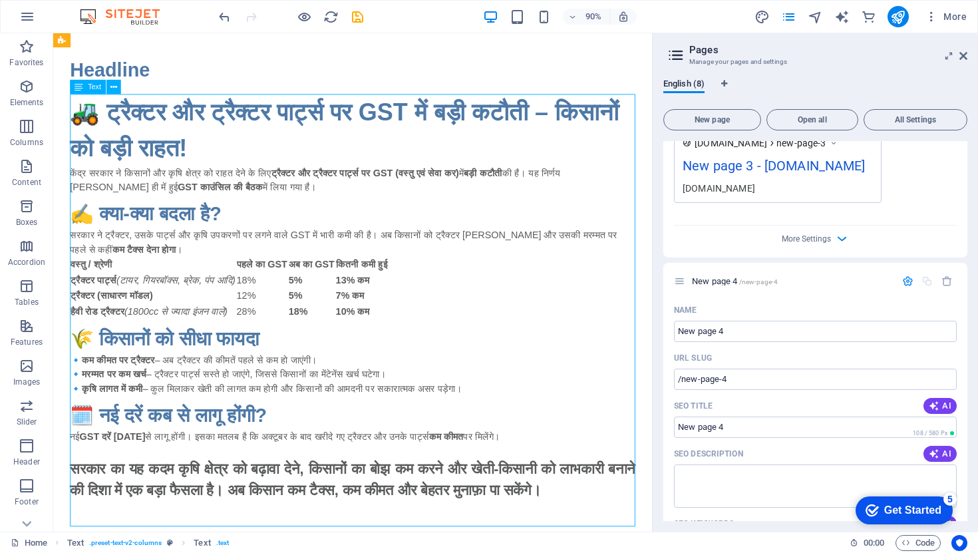
click at [197, 162] on div "🚜 ट्रैक्टर और ट्रैक्टर पार्ट्स पर GST में बड़ी कटौती – किसानों को बड़ी राहत! के…" at bounding box center [386, 327] width 628 height 452
click at [208, 163] on div "🚜 ट्रैक्टर और ट्रैक्टर पार्ट्स पर GST में बड़ी कटौती – किसानों को बड़ी राहत! के…" at bounding box center [386, 327] width 628 height 452
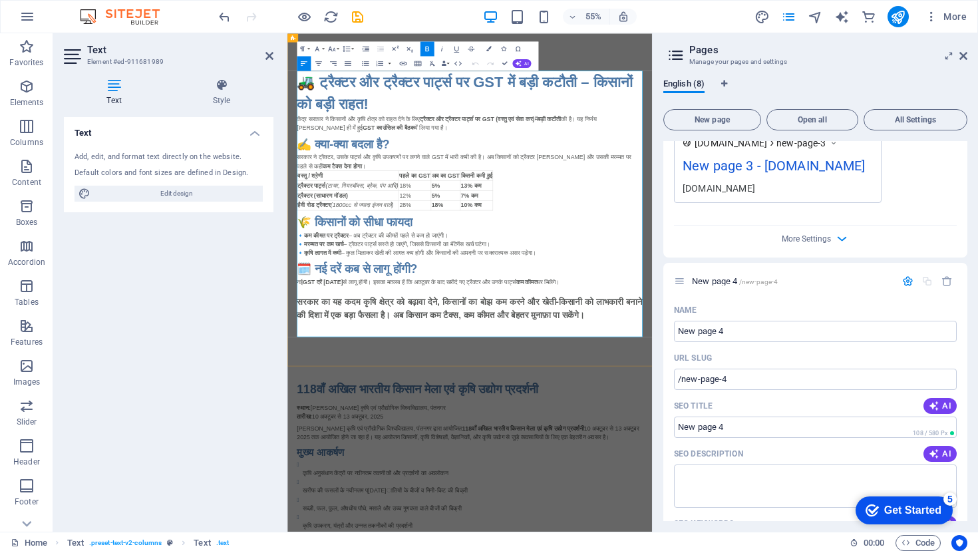
click at [724, 285] on div "वस्तु / श्रेणी पहले का GST अब का GST कितनी कमी हुई ट्रैक्टर पार्ट्स (टायर, गियर…" at bounding box center [619, 318] width 628 height 73
click at [504, 172] on h1 "🚜 ट्रैक्टर और ट्रैक्टर पार्ट्स पर GST में बड़ी कटौती – किसानों को बड़ी राहत!" at bounding box center [619, 141] width 628 height 80
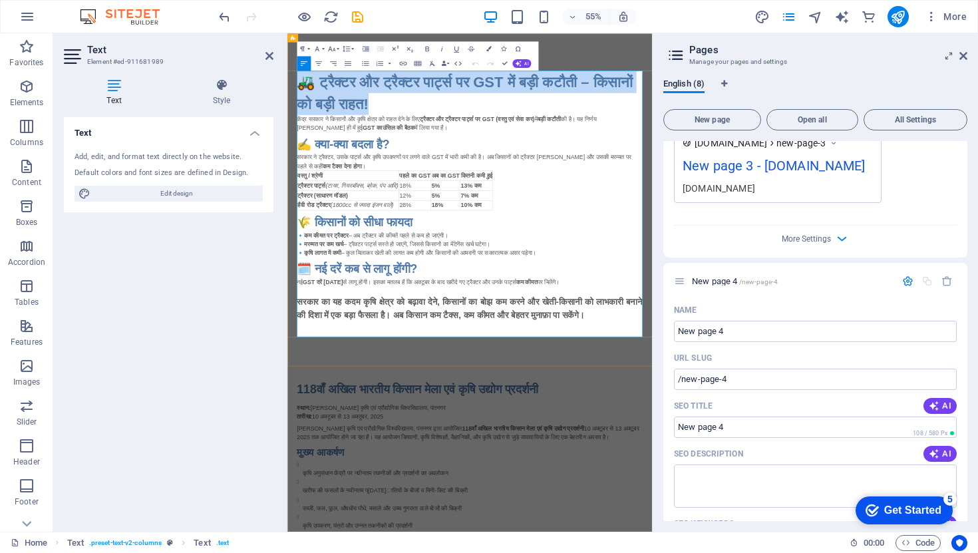
drag, startPoint x: 469, startPoint y: 162, endPoint x: 309, endPoint y: 118, distance: 166.3
click at [309, 118] on h1 "🚜 ट्रैक्टर और ट्रैक्टर पार्ट्स पर GST में बड़ी कटौती – किसानों को बड़ी राहत!" at bounding box center [619, 141] width 628 height 80
copy h1 "🚜 ट्रैक्टर और ट्रैक्टर पार्ट्स पर GST में बड़ी कटौती – किसानों को बड़ी राहत!"
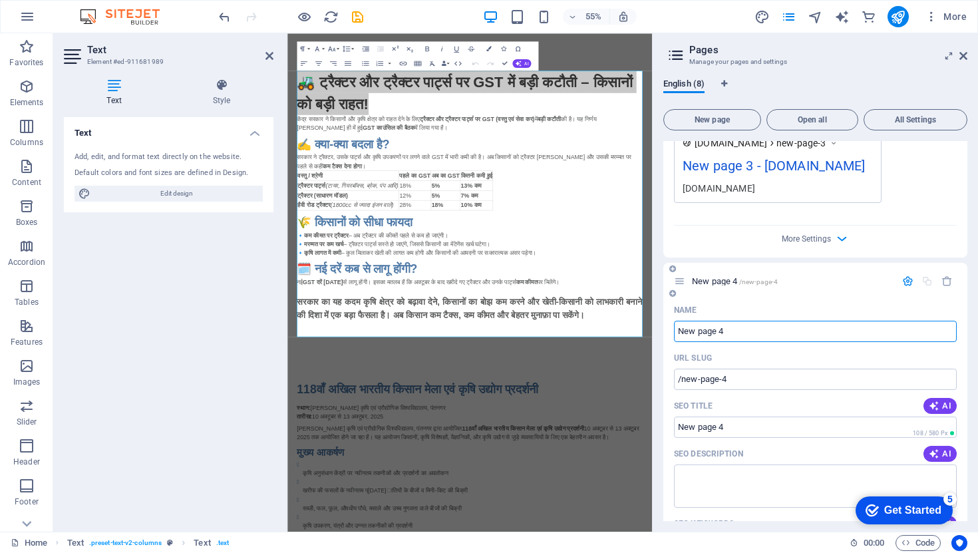
click at [744, 327] on input "New page 4" at bounding box center [815, 331] width 283 height 21
drag, startPoint x: 744, startPoint y: 327, endPoint x: 679, endPoint y: 331, distance: 64.6
click at [679, 331] on input "New page 4" at bounding box center [815, 331] width 283 height 21
type input "🚜 ट्रैक्टर और ट्रैक्टर पार्ट्स पर GST में बड़ी कटौती – किसानों को बड़ी राहत!"
type input "/gst"
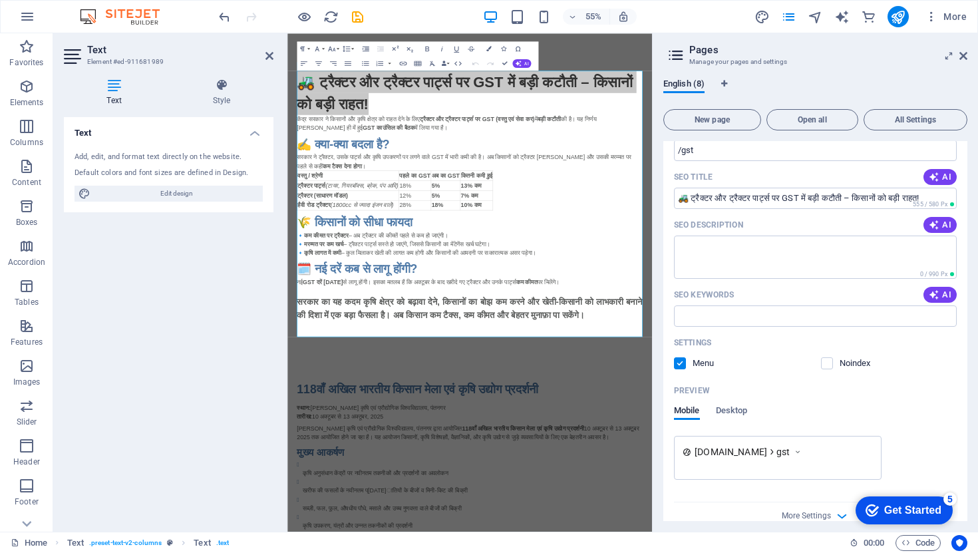
scroll to position [2404, 0]
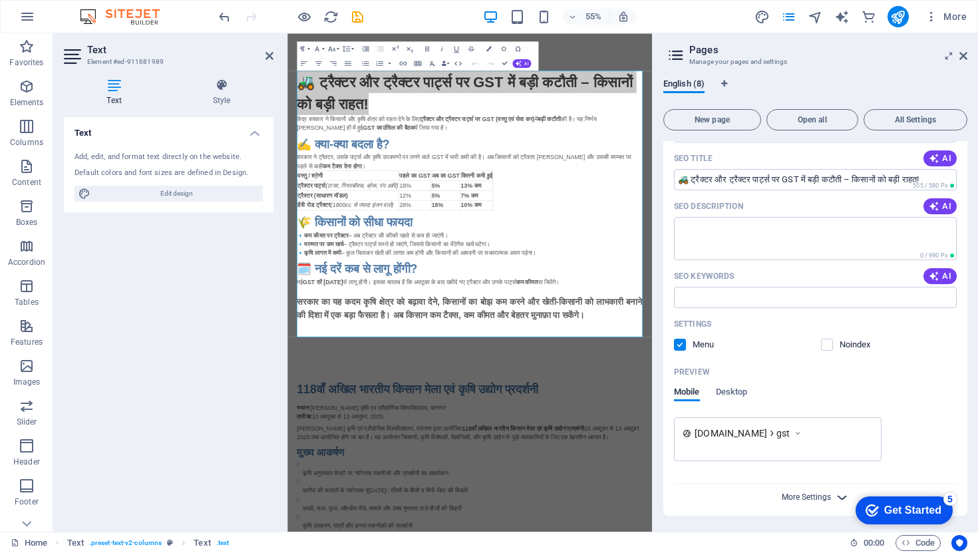
type input "🚜 ट्रैक्टर और ट्रैक्टर पार्ट्स पर GST में बड़ी कटौती – किसानों को बड़ी राहत!"
click at [818, 492] on span "More Settings" at bounding box center [806, 496] width 49 height 9
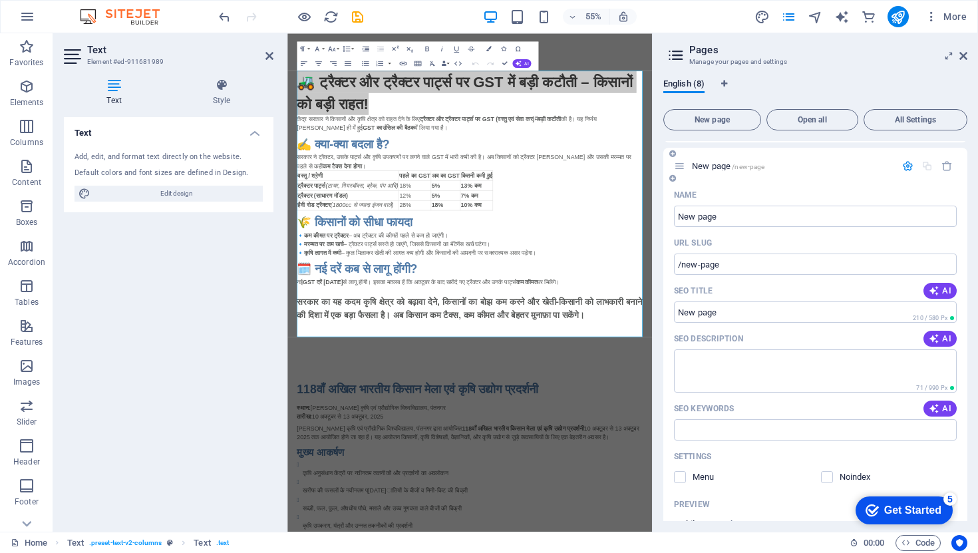
scroll to position [79, 0]
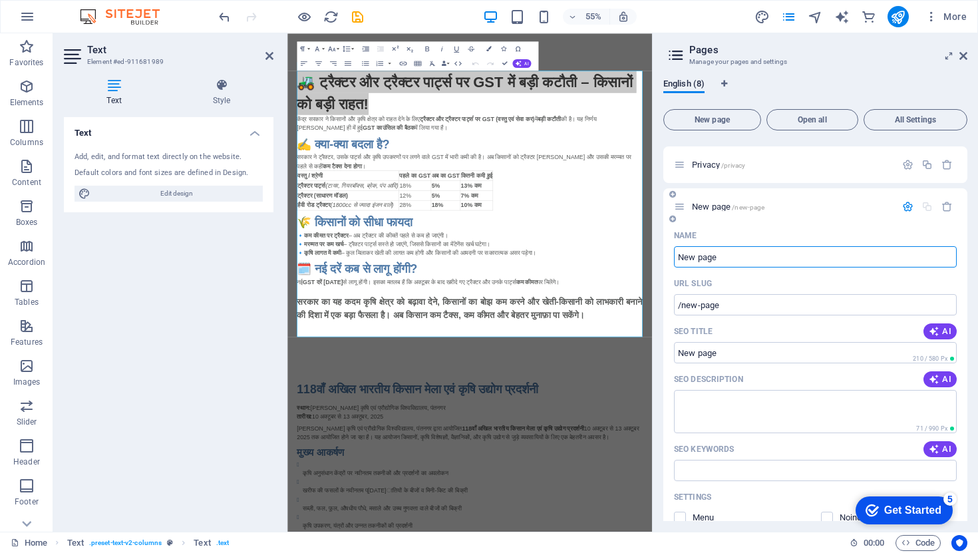
paste input "🚜 ट्रैक्टर और ट्रैक्टर पार्ट्स पर GST में बड़ी कटौती – किसानों को बड़ी राहत!"
type input "🚜 ट्रैक्टर और ट्रैक्टर पार्ट्स पर GST में बड़ी कटौती – किसानों को बड़ी राहत!"
type input "/gst-8"
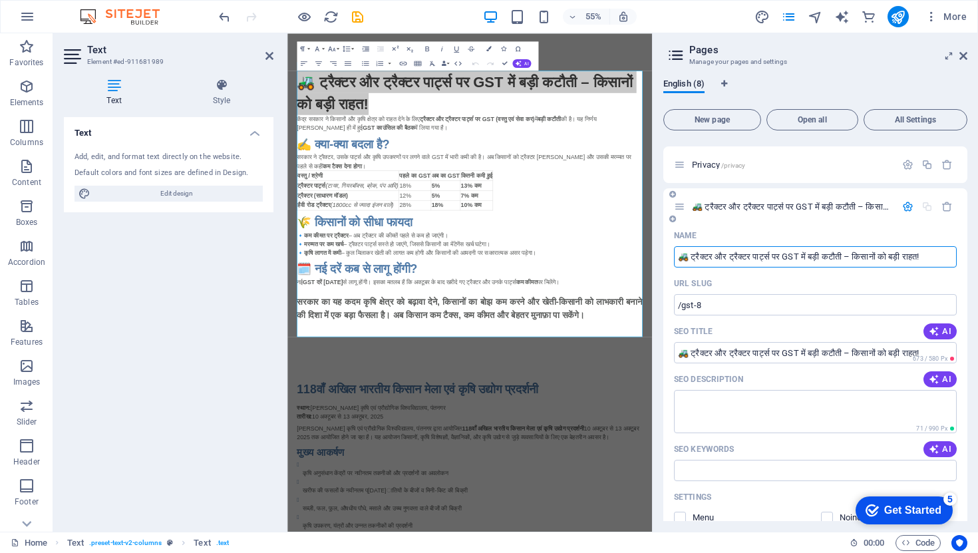
type input "🚜 ट्रैक्टर और ट्रैक्टर पार्ट्स पर GST में बड़ी कटौती – किसानों को बड़ी राहत!"
click at [812, 216] on div "🚜 ट्रैक्टर और ट्रैक्टर पार्ट्स पर GST में बड़ी कटौती – किसानों को बड़ी राहत! /g…" at bounding box center [815, 206] width 304 height 37
click at [779, 205] on span "🚜 ट्रैक्टर और ट्रैक्टर पार्ट्स पर GST में बड़ी कटौती – किसानों को बड़ी राहत! /g…" at bounding box center [822, 207] width 261 height 10
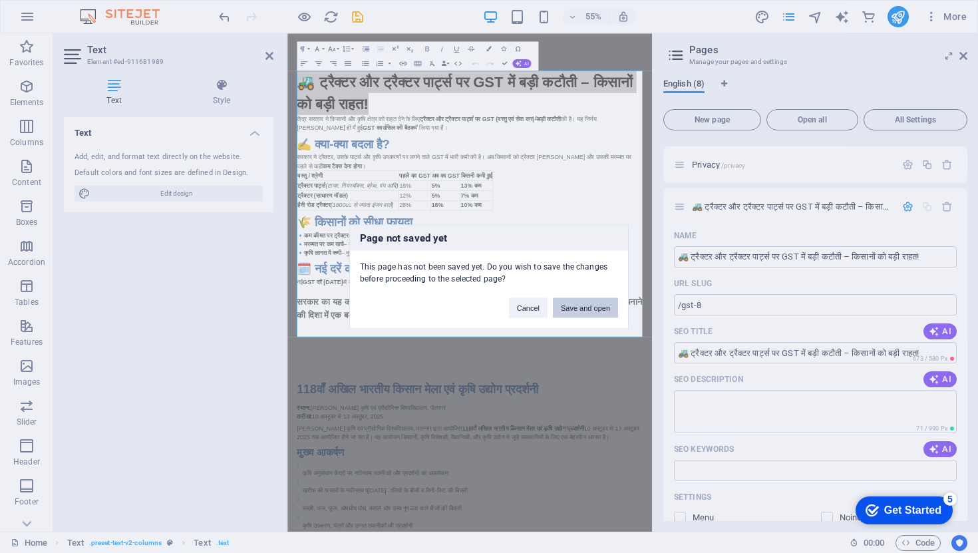
click at [587, 309] on button "Save and open" at bounding box center [585, 307] width 65 height 20
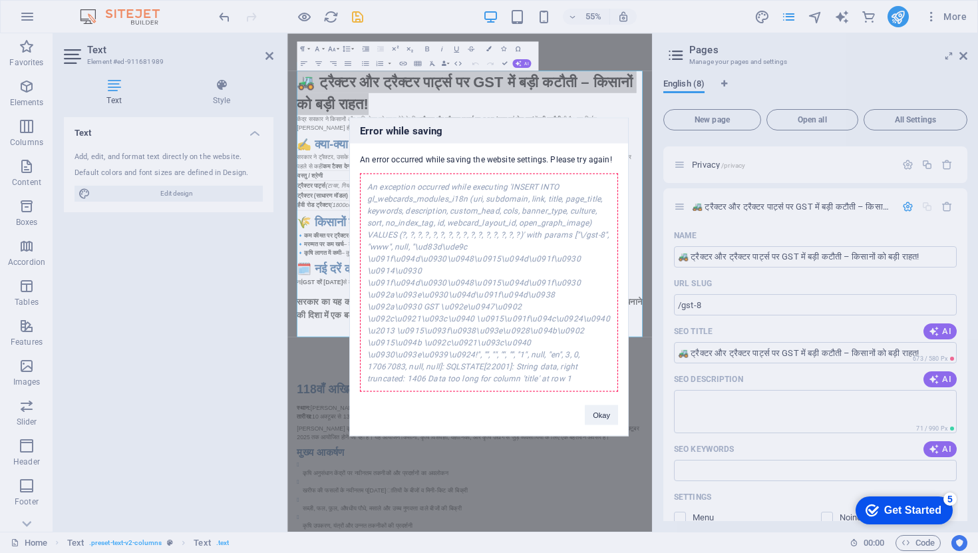
scroll to position [2193, 0]
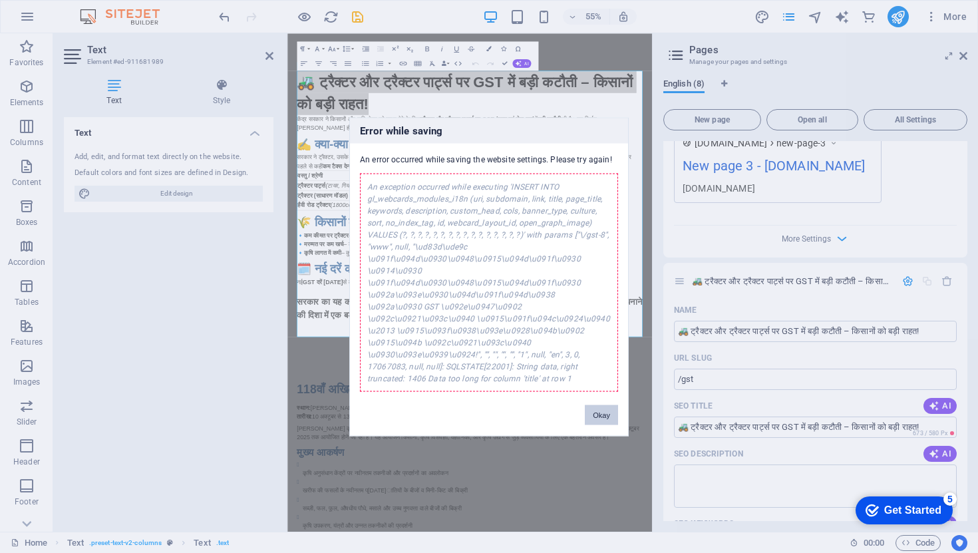
click at [611, 414] on button "Okay" at bounding box center [601, 415] width 33 height 20
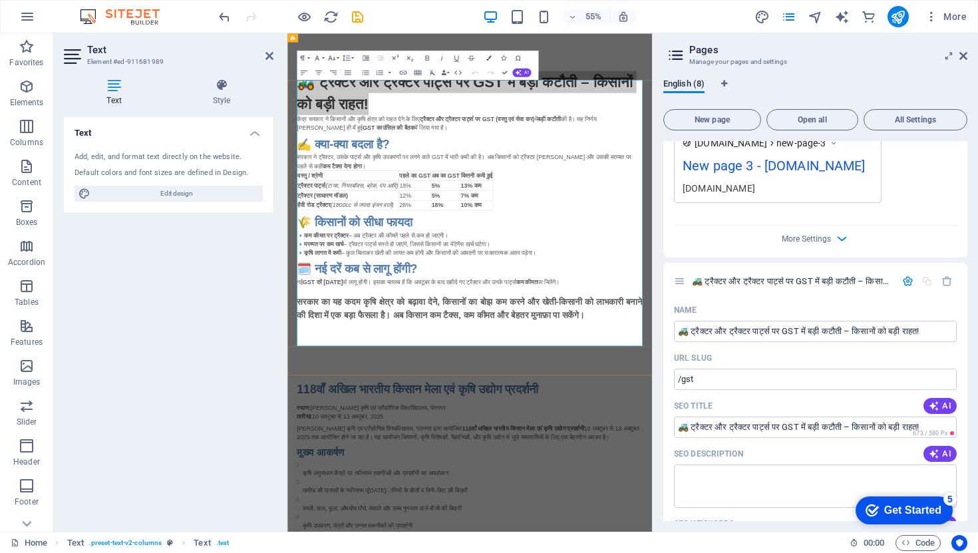
scroll to position [0, 0]
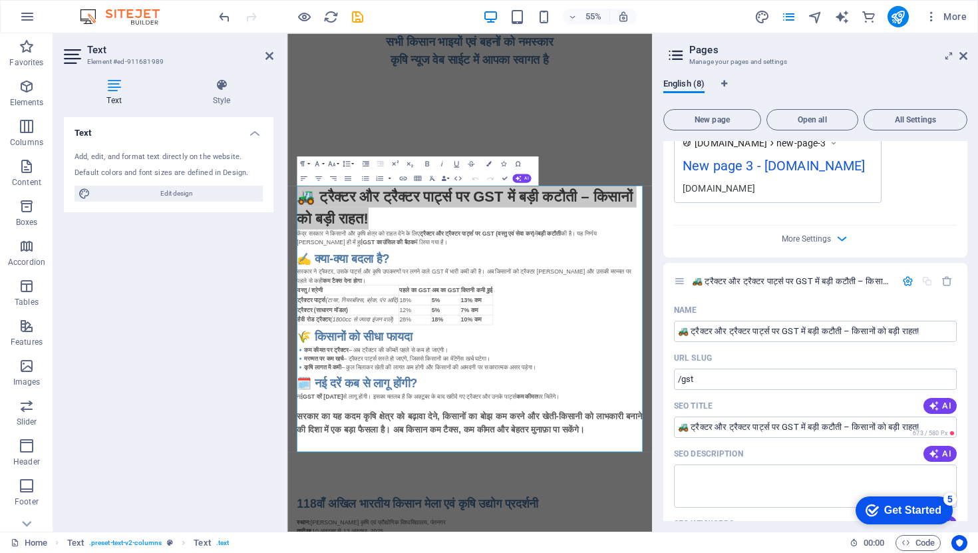
click at [127, 16] on img at bounding box center [127, 17] width 100 height 16
click at [90, 14] on img at bounding box center [127, 17] width 100 height 16
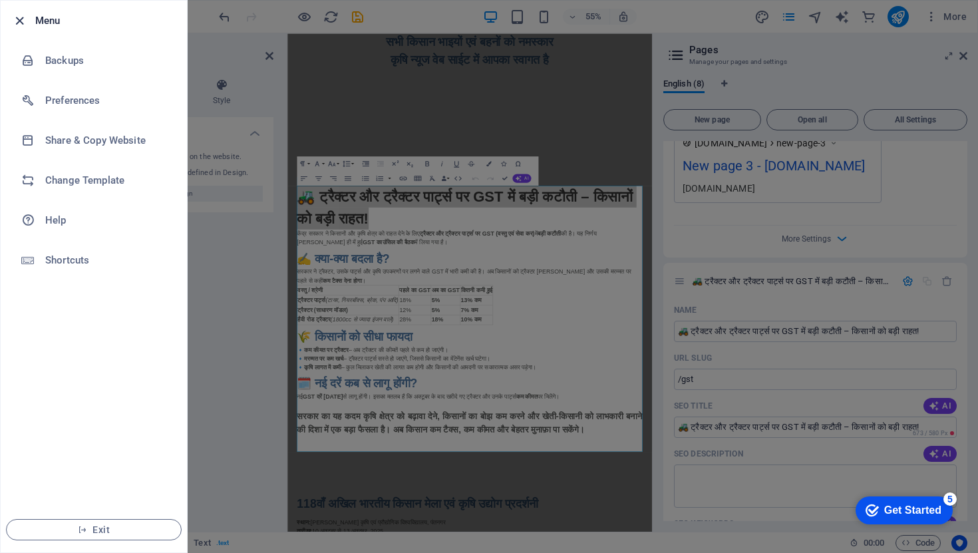
click at [23, 13] on icon "button" at bounding box center [19, 20] width 15 height 15
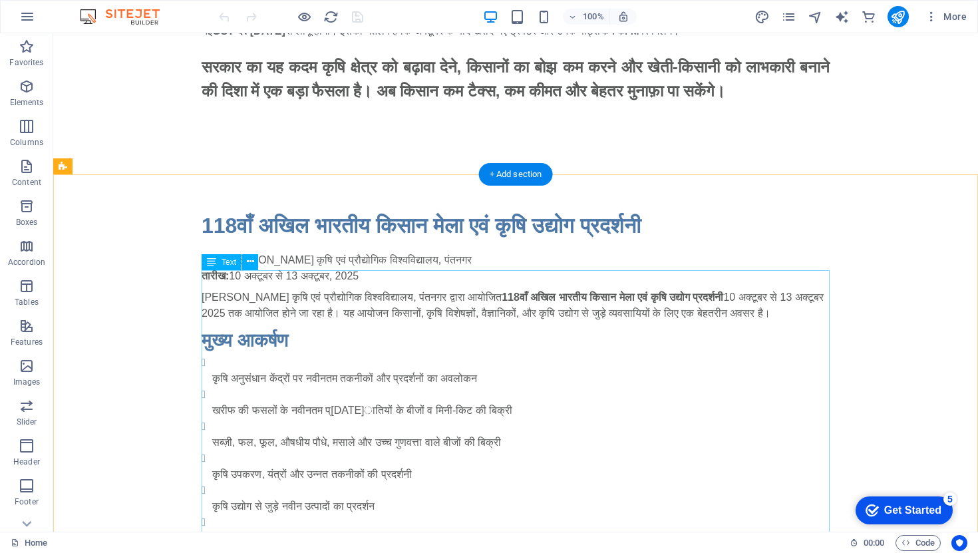
scroll to position [673, 0]
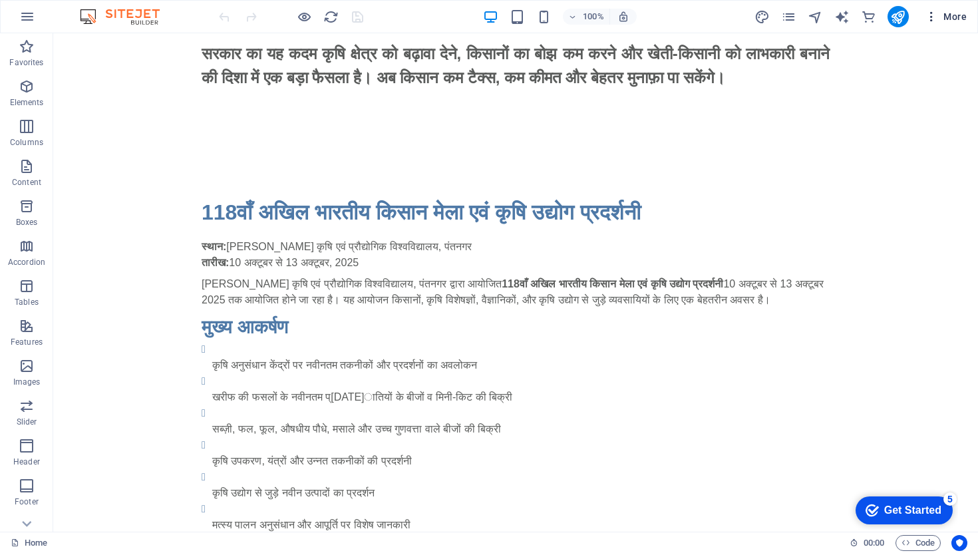
click at [964, 11] on span "More" at bounding box center [946, 16] width 42 height 13
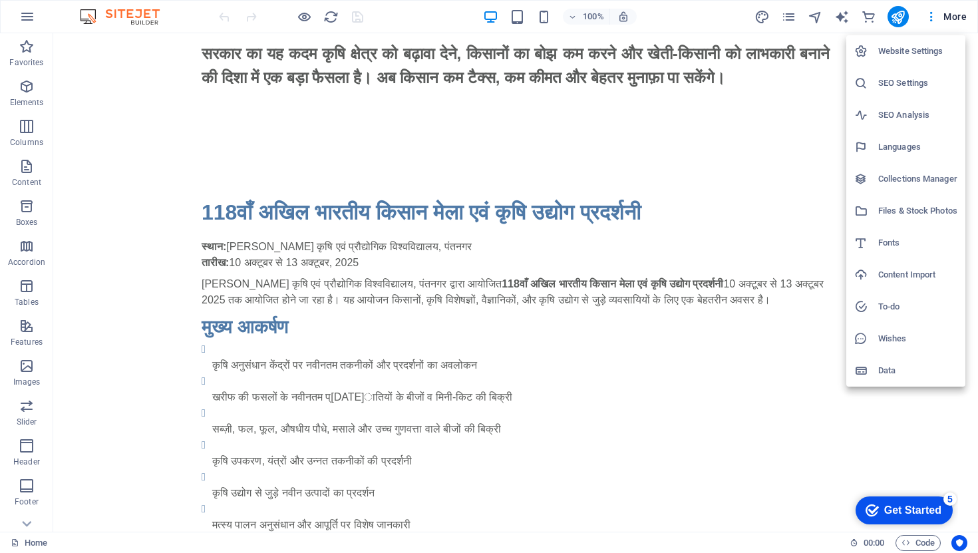
click at [755, 210] on div at bounding box center [489, 276] width 978 height 553
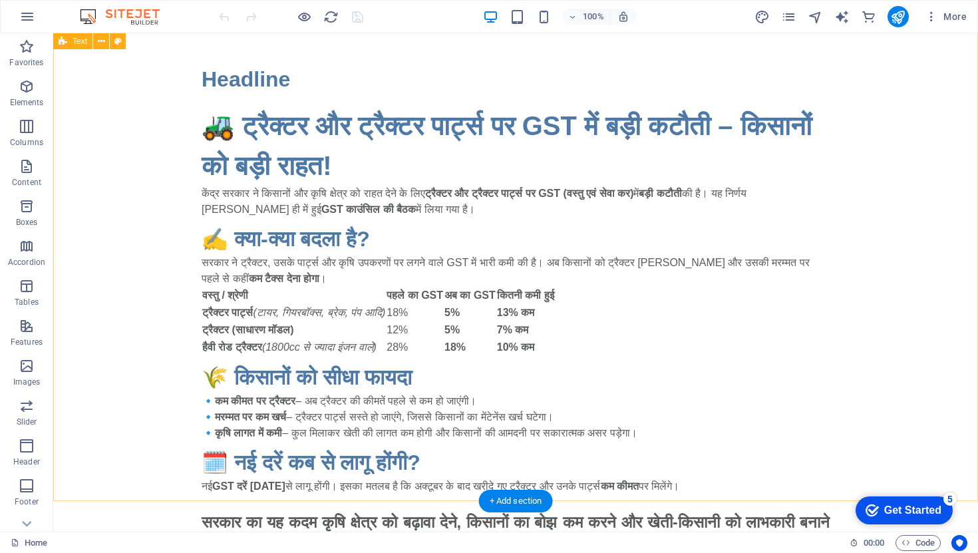
scroll to position [0, 0]
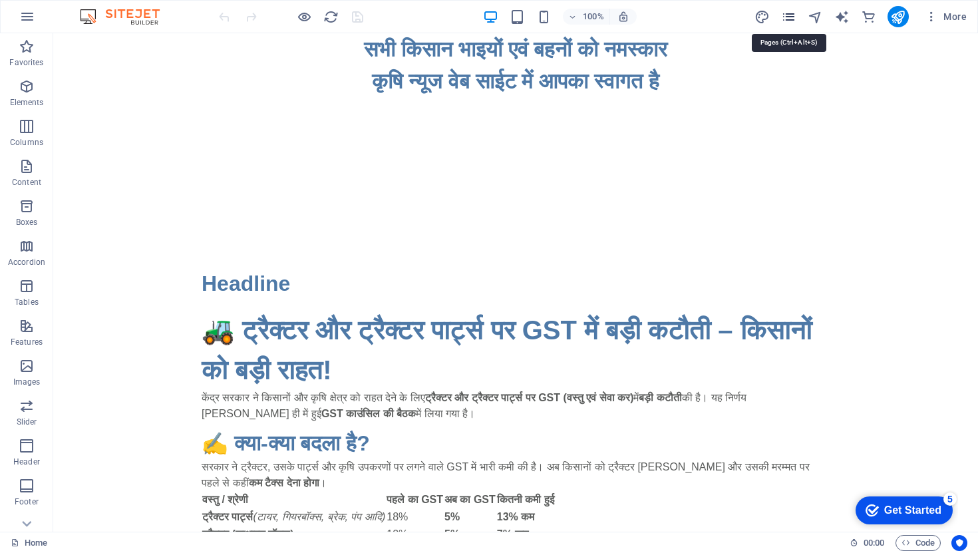
click at [794, 14] on icon "pages" at bounding box center [788, 16] width 15 height 15
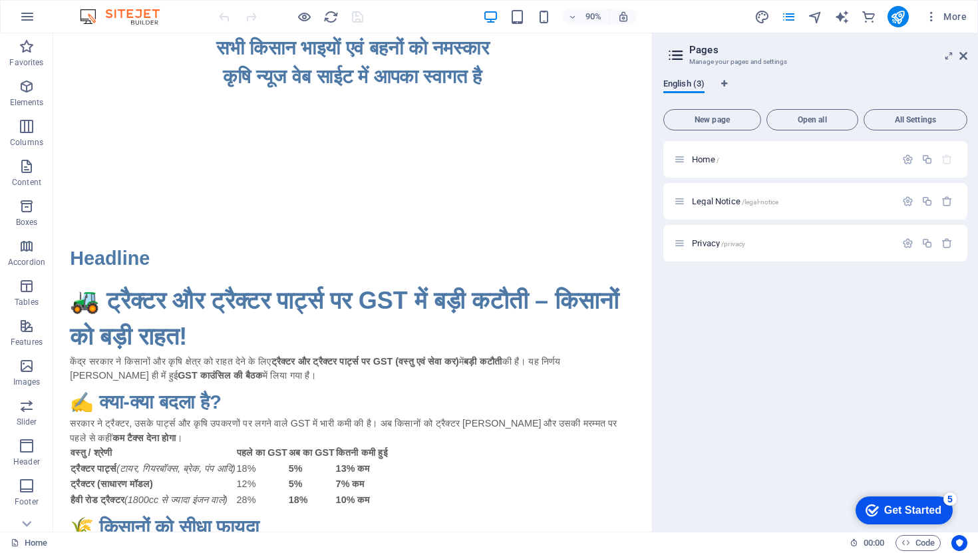
click at [691, 83] on span "English (3)" at bounding box center [683, 85] width 41 height 19
click at [723, 81] on icon "Language Tabs" at bounding box center [724, 84] width 6 height 8
select select "41"
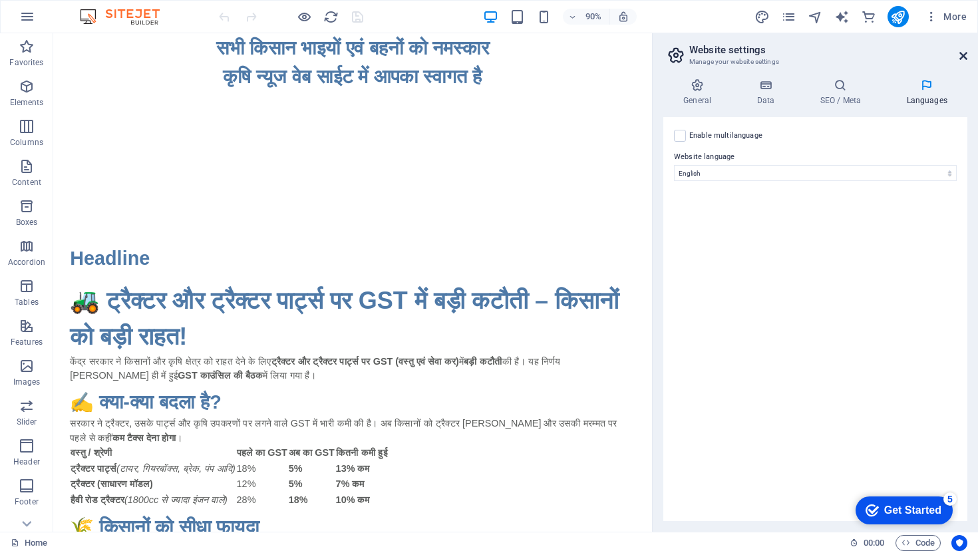
click at [965, 56] on icon at bounding box center [964, 56] width 8 height 11
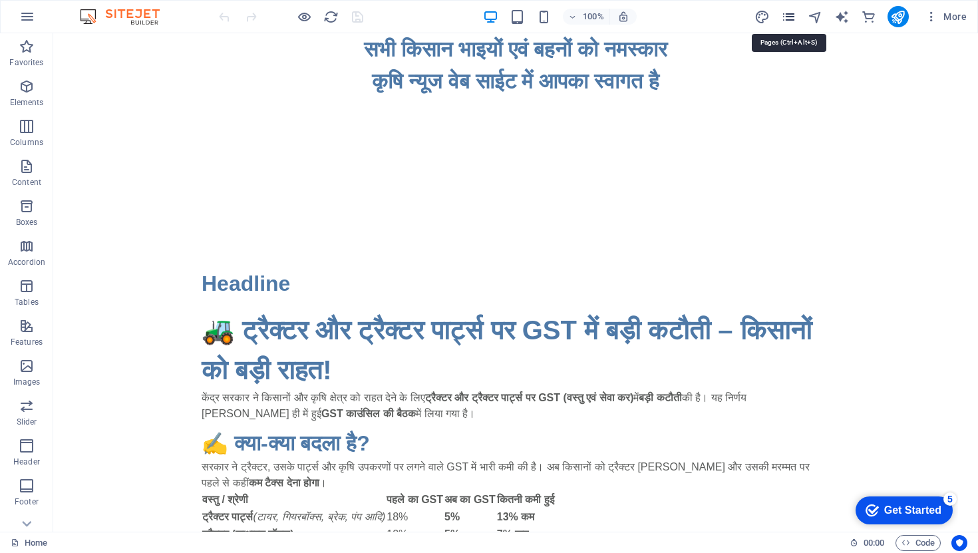
click at [795, 17] on icon "pages" at bounding box center [788, 16] width 15 height 15
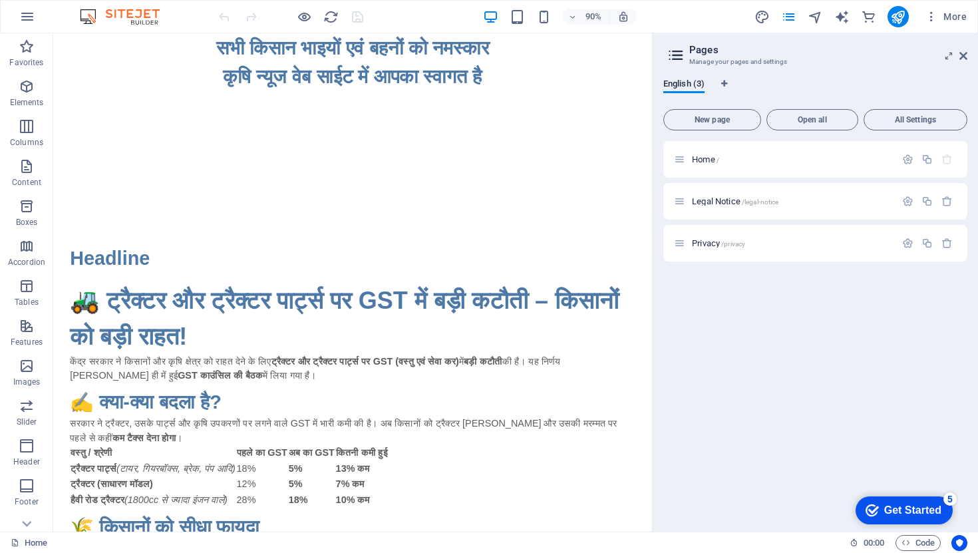
click at [679, 51] on icon at bounding box center [676, 55] width 20 height 19
click at [949, 57] on icon at bounding box center [949, 56] width 0 height 11
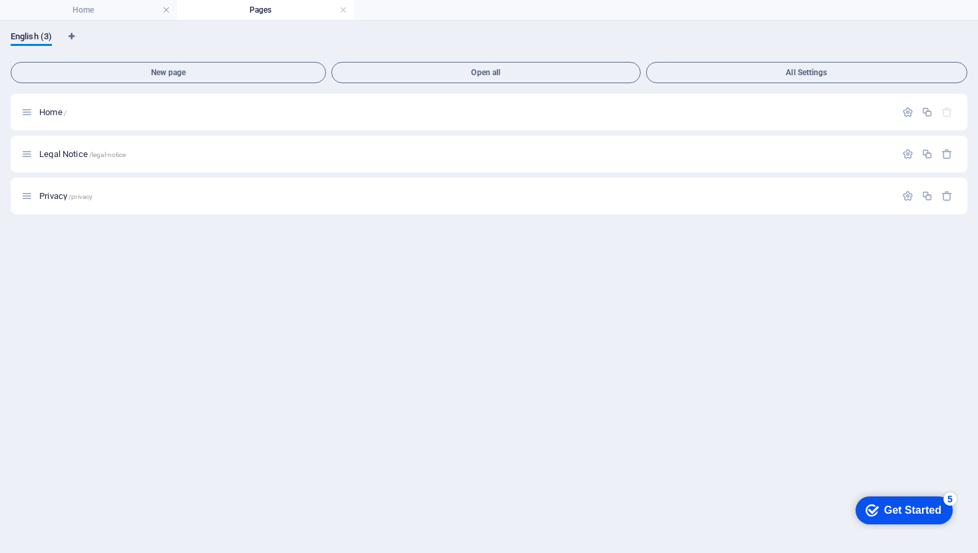
click at [289, 12] on h4 "Pages" at bounding box center [265, 10] width 177 height 15
click at [344, 13] on link at bounding box center [343, 10] width 8 height 13
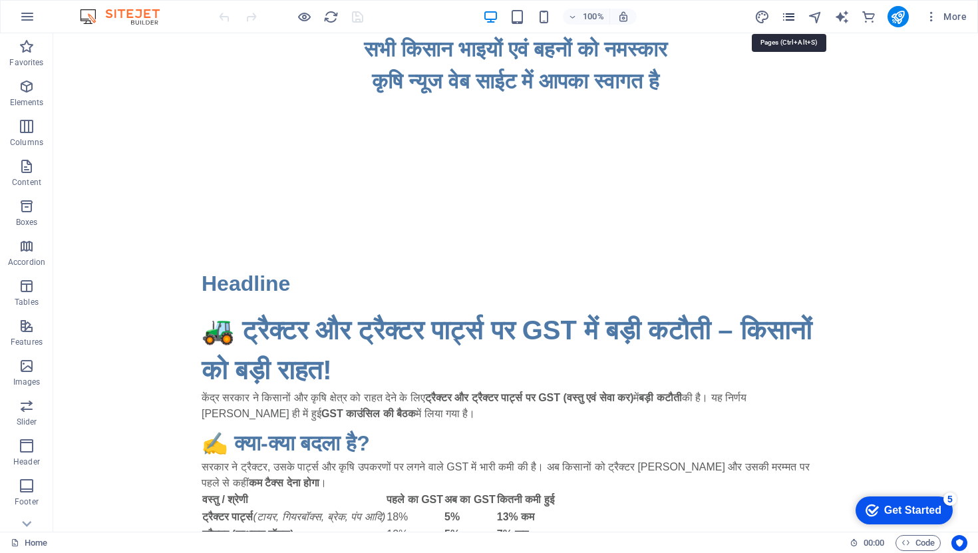
click at [795, 16] on icon "pages" at bounding box center [788, 16] width 15 height 15
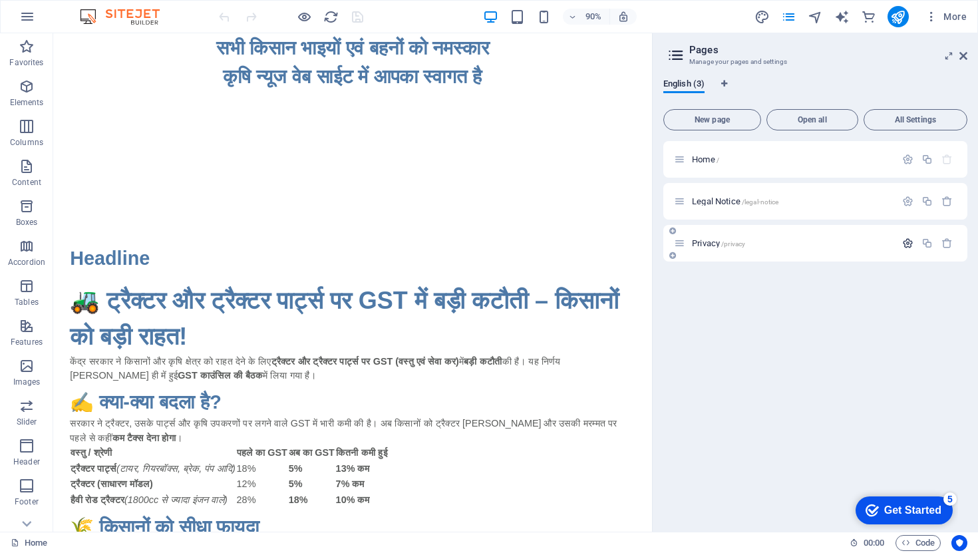
click at [911, 246] on icon "button" at bounding box center [907, 243] width 11 height 11
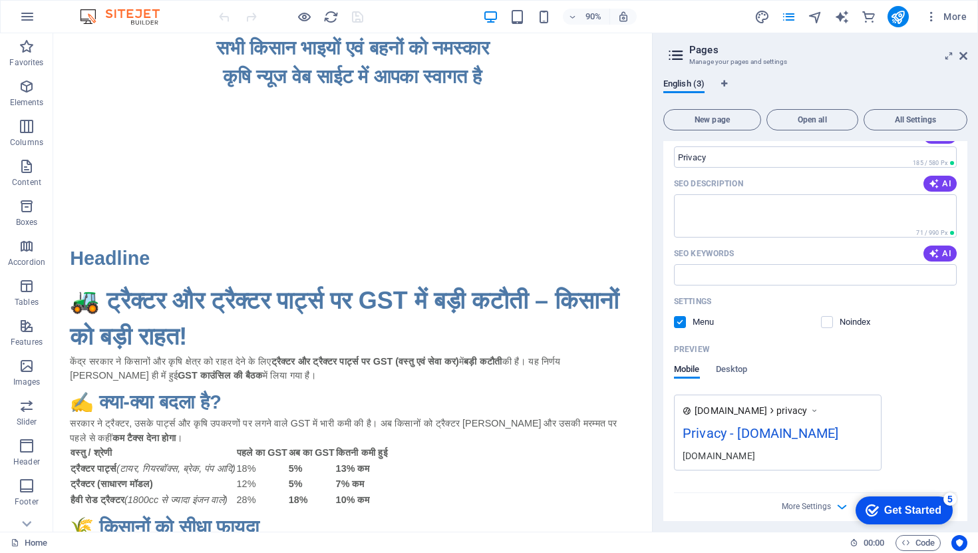
scroll to position [242, 0]
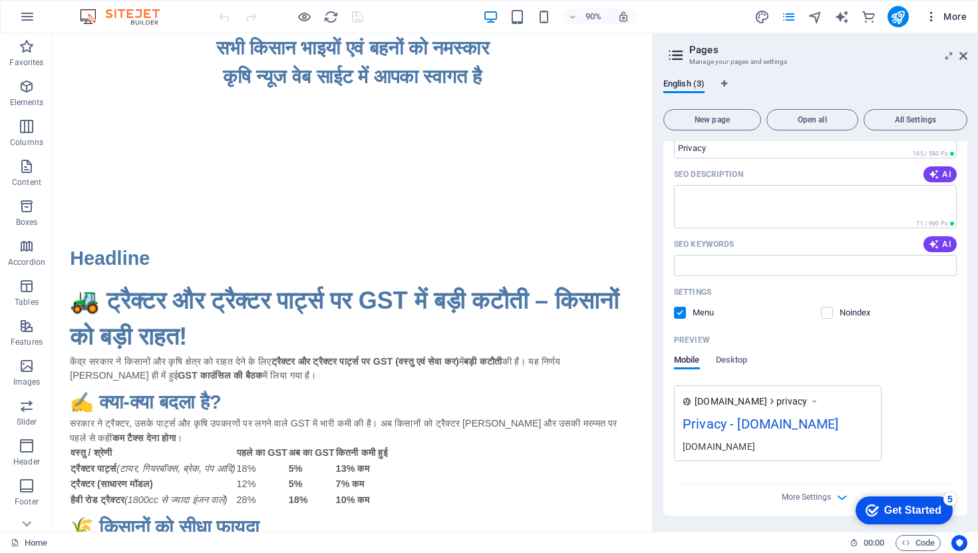
click at [933, 17] on icon "button" at bounding box center [931, 16] width 13 height 13
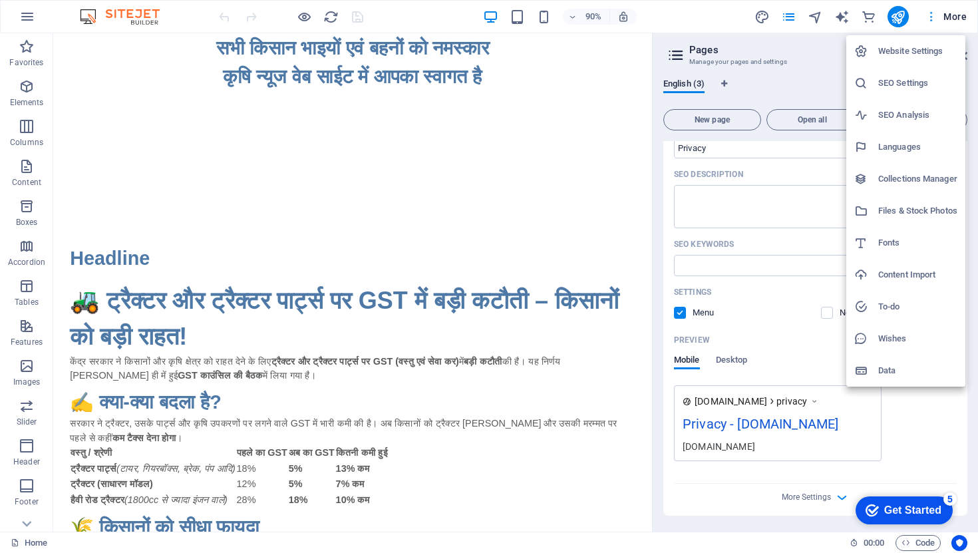
click at [933, 17] on div at bounding box center [489, 276] width 978 height 553
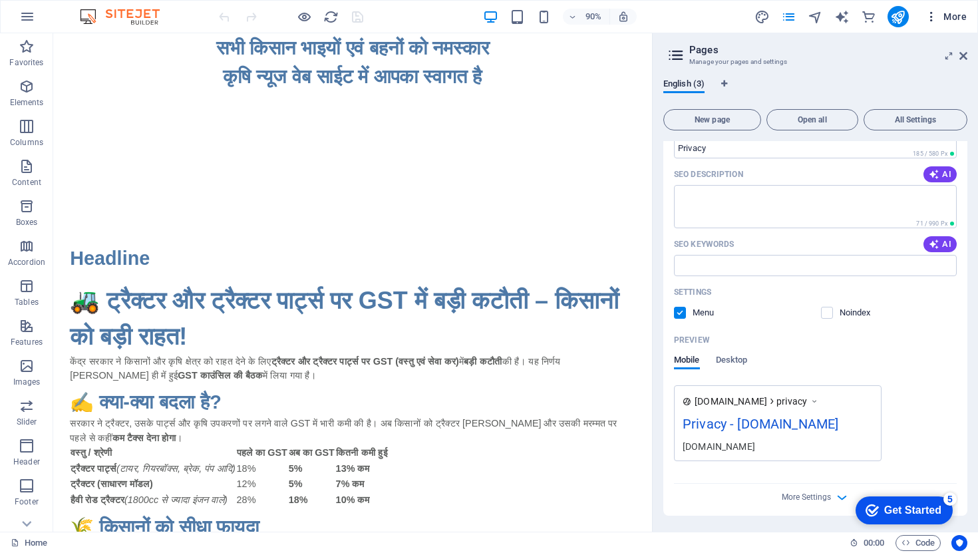
click at [956, 19] on span "More" at bounding box center [946, 16] width 42 height 13
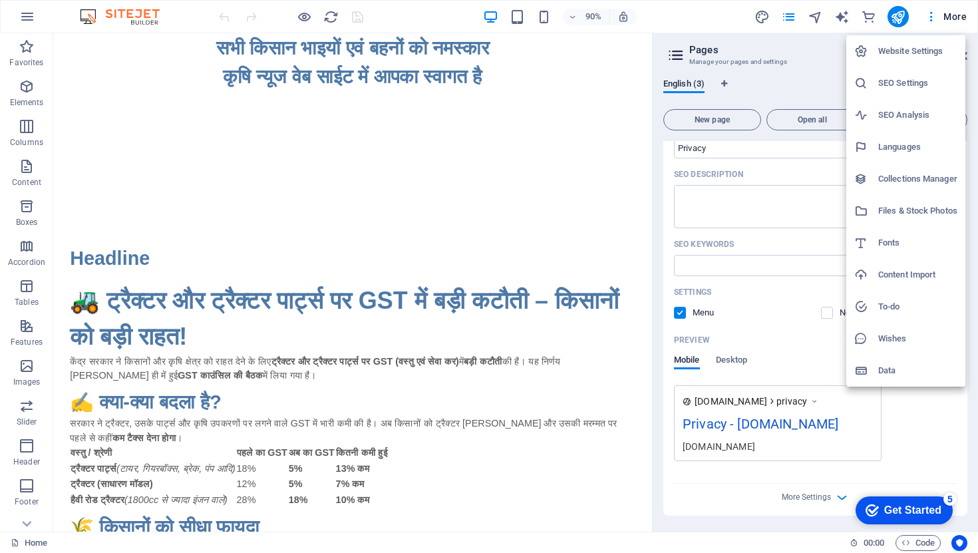
click at [903, 413] on div at bounding box center [489, 276] width 978 height 553
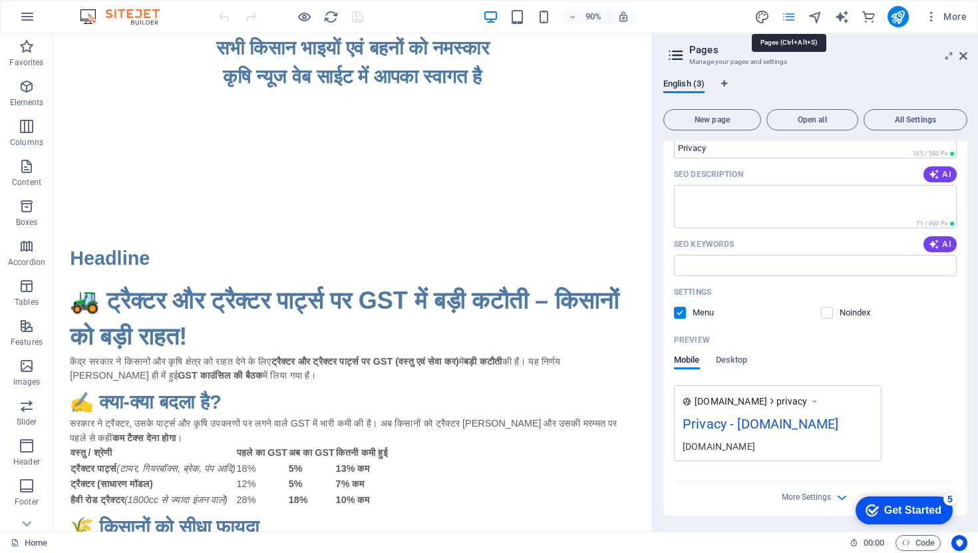
click at [797, 15] on icon "pages" at bounding box center [788, 16] width 15 height 15
click at [822, 122] on span "Open all" at bounding box center [813, 120] width 80 height 8
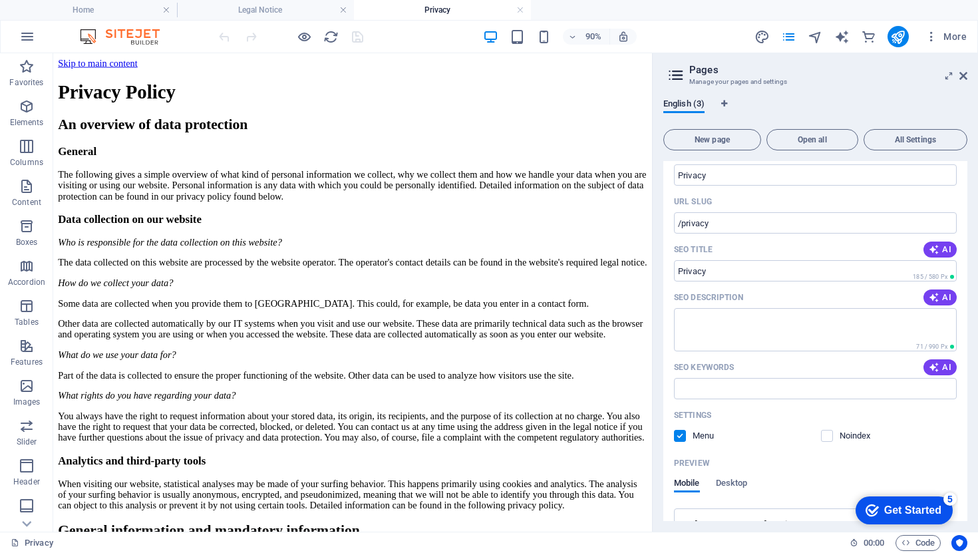
scroll to position [0, 0]
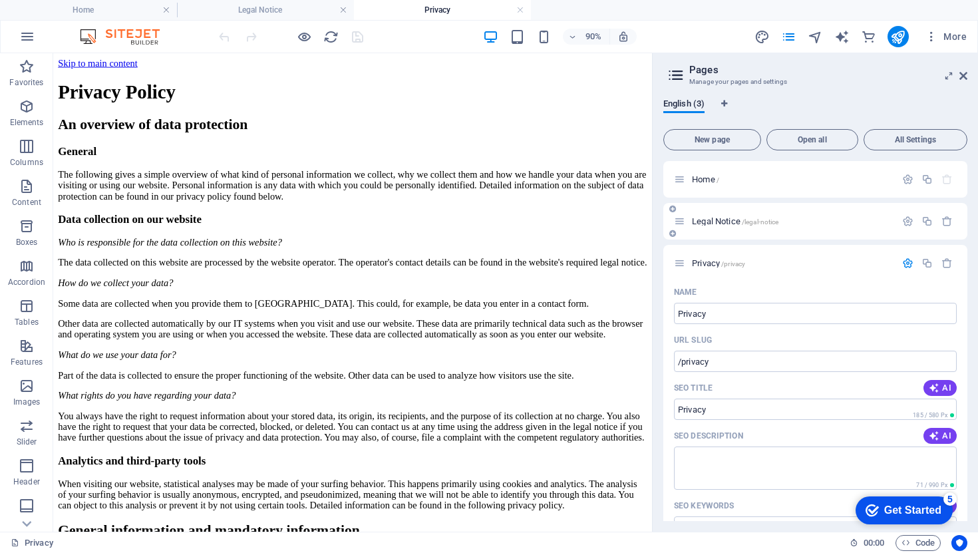
click at [804, 217] on p "Legal Notice /legal-notice" at bounding box center [792, 221] width 200 height 9
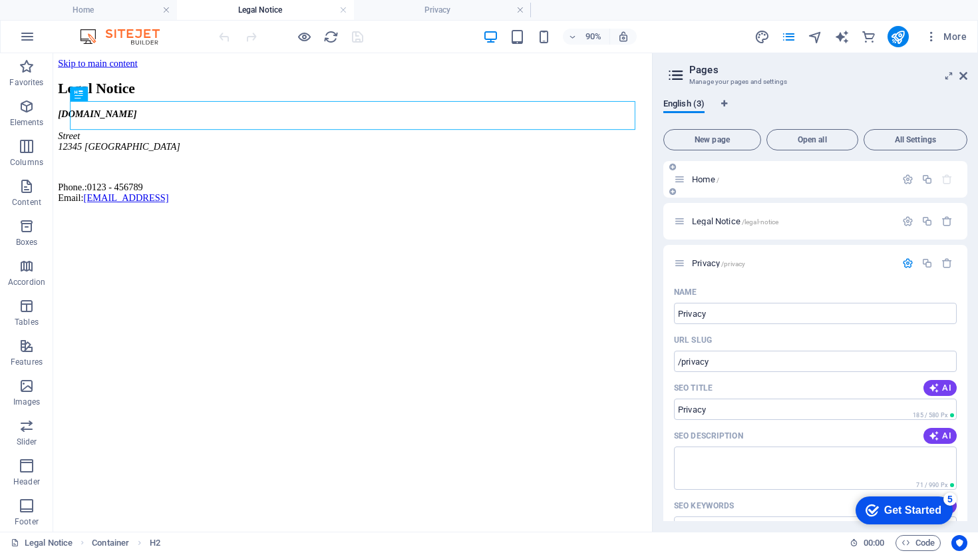
click at [795, 190] on div "Home /" at bounding box center [815, 179] width 304 height 37
click at [786, 178] on p "Home /" at bounding box center [792, 179] width 200 height 9
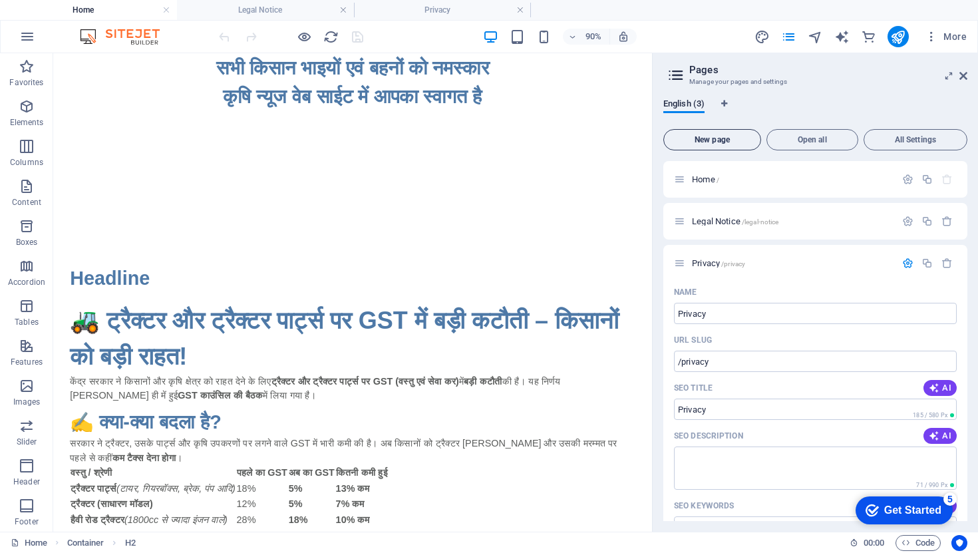
click at [739, 140] on span "New page" at bounding box center [712, 140] width 86 height 8
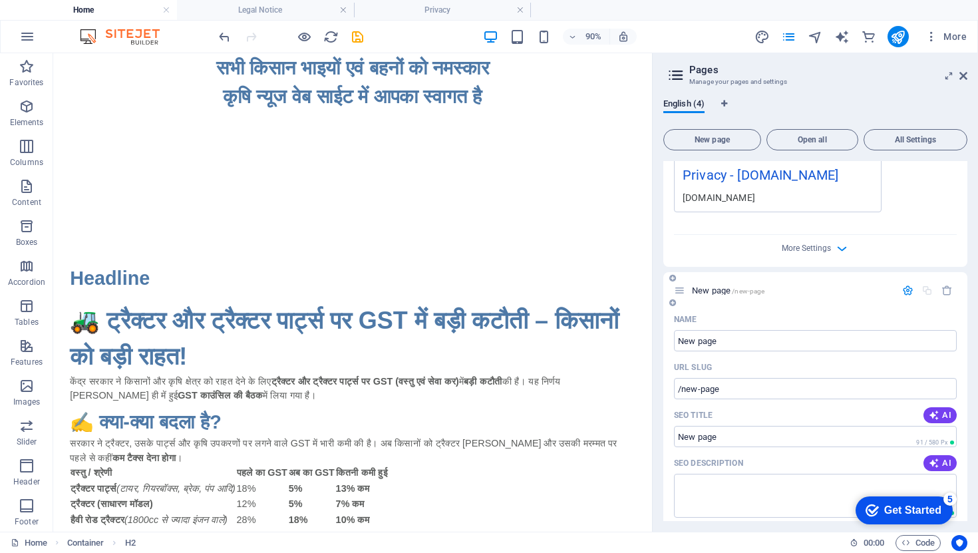
click at [731, 357] on div "URL SLUG" at bounding box center [815, 367] width 283 height 21
click at [703, 345] on input "New page" at bounding box center [815, 340] width 283 height 21
click at [687, 108] on span "English (4)" at bounding box center [683, 105] width 41 height 19
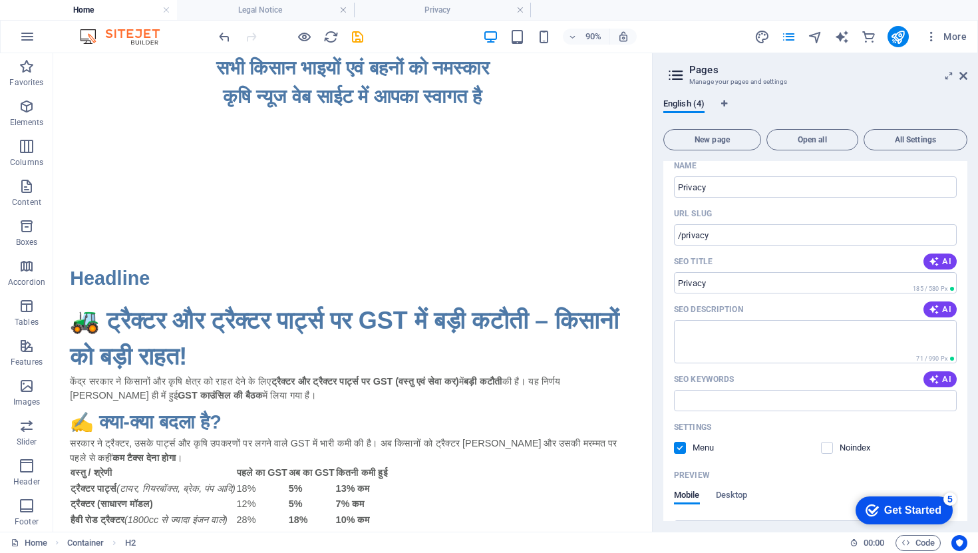
scroll to position [0, 0]
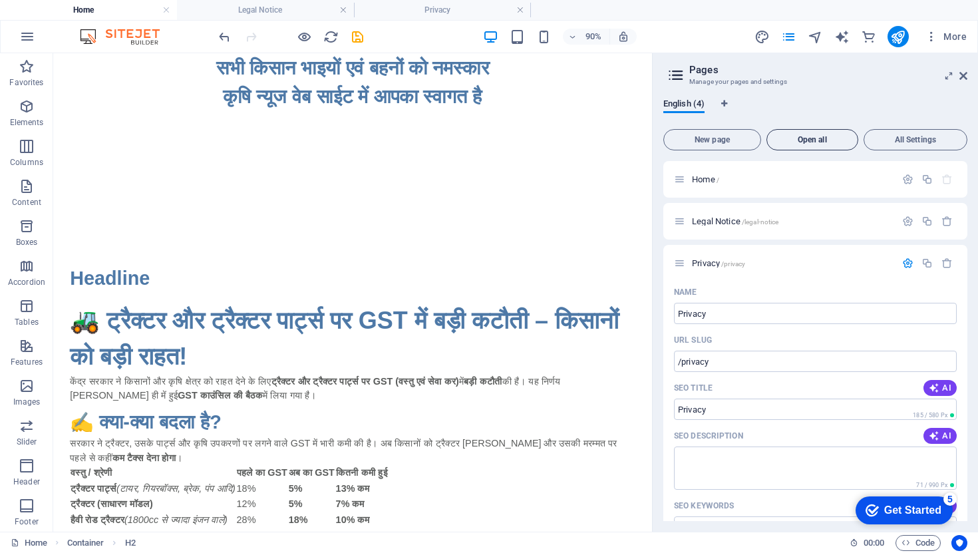
click at [803, 140] on span "Open all" at bounding box center [813, 140] width 80 height 8
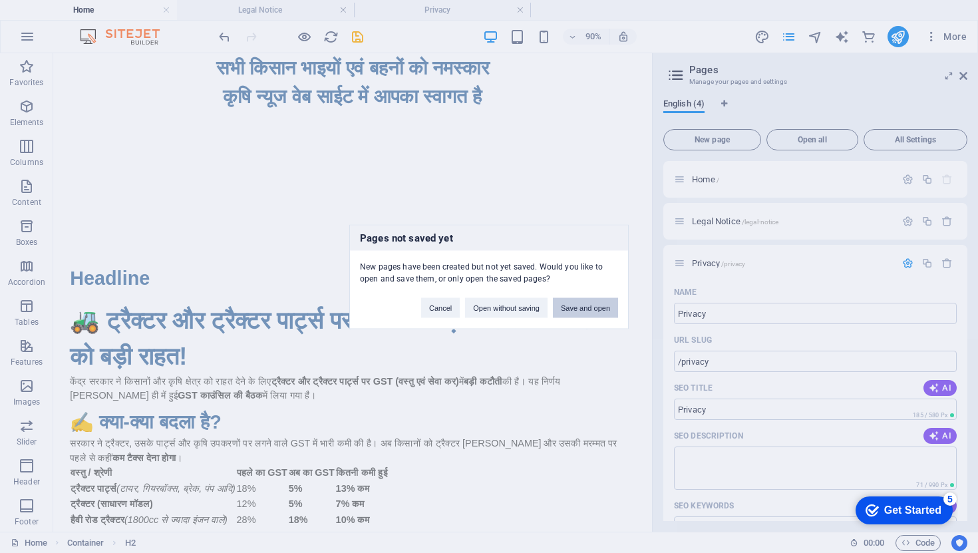
click at [569, 314] on button "Save and open" at bounding box center [585, 307] width 65 height 20
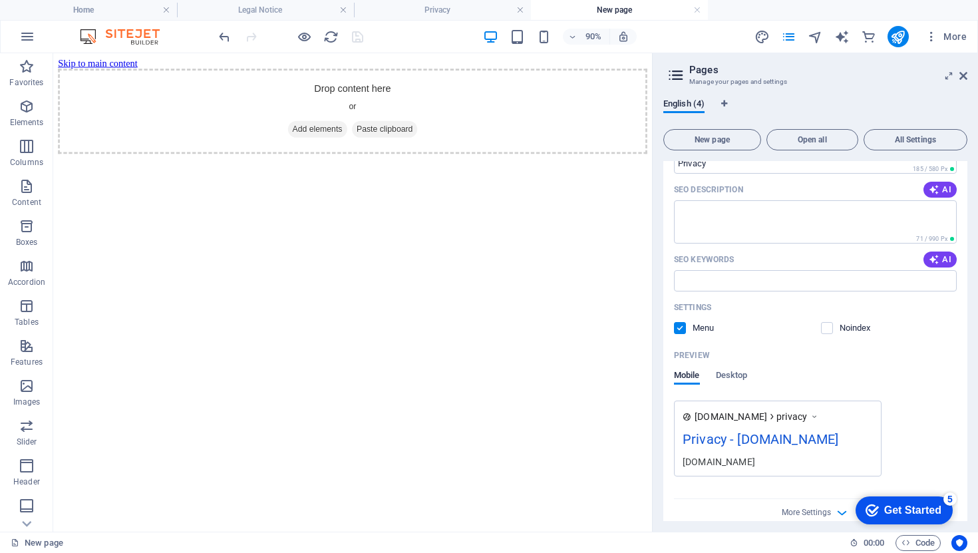
scroll to position [303, 0]
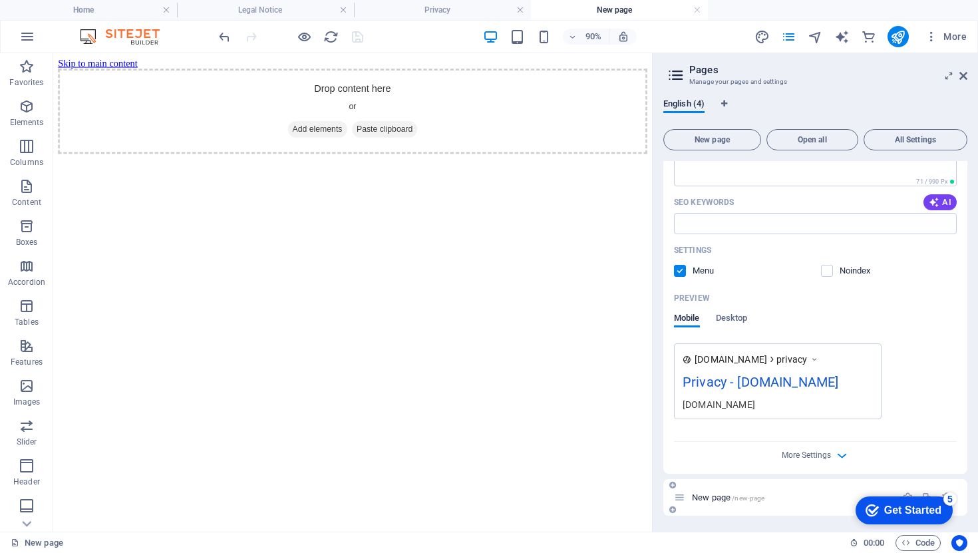
click at [711, 495] on span "New page /new-page" at bounding box center [728, 497] width 73 height 10
click at [723, 499] on span "New page /new-page" at bounding box center [728, 497] width 73 height 10
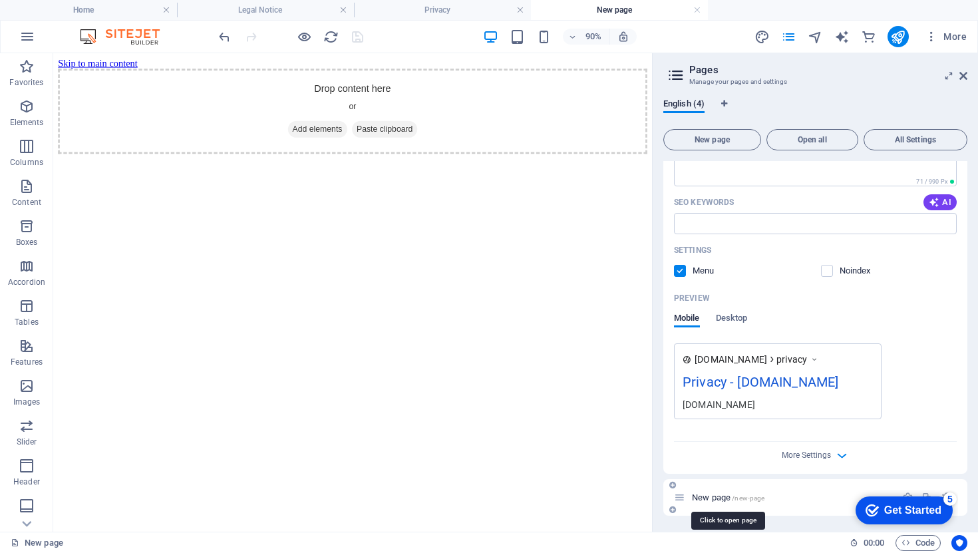
click at [723, 499] on span "New page /new-page" at bounding box center [728, 497] width 73 height 10
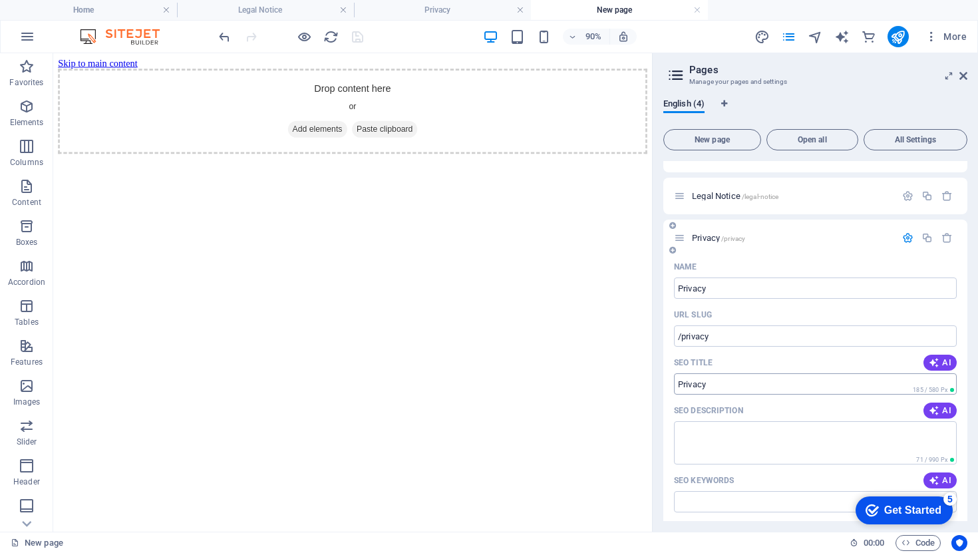
scroll to position [21, 0]
click at [699, 240] on span "Privacy /privacy" at bounding box center [718, 243] width 53 height 10
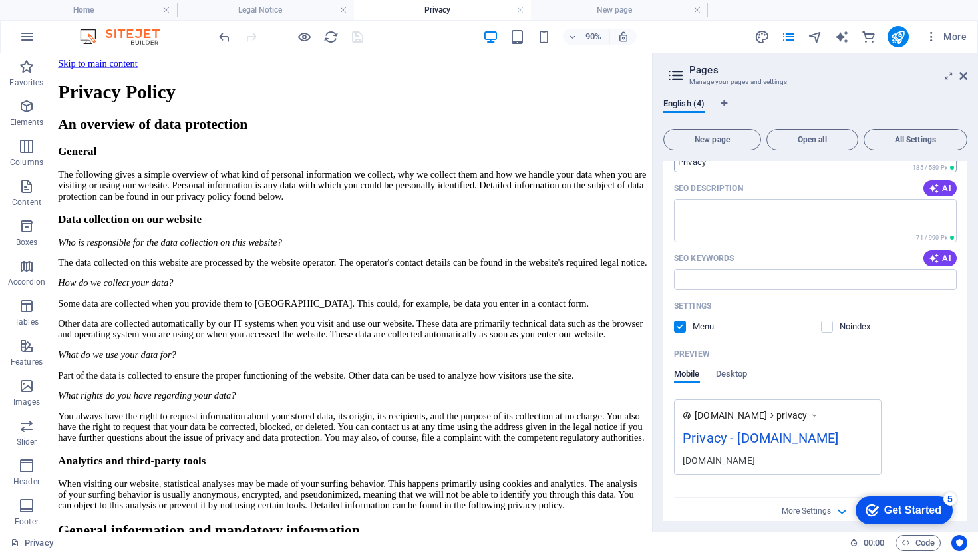
scroll to position [303, 0]
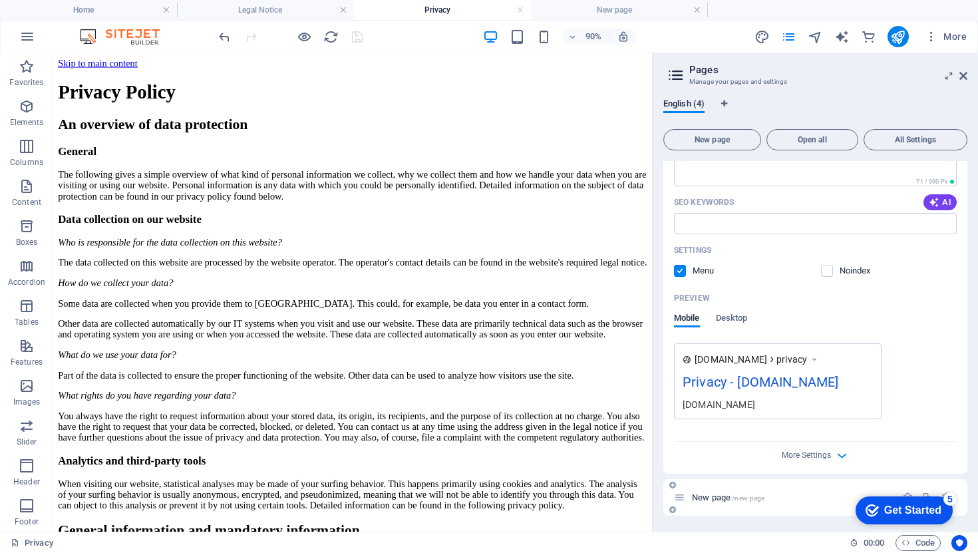
click at [707, 495] on span "New page /new-page" at bounding box center [728, 497] width 73 height 10
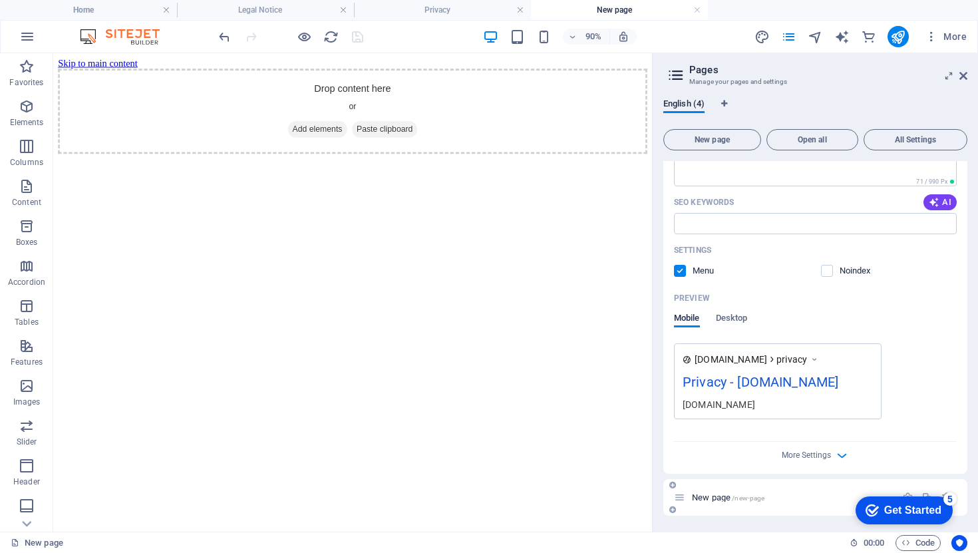
click at [686, 497] on div "New page /new-page" at bounding box center [785, 497] width 222 height 15
click at [683, 497] on icon at bounding box center [679, 497] width 11 height 11
click at [677, 500] on icon at bounding box center [679, 497] width 11 height 11
click at [948, 139] on span "All Settings" at bounding box center [916, 140] width 92 height 8
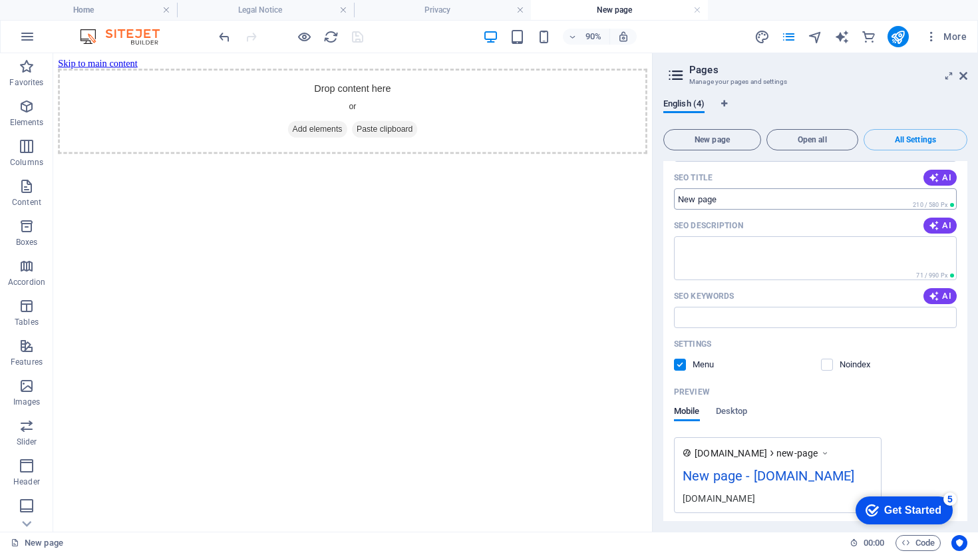
scroll to position [1792, 0]
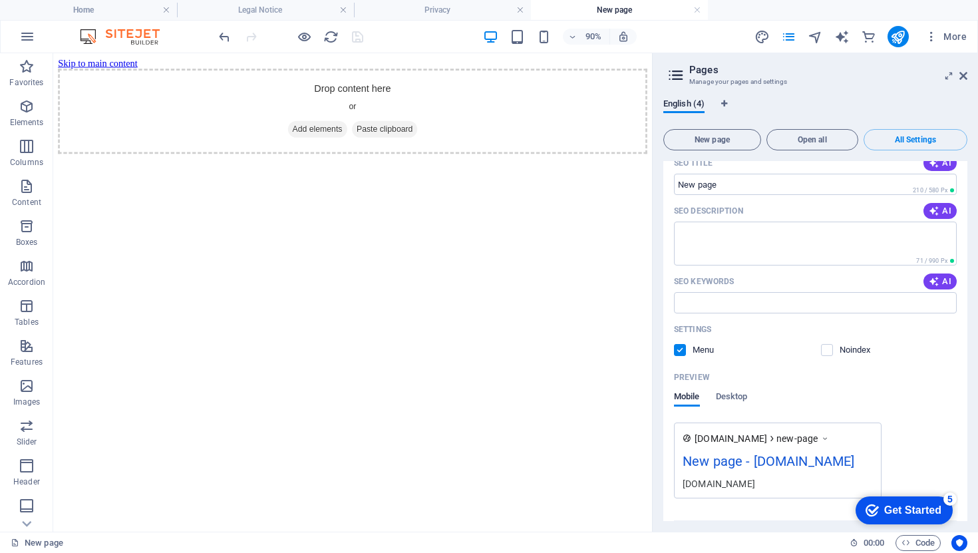
click at [678, 344] on label at bounding box center [680, 350] width 12 height 12
click at [0, 0] on input "checkbox" at bounding box center [0, 0] width 0 height 0
click at [745, 389] on span "Desktop" at bounding box center [732, 398] width 32 height 19
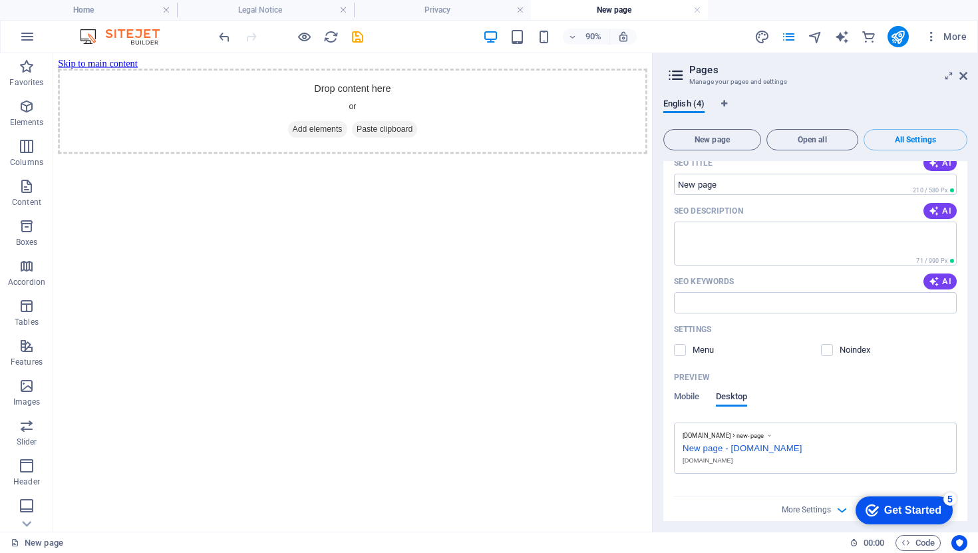
scroll to position [1767, 0]
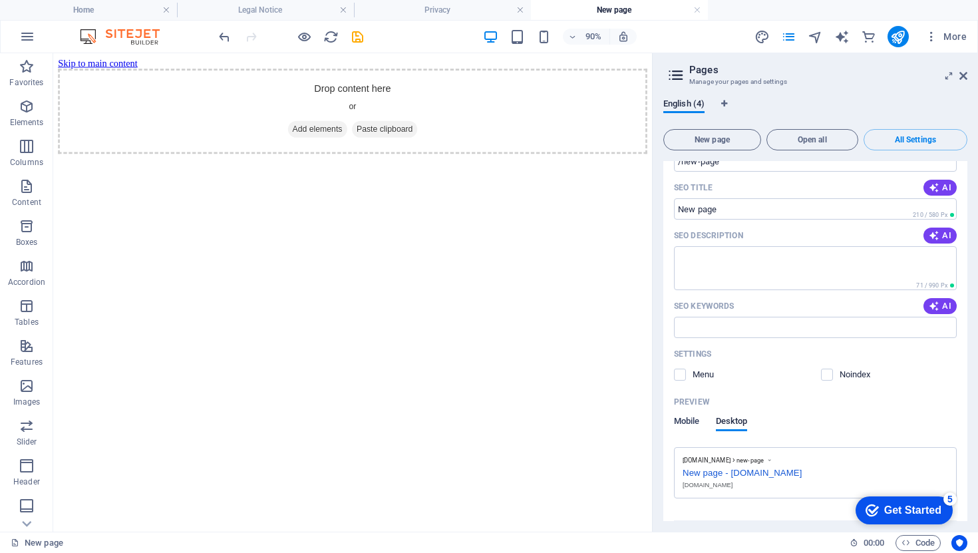
click at [693, 413] on span "Mobile" at bounding box center [687, 422] width 26 height 19
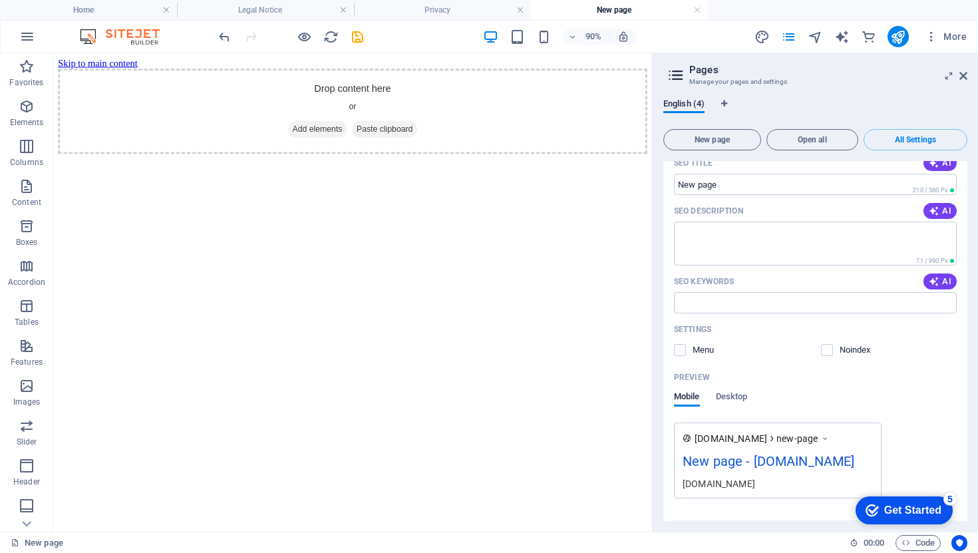
click at [818, 526] on span "More Settings" at bounding box center [816, 533] width 16 height 15
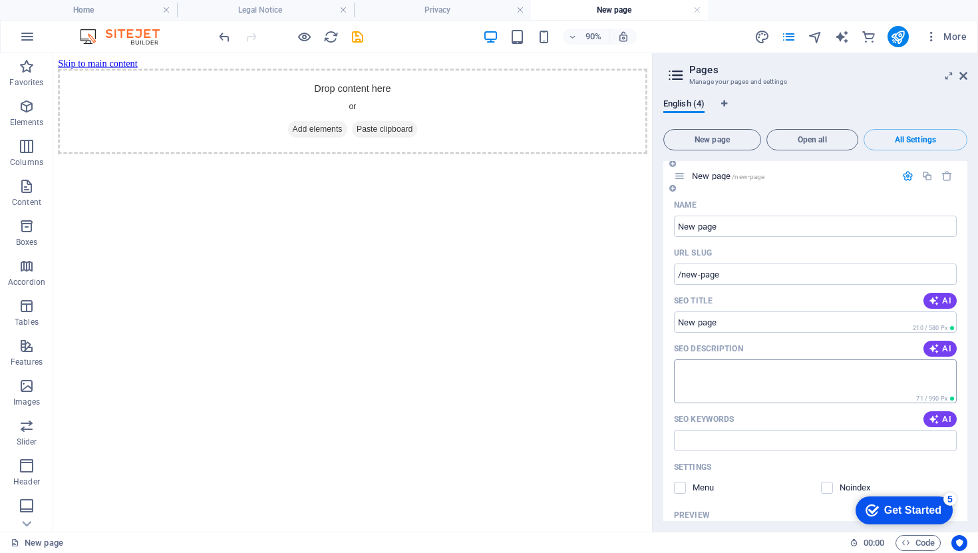
scroll to position [1983, 0]
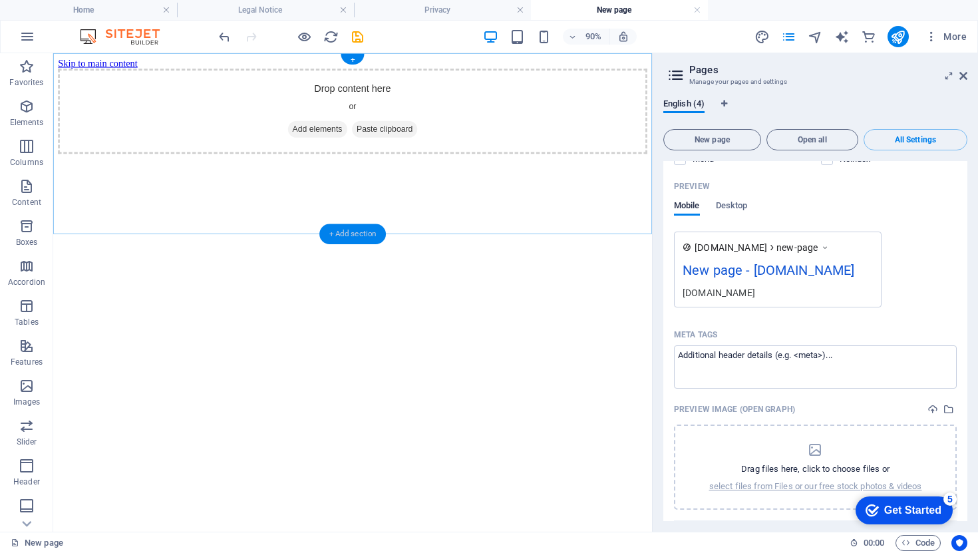
click at [350, 229] on div "+ Add section" at bounding box center [352, 234] width 67 height 21
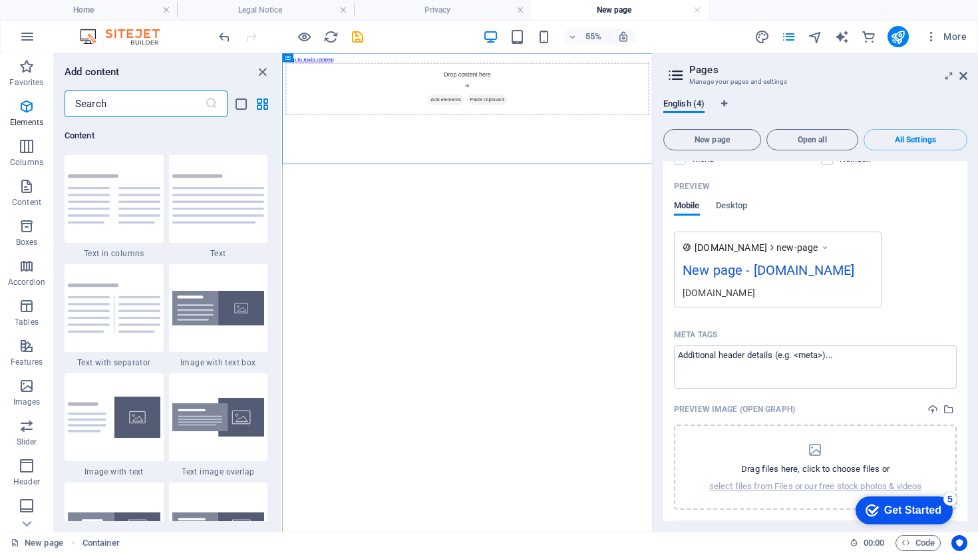
scroll to position [2328, 0]
click at [463, 165] on div "Drop content here or Add elements Paste clipboard" at bounding box center [618, 118] width 662 height 94
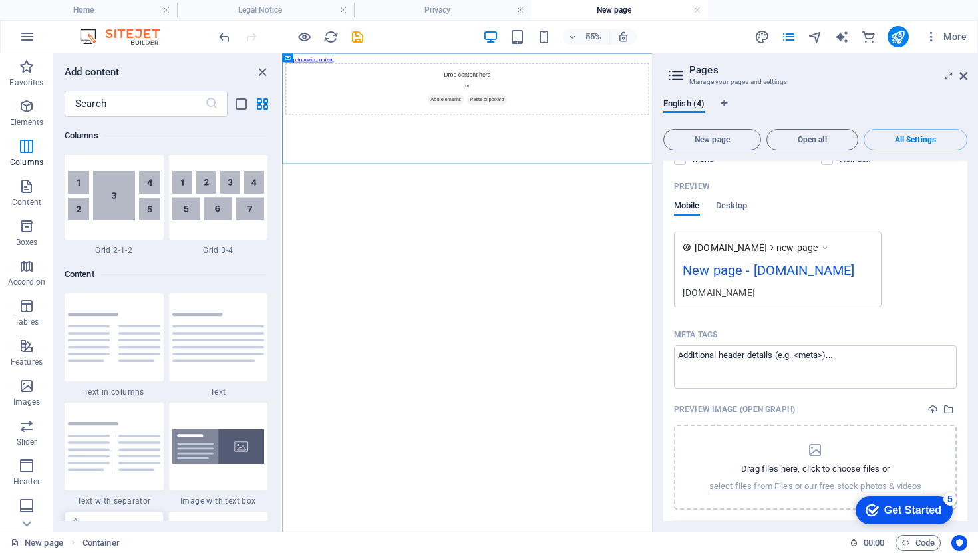
scroll to position [2171, 0]
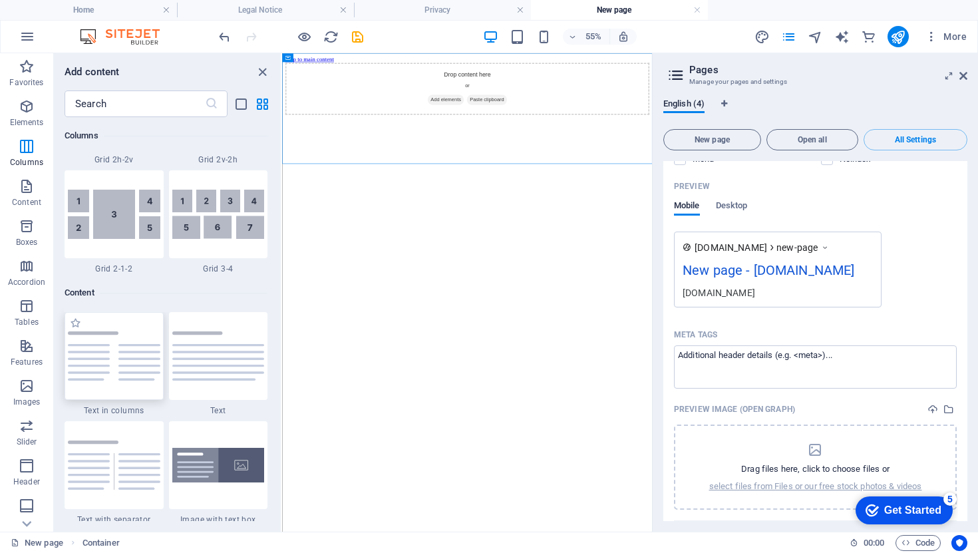
click at [138, 352] on img at bounding box center [114, 355] width 92 height 49
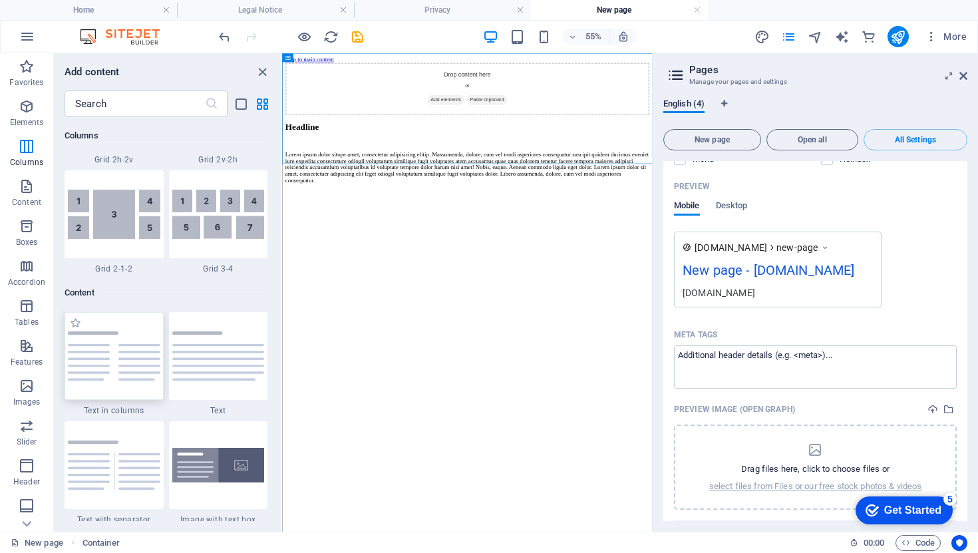
select select "preset-text-v2-columns"
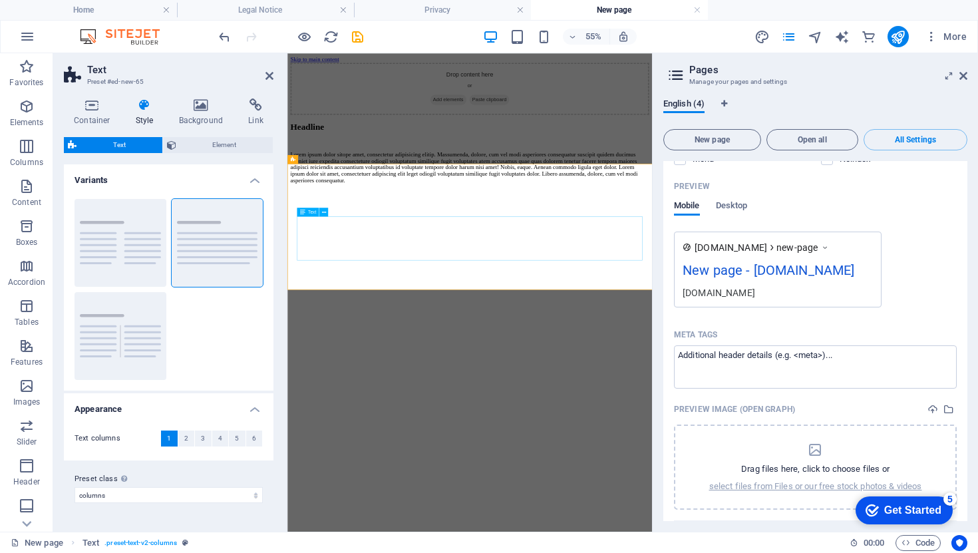
click at [550, 291] on div "Lorem ipsum dolor sitope amet, consectetur adipisicing elitip. Massumenda, dolo…" at bounding box center [619, 261] width 652 height 60
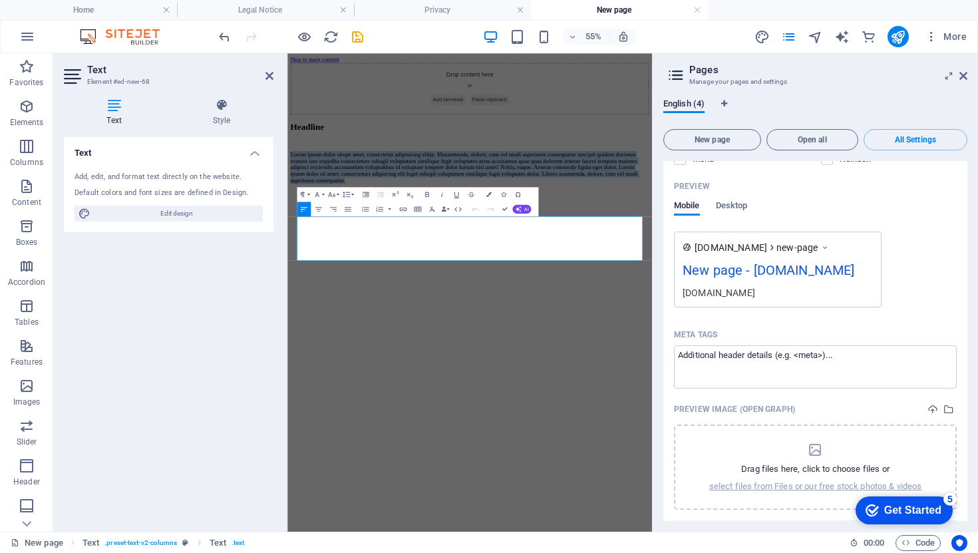
drag, startPoint x: 779, startPoint y: 424, endPoint x: 284, endPoint y: 349, distance: 500.8
click at [287, 301] on html "Skip to main content Drop content here or Add elements Paste clipboard Headline…" at bounding box center [618, 177] width 663 height 248
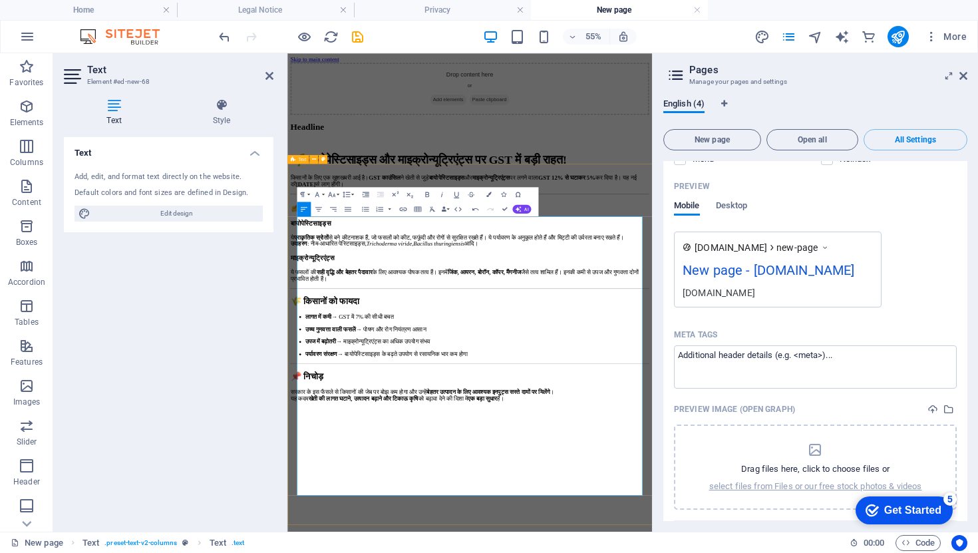
click at [610, 552] on div "Headline 🌱 बायोपेस्टिसाइड्स और माइक्रोन्यूट्रिएंट्स पर GST में बड़ी राहत! किसान…" at bounding box center [619, 432] width 652 height 509
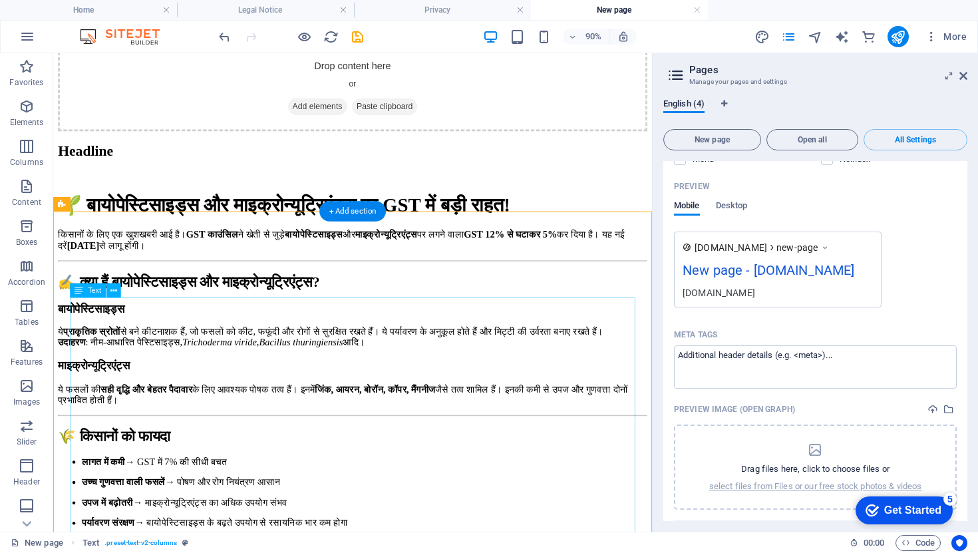
scroll to position [36, 0]
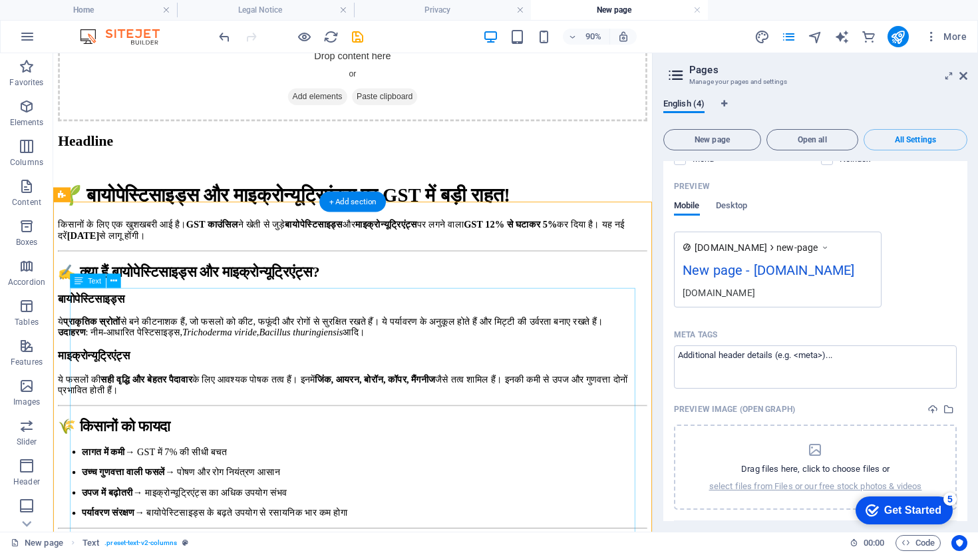
click at [130, 379] on div "🌱 बायोपेस्टिसाइड्स और माइक्रोन्यूट्रिएंट्स पर GST में बड़ी राहत! किसानों के लिए…" at bounding box center [386, 424] width 655 height 453
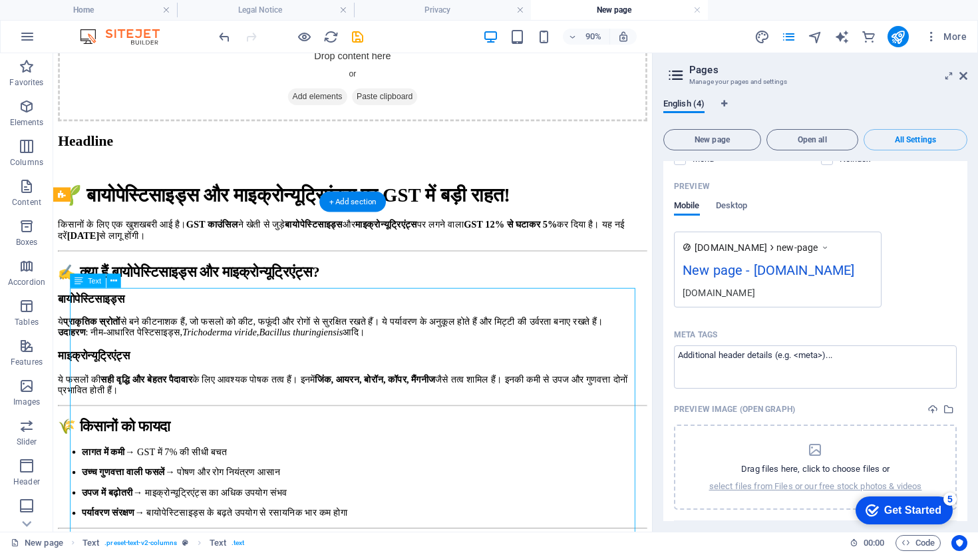
click at [127, 377] on div "🌱 बायोपेस्टिसाइड्स और माइक्रोन्यूट्रिएंट्स पर GST में बड़ी राहत! किसानों के लिए…" at bounding box center [386, 424] width 655 height 453
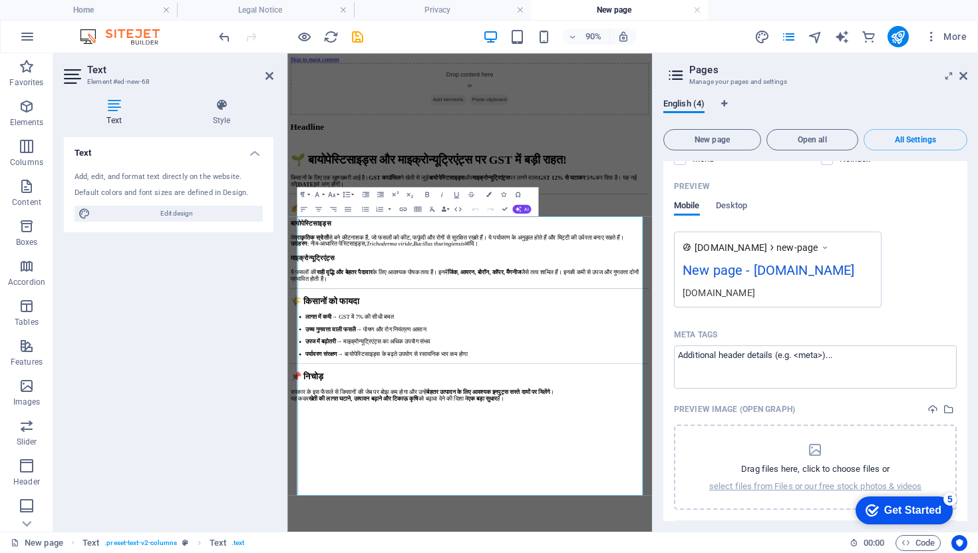
scroll to position [0, 0]
click at [120, 345] on div "Text Add, edit, and format text directly on the website. Default colors and fon…" at bounding box center [169, 329] width 210 height 384
drag, startPoint x: 375, startPoint y: 417, endPoint x: 300, endPoint y: 361, distance: 93.3
click at [300, 361] on div "Headline 🌱 बायोपेस्टिसाइड्स और माइक्रोन्यूट्रिएंट्स पर GST में बड़ी राहत! किसान…" at bounding box center [619, 432] width 652 height 509
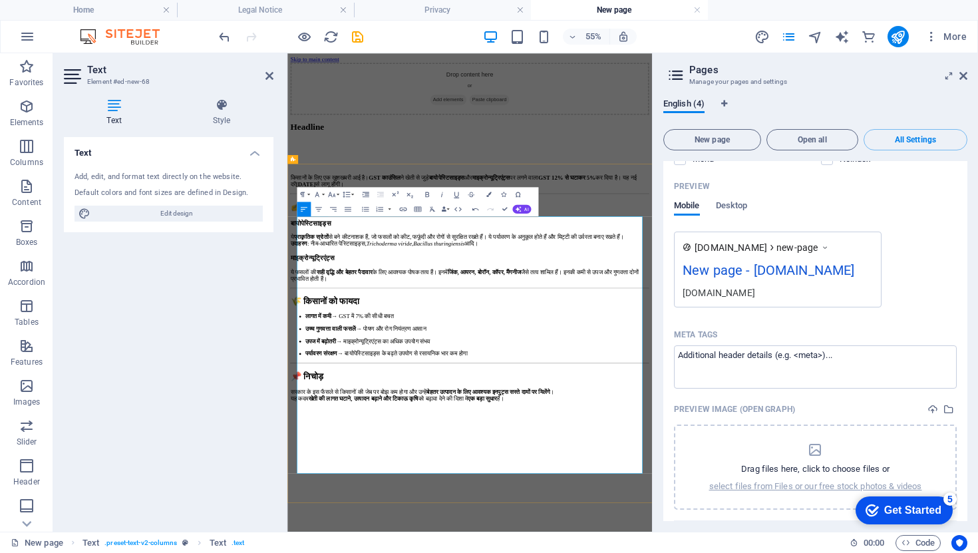
click at [311, 297] on p "किसानों के लिए एक खुशखबरी आई है। GST काउंसिल ने खेती से जुड़े बायोपेस्टिसाइड्स …" at bounding box center [619, 285] width 652 height 24
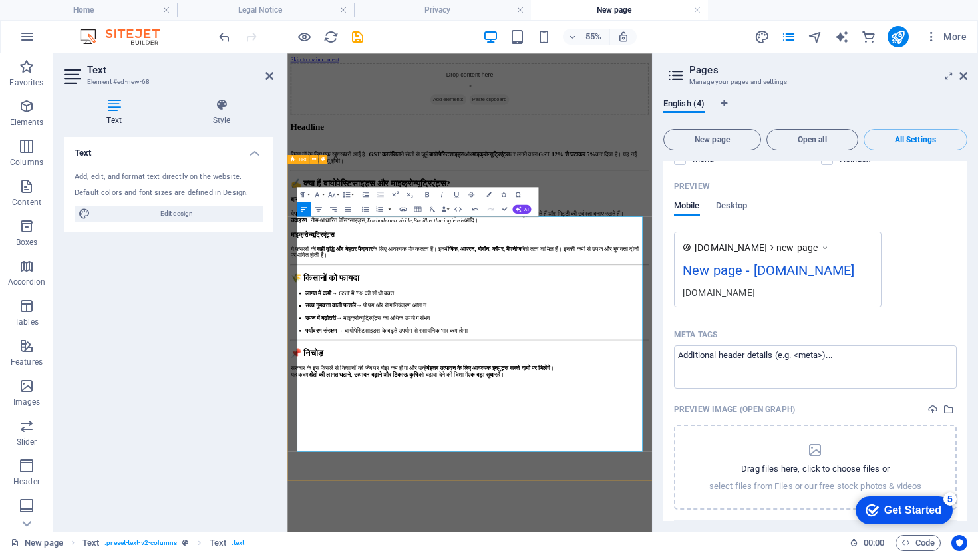
click at [789, 304] on div "Headline किसानों के लिए एक खुशखबरी आई है। GST काउंसिल ने खेती से जुड़े बायोपेस्…" at bounding box center [619, 411] width 652 height 466
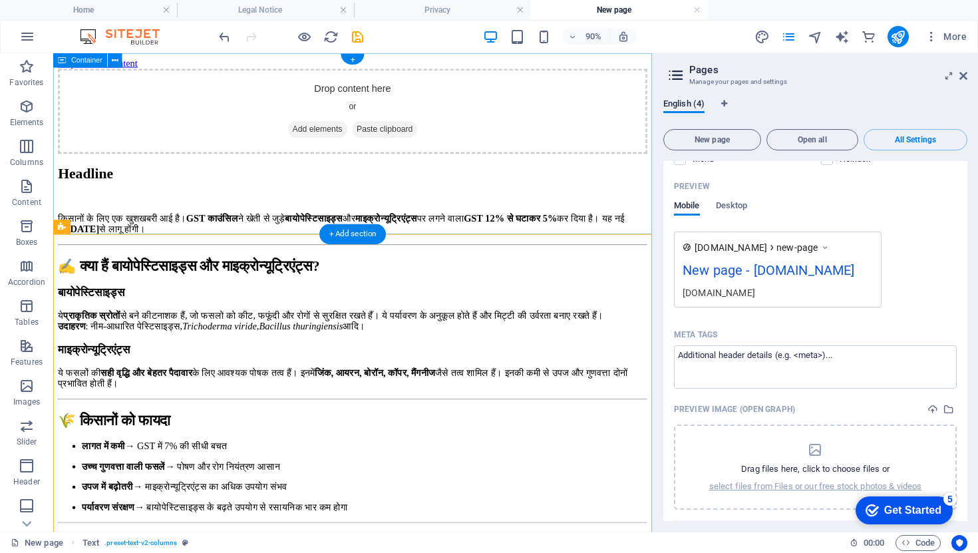
click at [619, 165] on div "Drop content here or Add elements Paste clipboard" at bounding box center [386, 118] width 655 height 94
click at [114, 196] on div "Headline" at bounding box center [386, 187] width 655 height 18
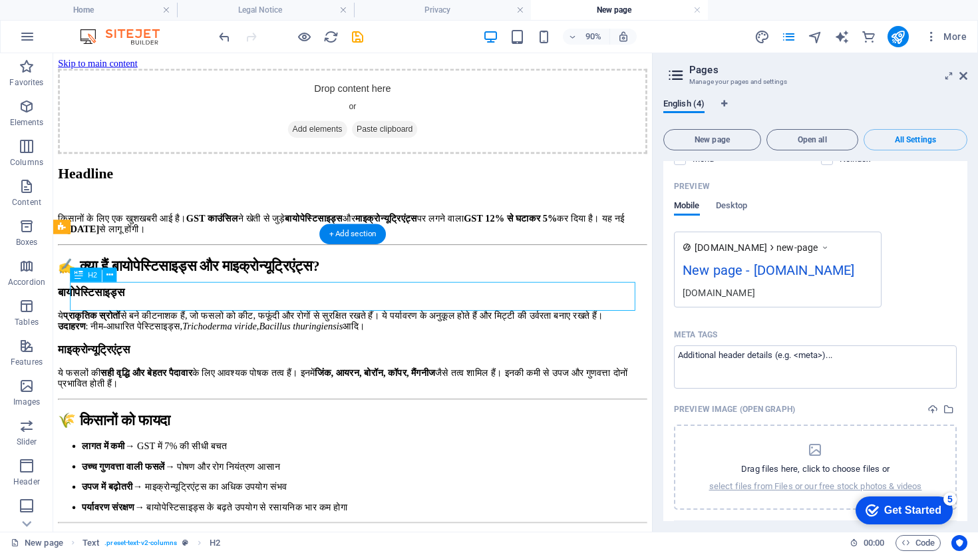
click at [138, 196] on div "Headline" at bounding box center [386, 187] width 655 height 18
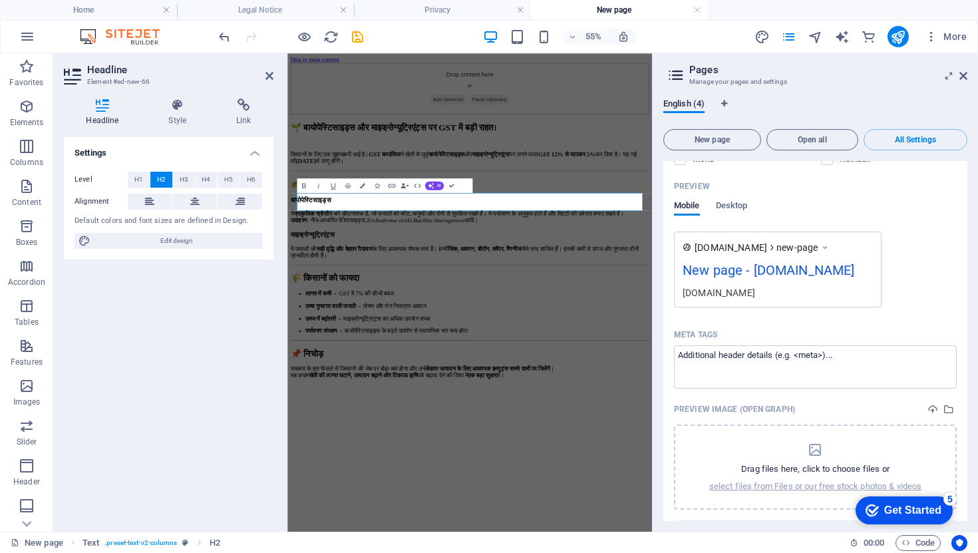
click at [613, 552] on html "Skip to main content Drop content here or Add elements Paste clipboard 🌱 बायोपे…" at bounding box center [618, 354] width 663 height 602
click at [216, 399] on div "Settings Level H1 H2 H3 H4 H5 H6 Alignment Default colors and font sizes are de…" at bounding box center [169, 329] width 210 height 384
click at [761, 552] on html "Skip to main content Drop content here or Add elements Paste clipboard 🌱 बायोपे…" at bounding box center [618, 354] width 663 height 602
click at [701, 468] on div "किसानों के लिए एक खुशखबरी आई है। GST काउंसिल ने खेती से जुड़े बायोपेस्टिसाइड्स …" at bounding box center [619, 439] width 652 height 414
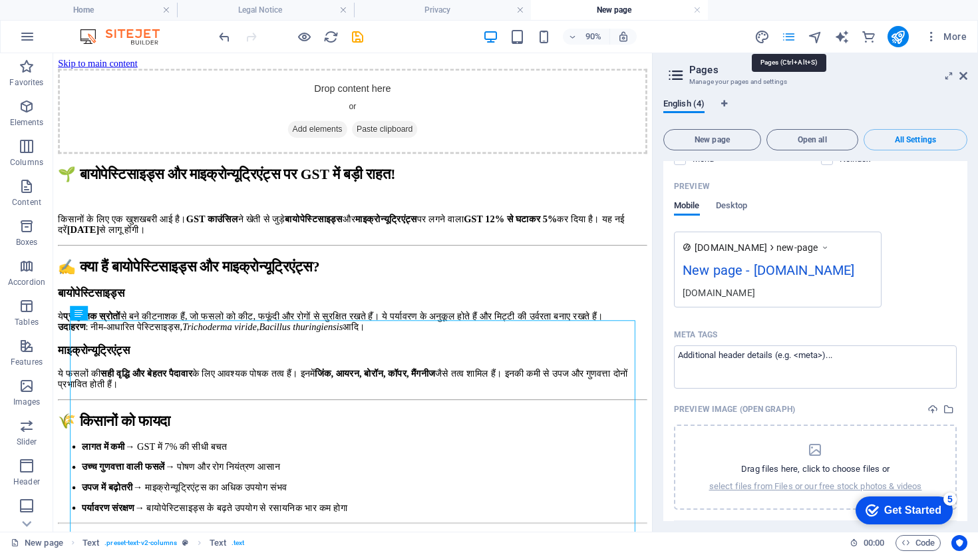
click at [789, 36] on icon "pages" at bounding box center [788, 36] width 15 height 15
click at [905, 36] on icon "publish" at bounding box center [897, 36] width 15 height 15
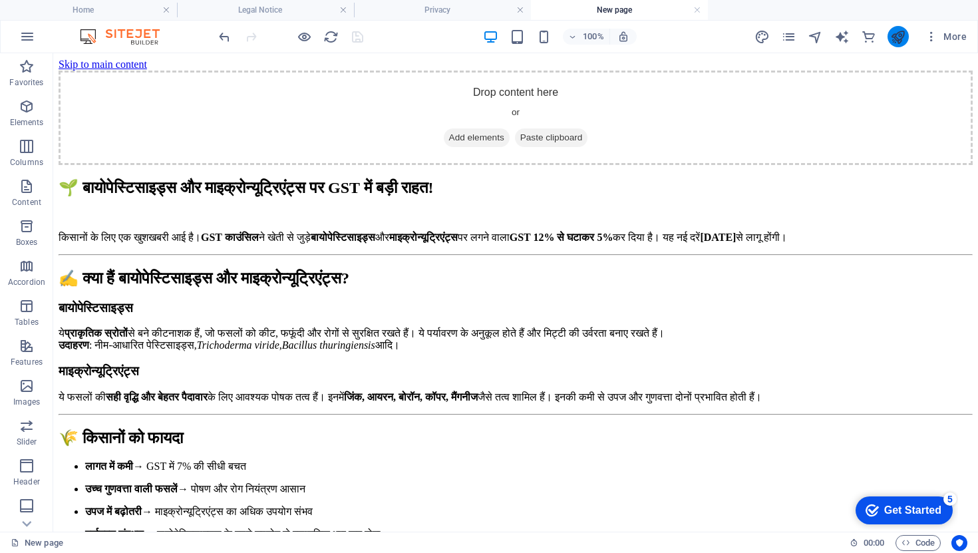
click at [889, 35] on button "publish" at bounding box center [898, 36] width 21 height 21
click at [789, 37] on icon "pages" at bounding box center [788, 36] width 15 height 15
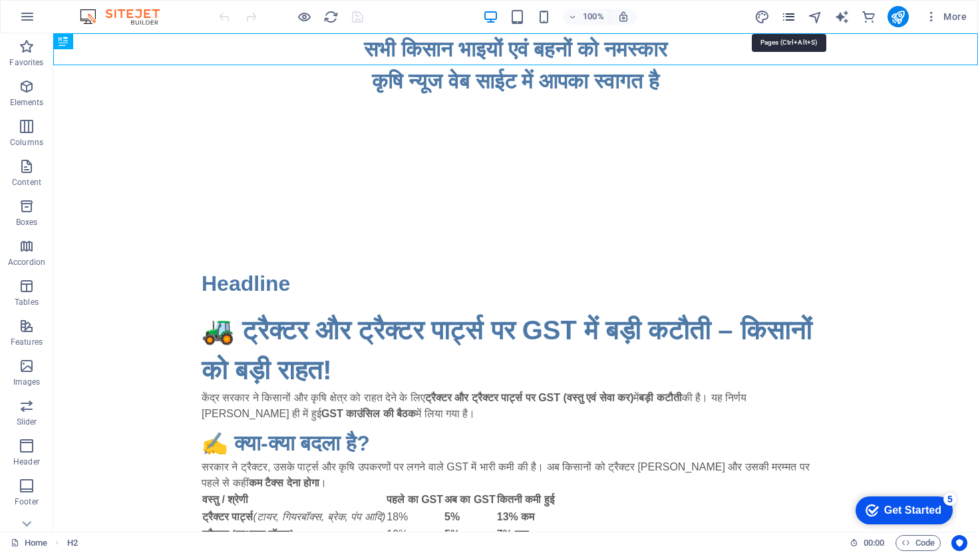
click at [796, 12] on icon "pages" at bounding box center [788, 16] width 15 height 15
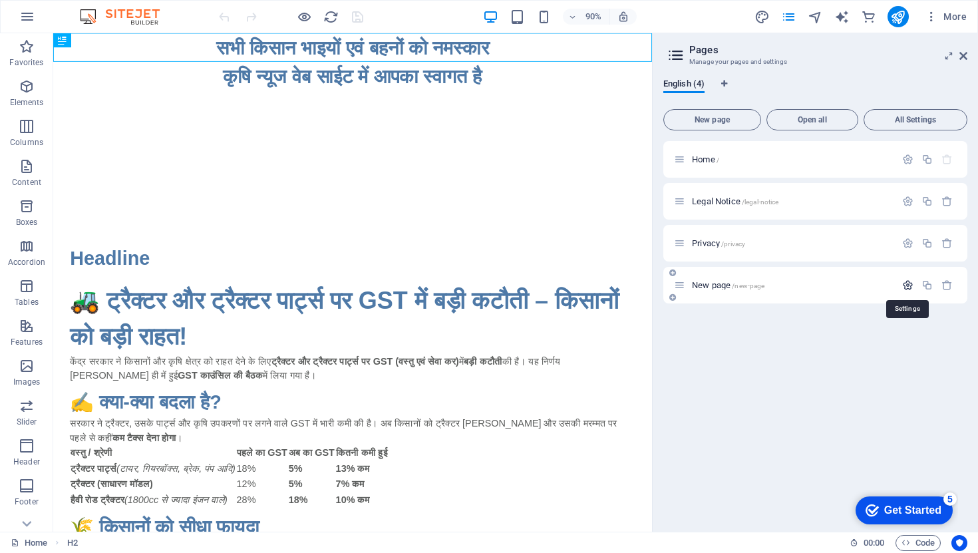
click at [912, 285] on icon "button" at bounding box center [907, 284] width 11 height 11
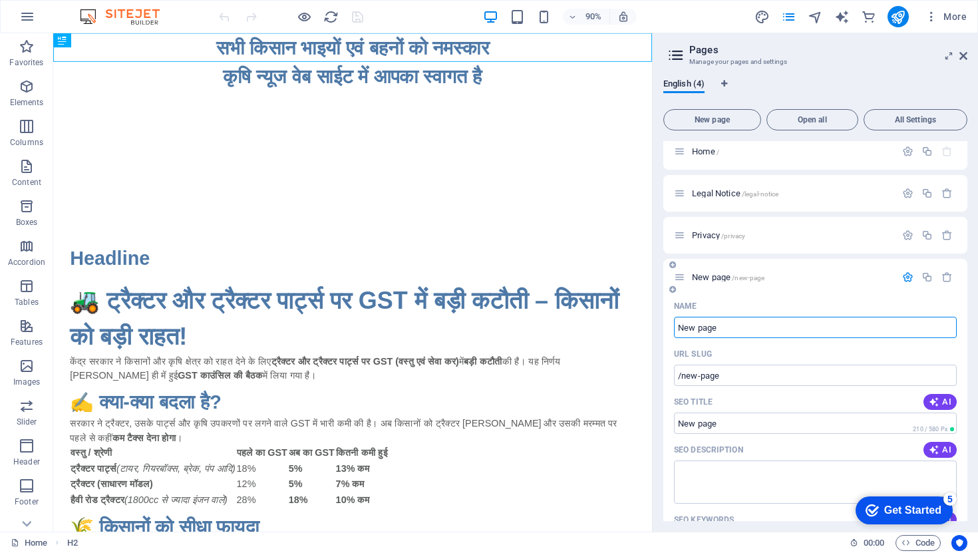
scroll to position [3, 0]
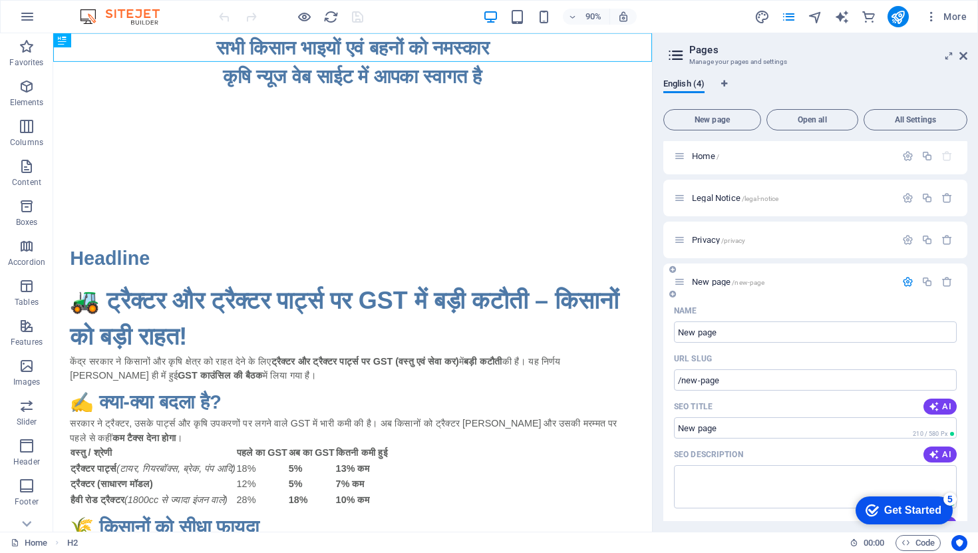
click at [863, 293] on div "New page /new-page" at bounding box center [815, 282] width 304 height 37
click at [18, 100] on p "Elements" at bounding box center [27, 102] width 34 height 11
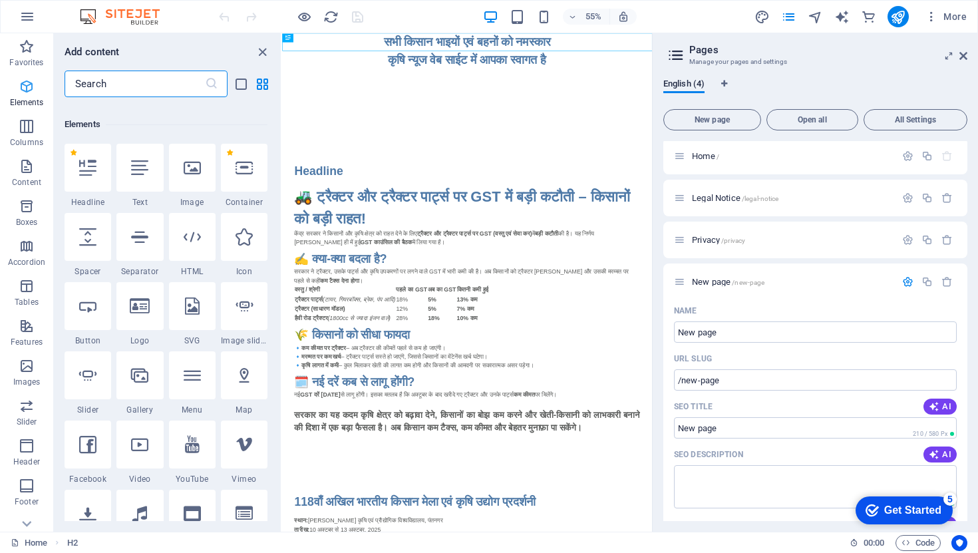
scroll to position [142, 0]
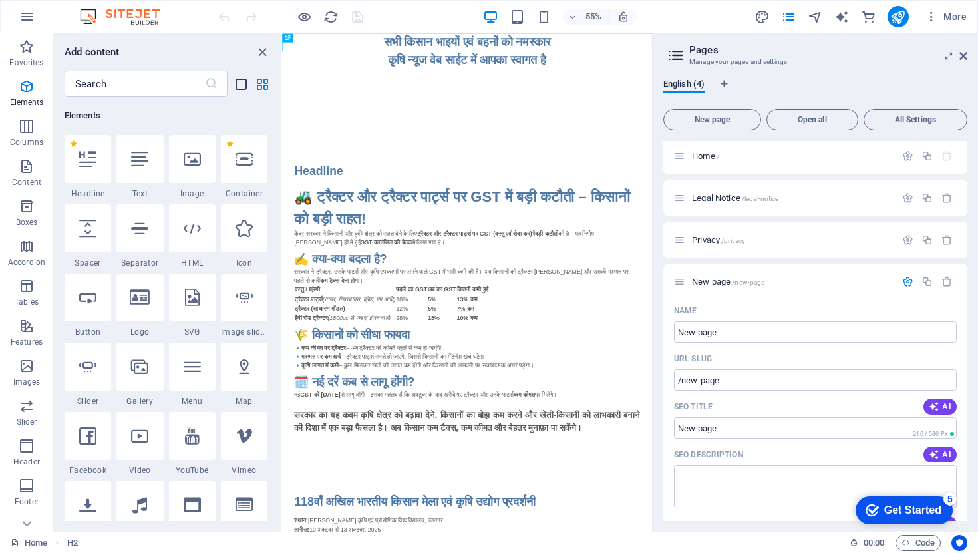
click at [242, 83] on icon "list-view" at bounding box center [241, 84] width 15 height 15
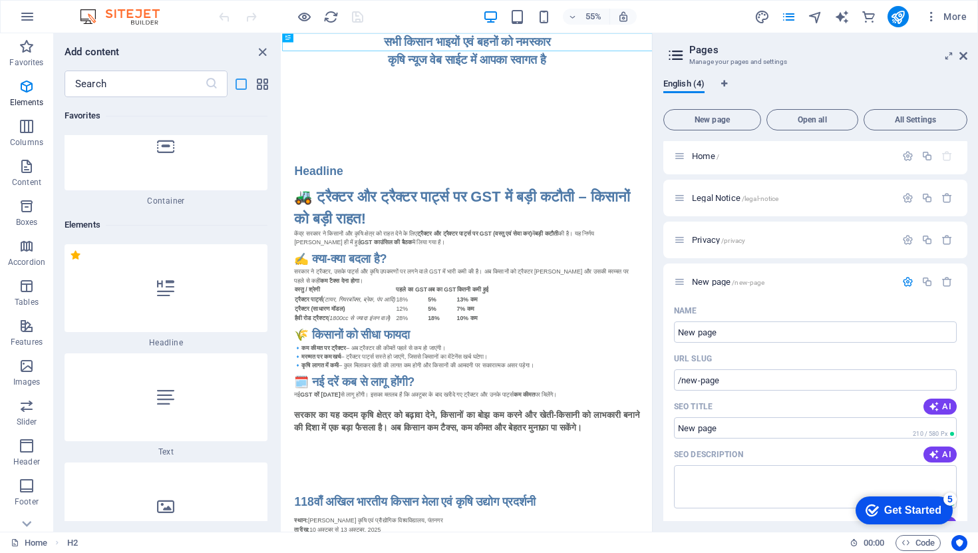
scroll to position [251, 0]
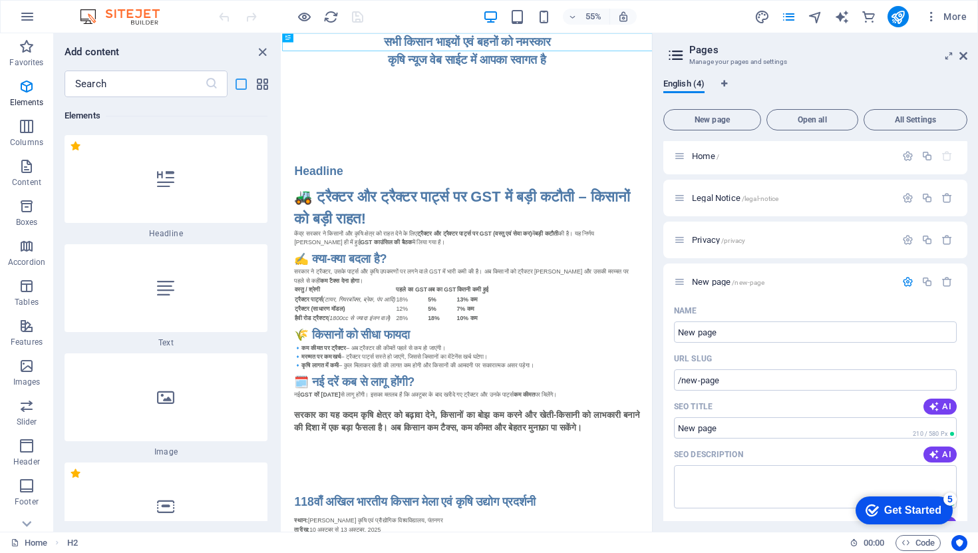
click at [242, 83] on icon "list-view" at bounding box center [241, 84] width 15 height 15
click at [260, 80] on icon "grid-view" at bounding box center [262, 84] width 15 height 15
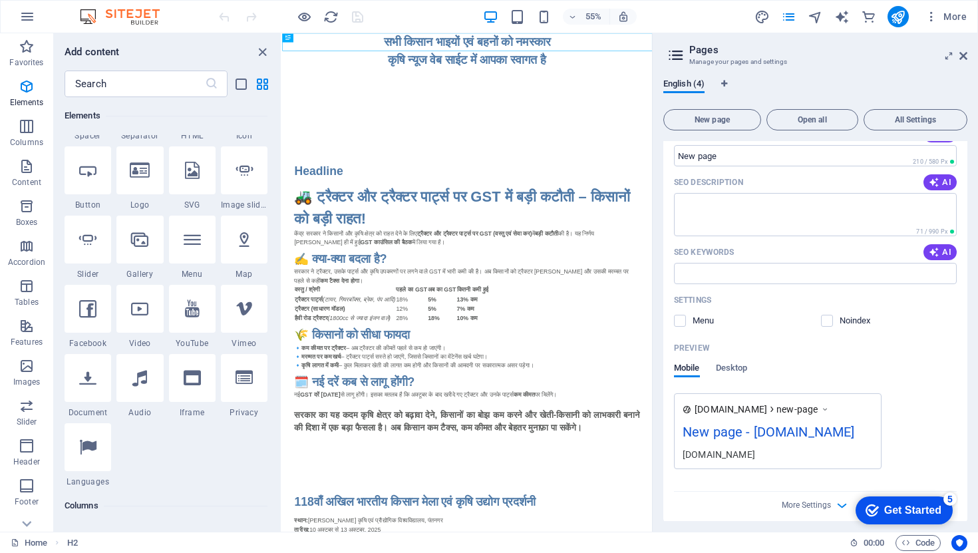
scroll to position [277, 0]
click at [791, 431] on div "New page - [DOMAIN_NAME]" at bounding box center [778, 433] width 190 height 26
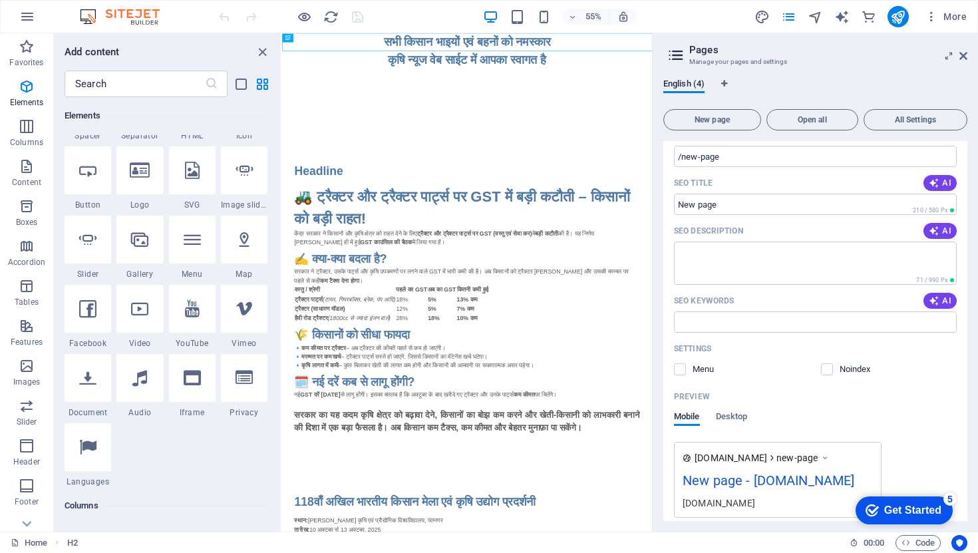
scroll to position [281, 0]
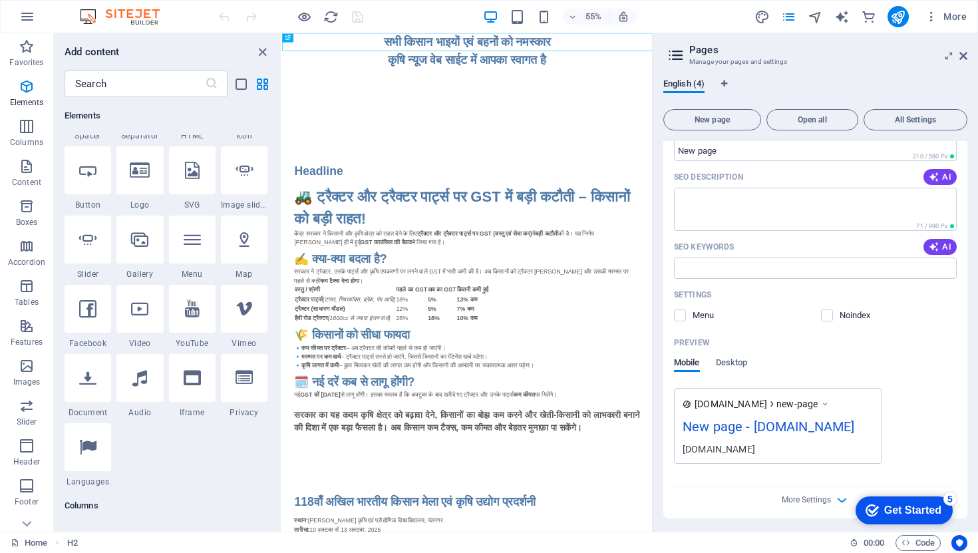
click at [748, 404] on span "[DOMAIN_NAME]" at bounding box center [731, 403] width 73 height 13
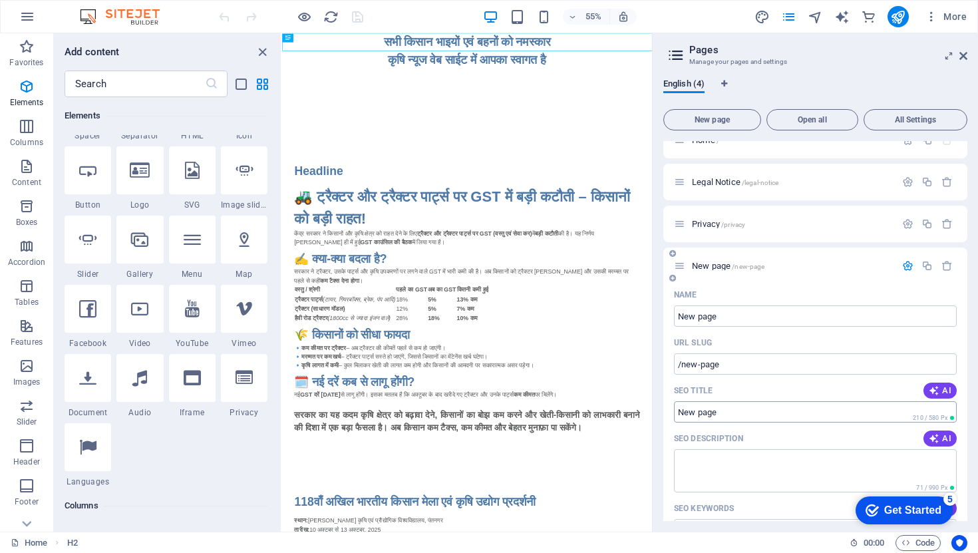
scroll to position [23, 0]
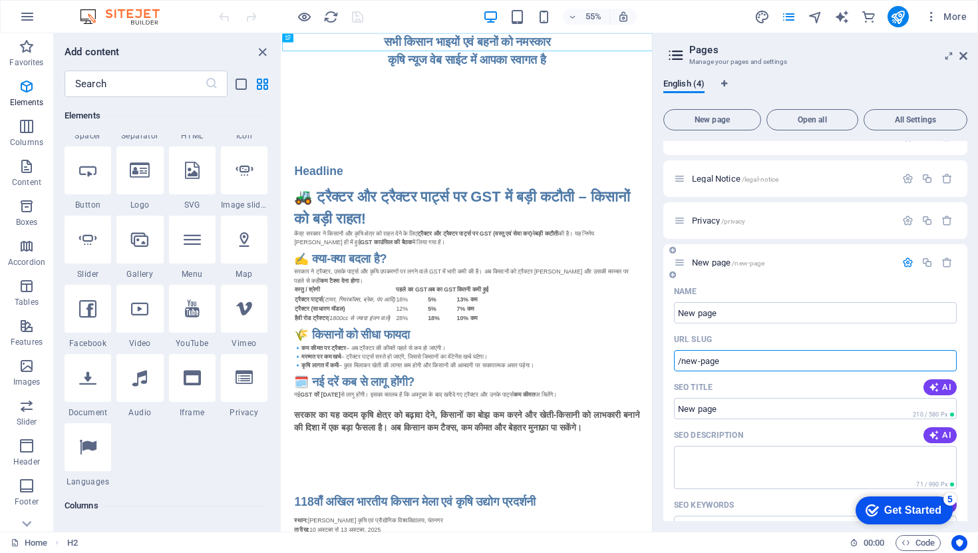
click at [711, 368] on input "/new-page" at bounding box center [815, 360] width 283 height 21
click at [798, 120] on span "Open all" at bounding box center [813, 120] width 80 height 8
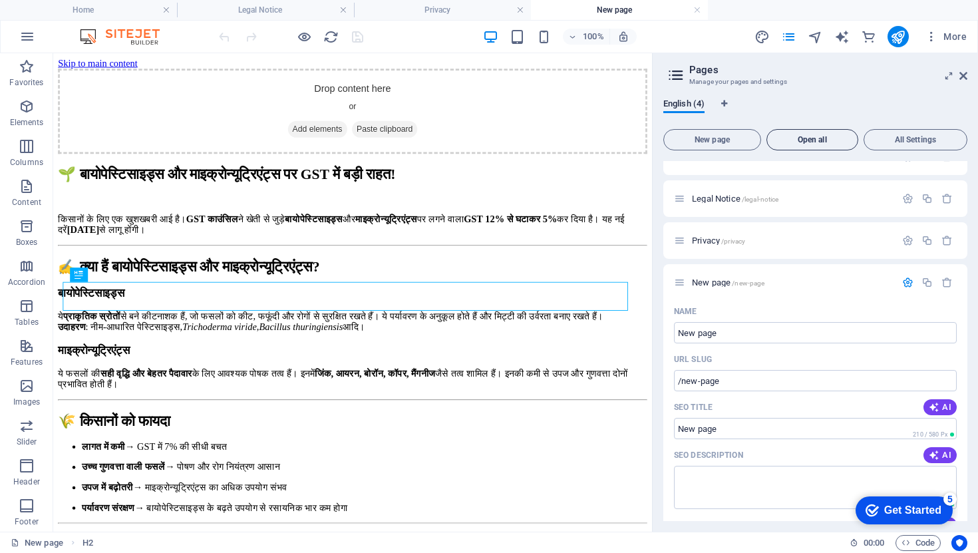
scroll to position [0, 0]
click at [905, 288] on div at bounding box center [927, 282] width 59 height 15
click at [906, 279] on icon "button" at bounding box center [907, 282] width 11 height 11
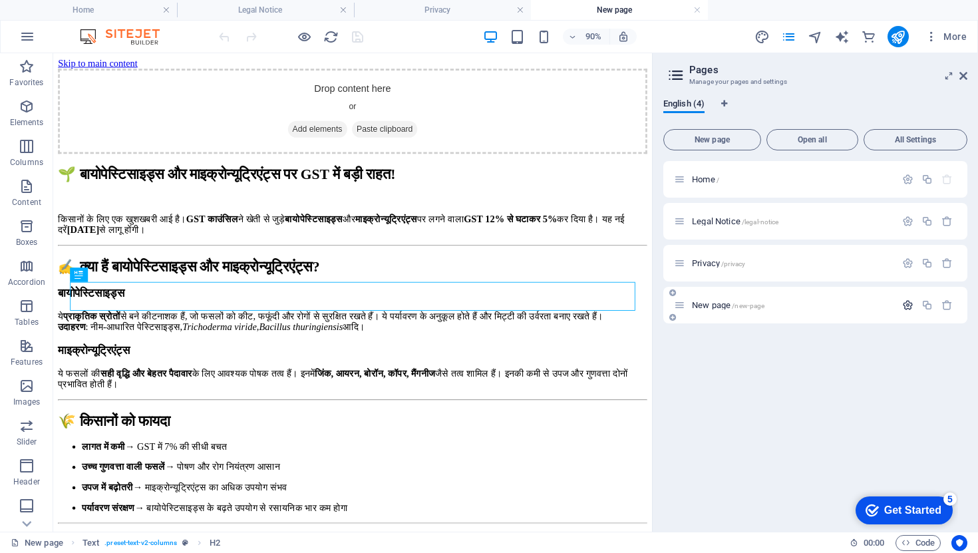
click at [907, 307] on icon "button" at bounding box center [907, 304] width 11 height 11
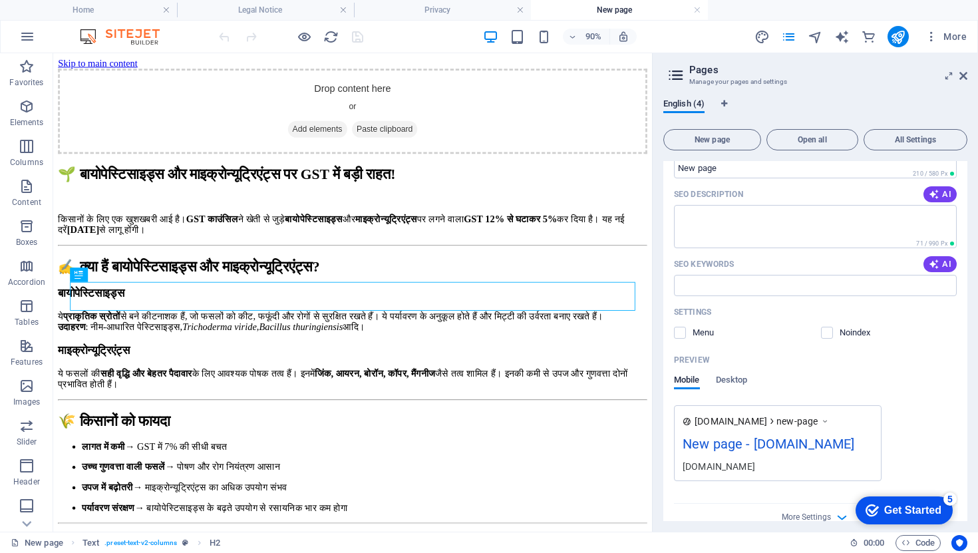
scroll to position [303, 0]
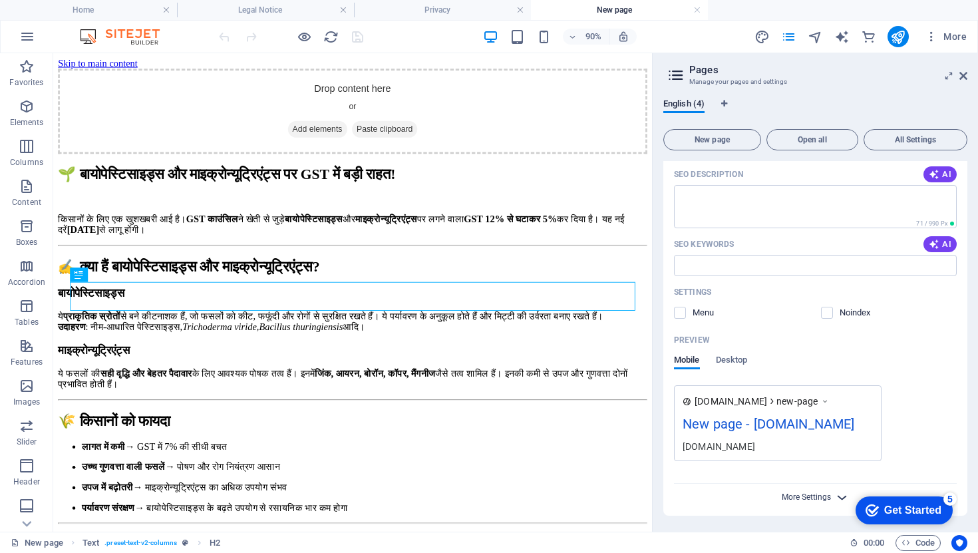
click at [824, 499] on span "More Settings" at bounding box center [806, 496] width 49 height 9
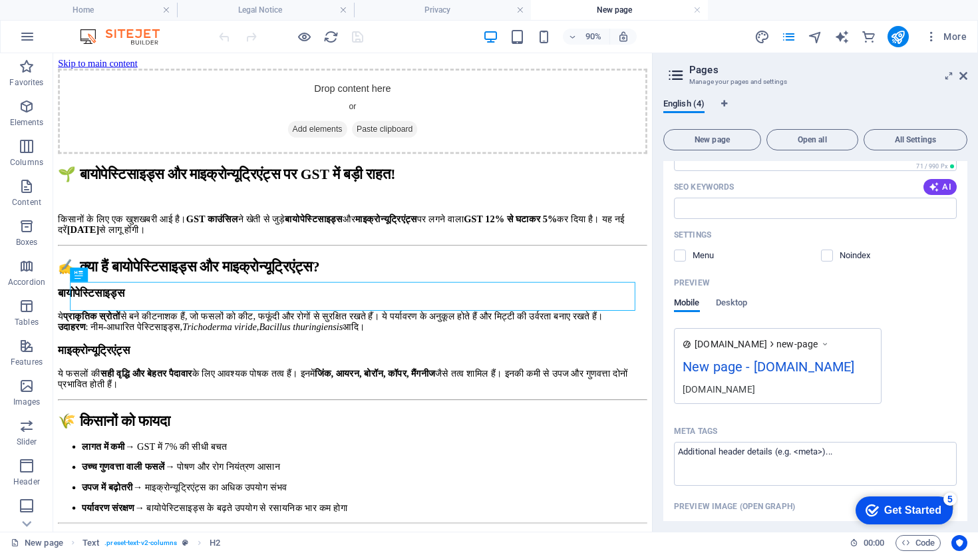
scroll to position [352, 0]
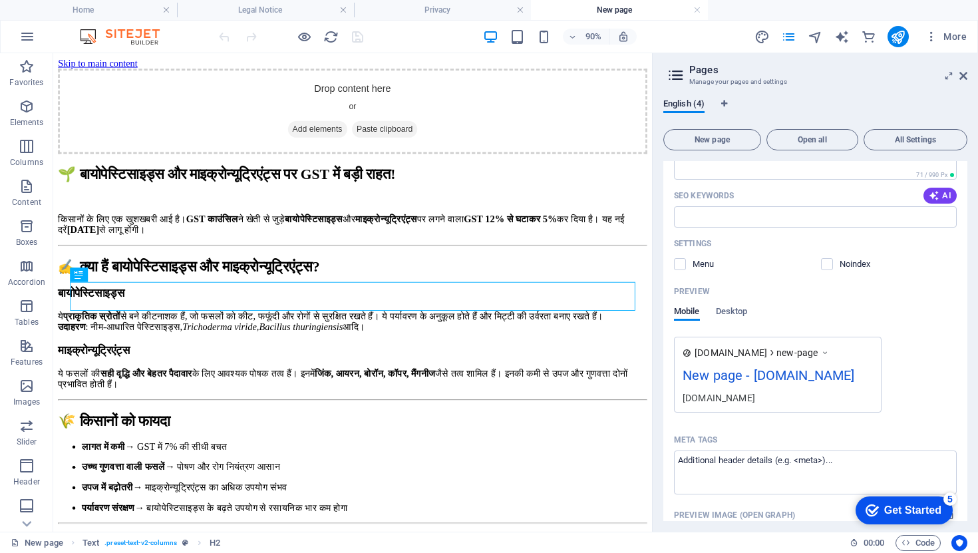
click at [765, 376] on div "New page - [DOMAIN_NAME]" at bounding box center [778, 378] width 190 height 26
click at [777, 355] on icon at bounding box center [771, 352] width 9 height 9
click at [830, 353] on icon at bounding box center [824, 352] width 9 height 13
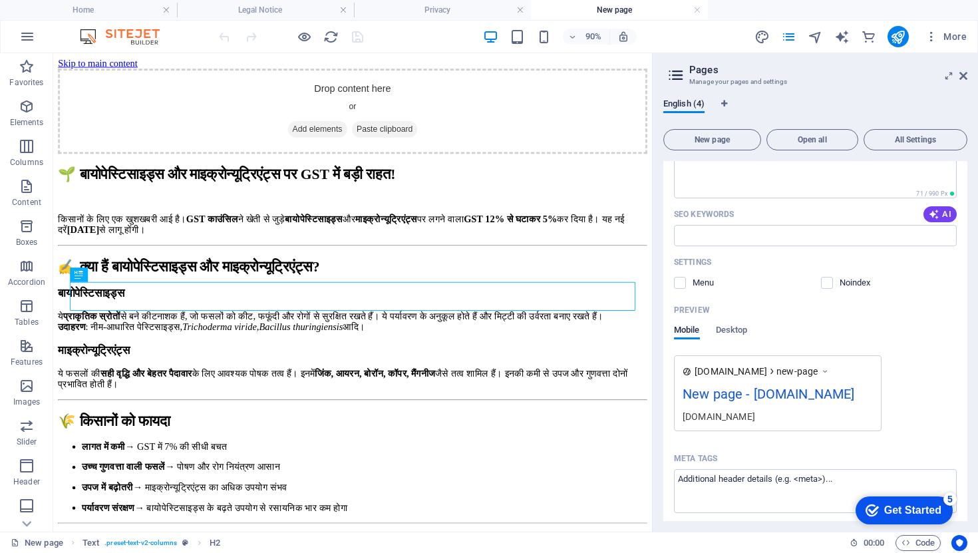
scroll to position [341, 0]
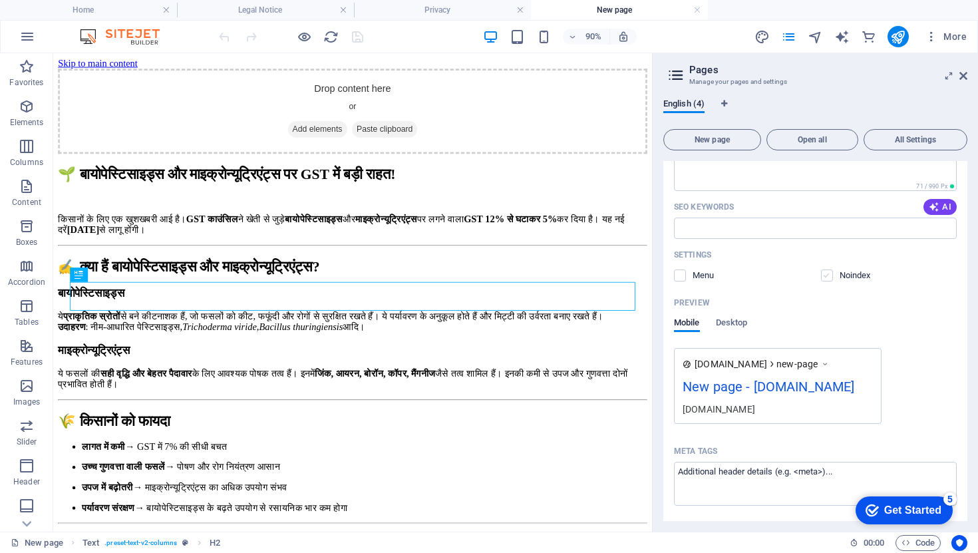
click at [830, 274] on label at bounding box center [827, 275] width 12 height 12
click at [0, 0] on input "checkbox" at bounding box center [0, 0] width 0 height 0
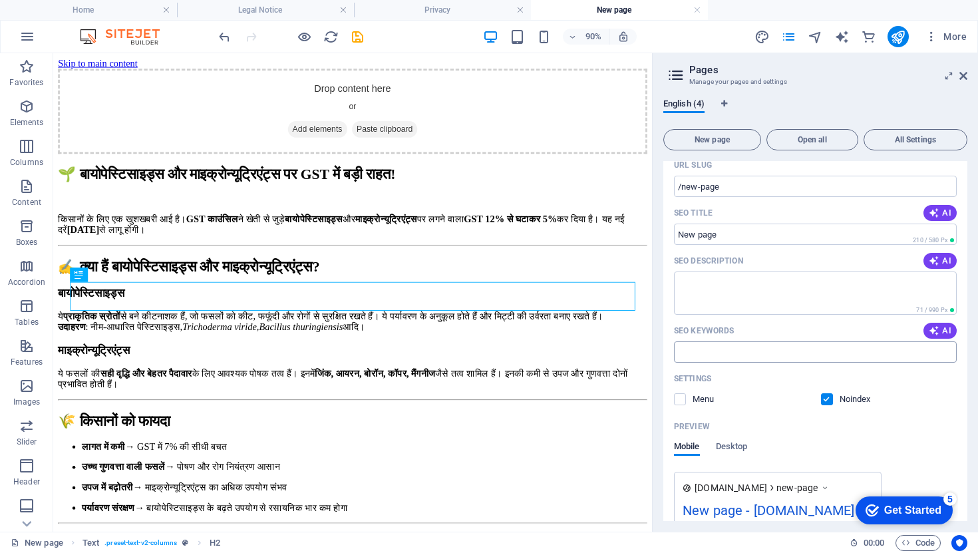
scroll to position [220, 0]
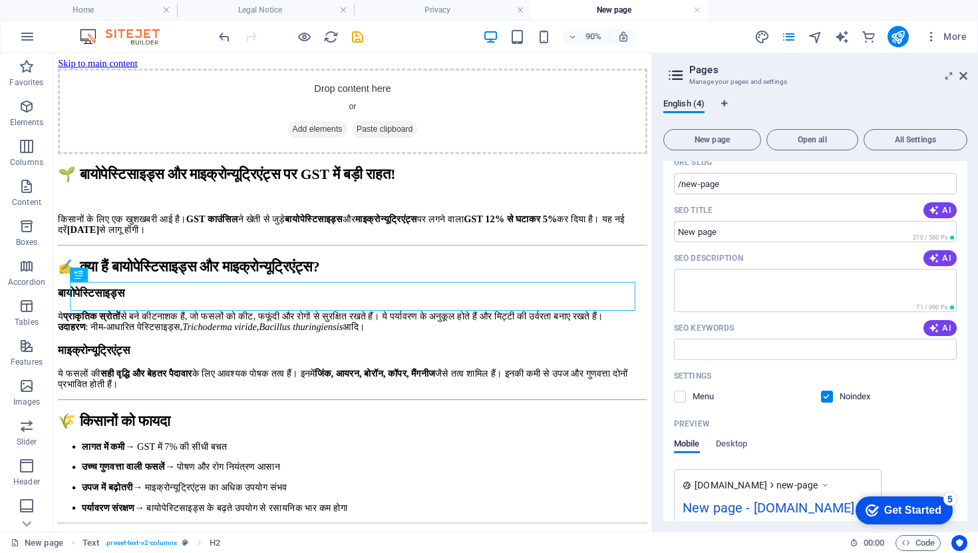
click at [830, 401] on label at bounding box center [827, 397] width 12 height 12
click at [0, 0] on input "checkbox" at bounding box center [0, 0] width 0 height 0
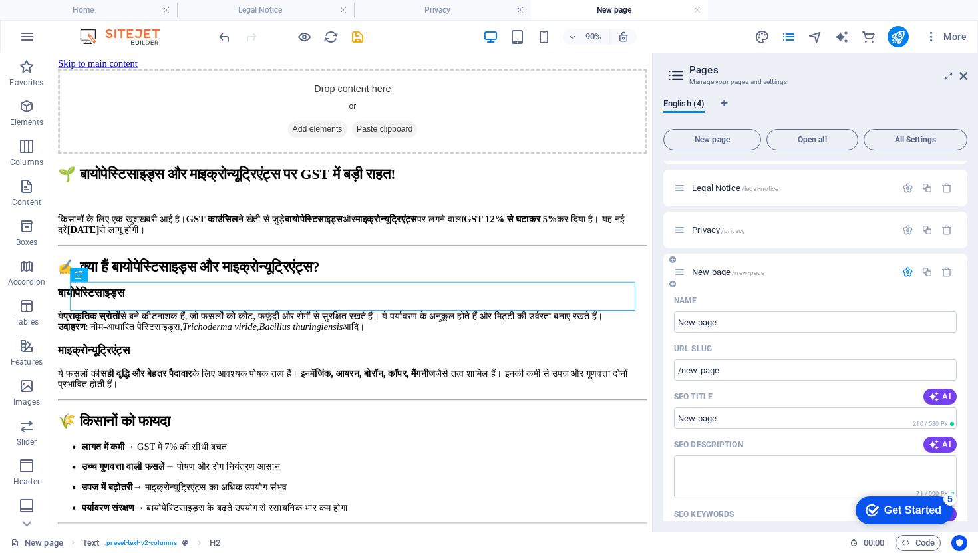
scroll to position [31, 0]
click at [684, 272] on icon at bounding box center [679, 274] width 11 height 11
click at [682, 275] on icon at bounding box center [679, 274] width 11 height 11
click at [905, 274] on icon "button" at bounding box center [907, 274] width 11 height 11
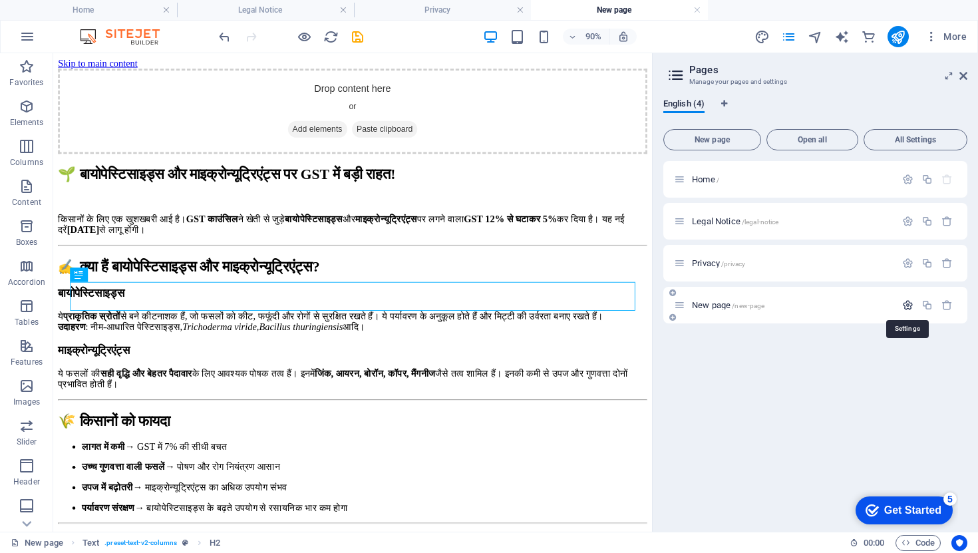
click at [910, 307] on icon "button" at bounding box center [907, 304] width 11 height 11
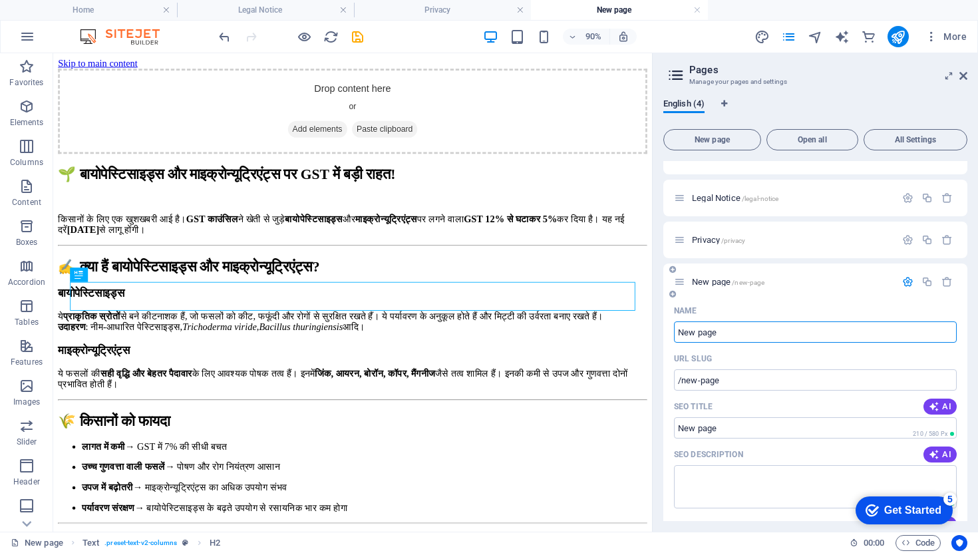
scroll to position [13, 0]
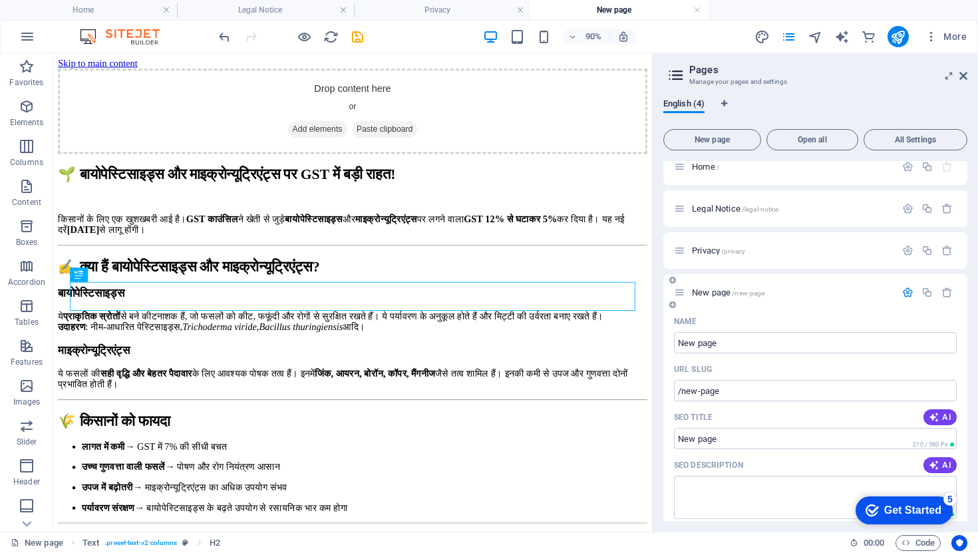
click at [685, 295] on div "New page /new-page" at bounding box center [785, 292] width 222 height 15
click at [681, 294] on icon at bounding box center [679, 292] width 11 height 11
click at [930, 44] on button "More" at bounding box center [946, 36] width 53 height 21
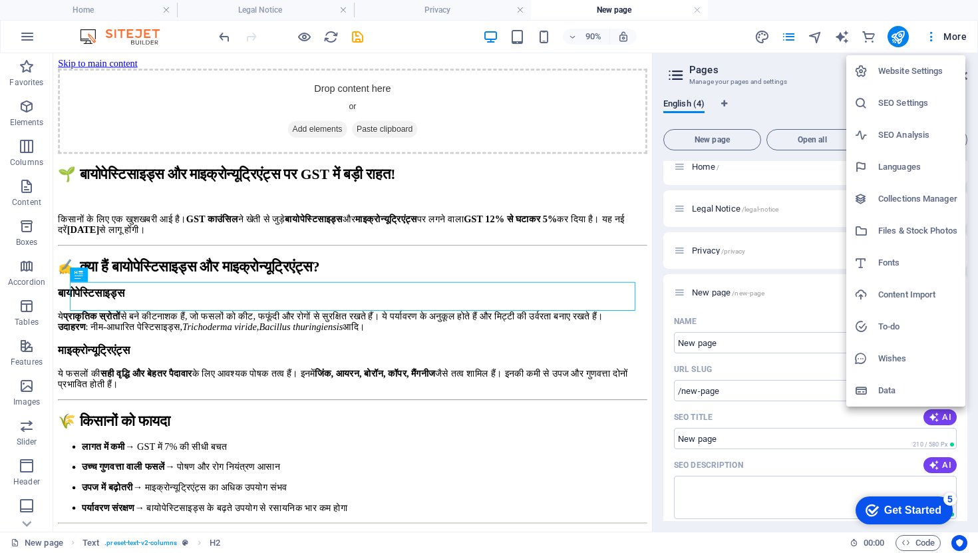
click at [885, 108] on h6 "SEO Settings" at bounding box center [917, 103] width 79 height 16
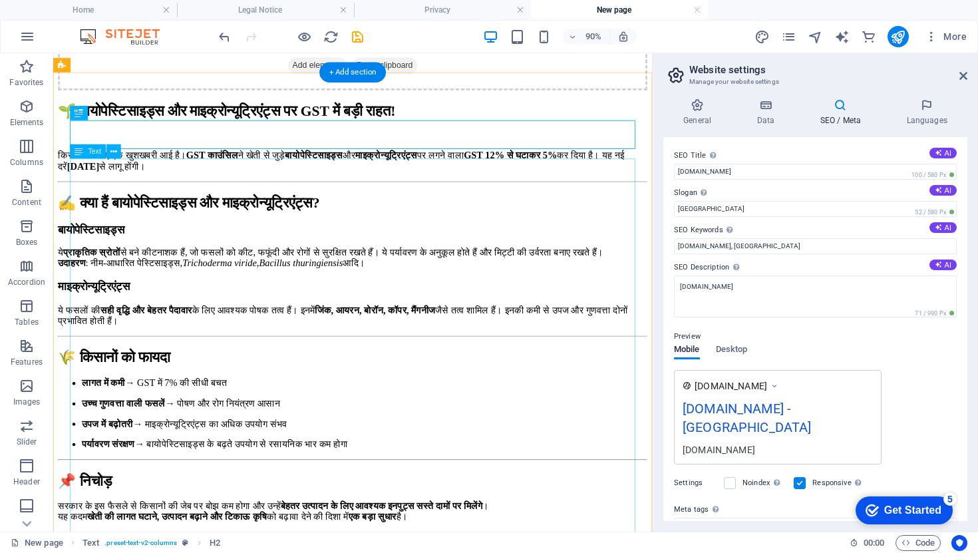
scroll to position [182, 0]
click at [696, 106] on icon at bounding box center [697, 104] width 68 height 13
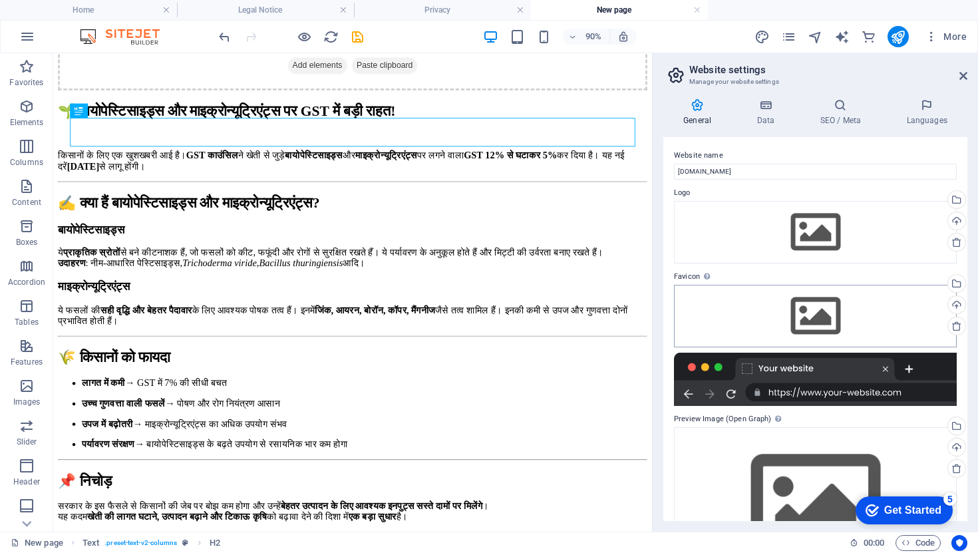
scroll to position [69, 0]
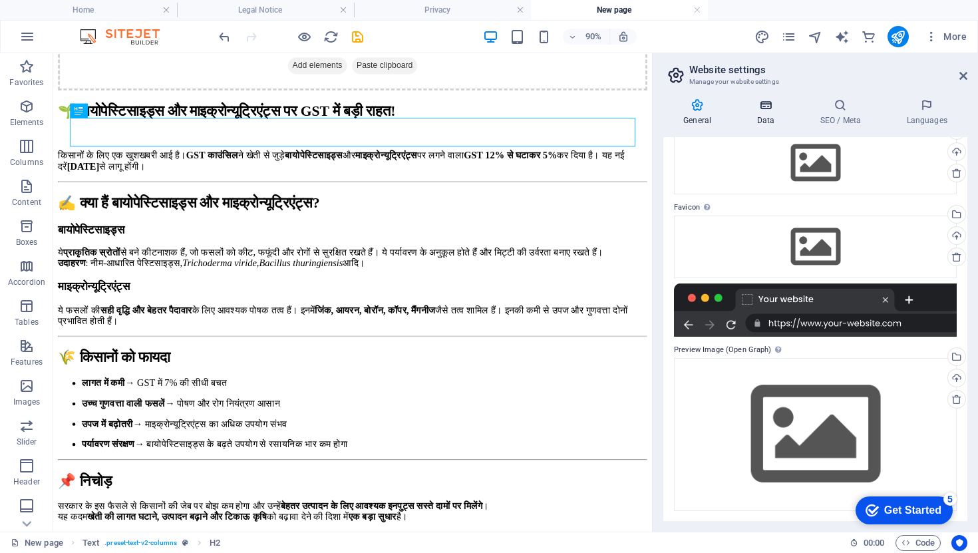
click at [775, 120] on h4 "Data" at bounding box center [768, 112] width 63 height 28
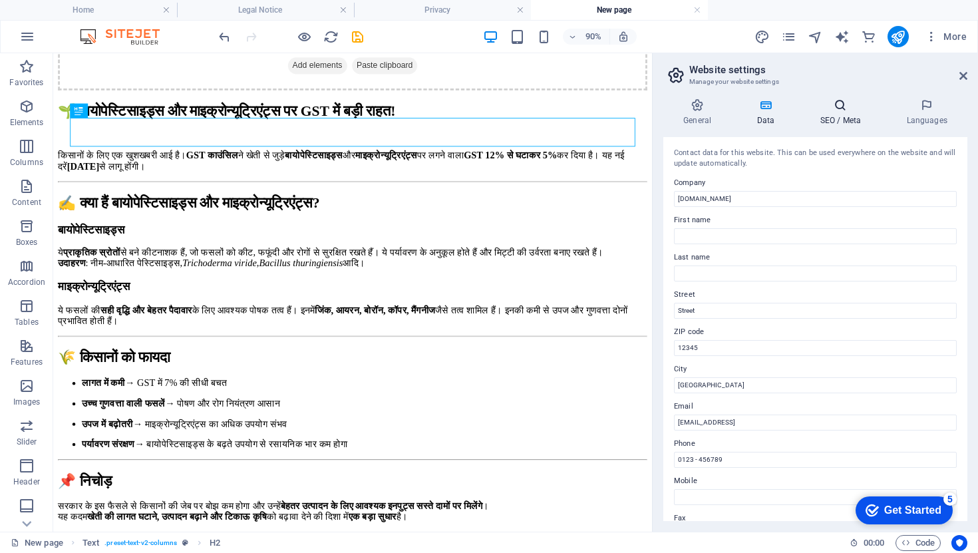
click at [820, 114] on h4 "SEO / Meta" at bounding box center [843, 112] width 87 height 28
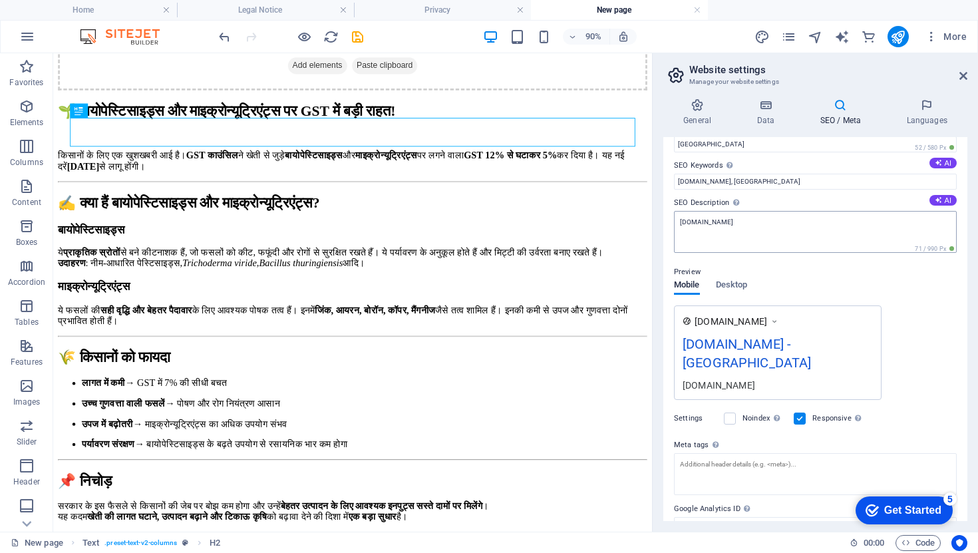
scroll to position [105, 0]
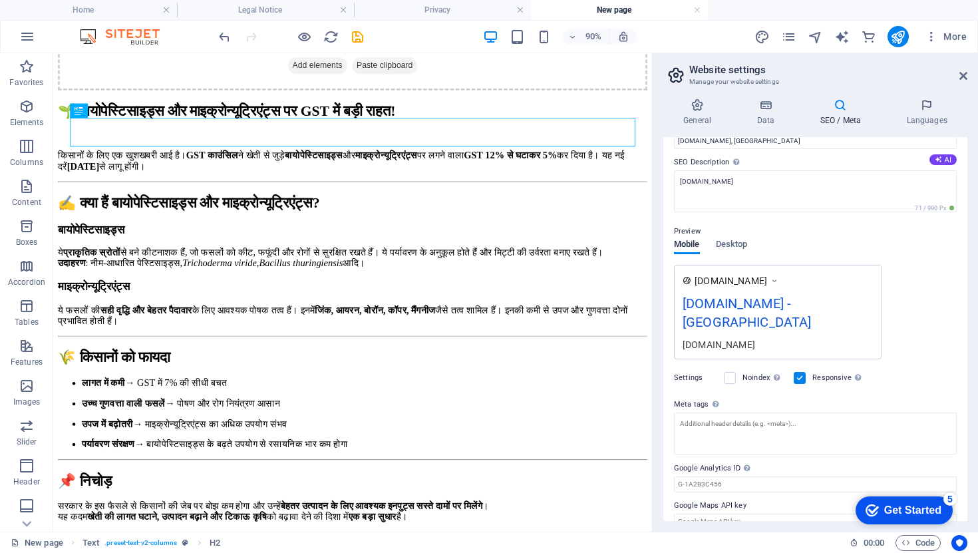
click at [735, 61] on header "Website settings Manage your website settings" at bounding box center [816, 70] width 301 height 35
click at [812, 41] on icon "navigator" at bounding box center [815, 36] width 15 height 15
select select "17067139-en"
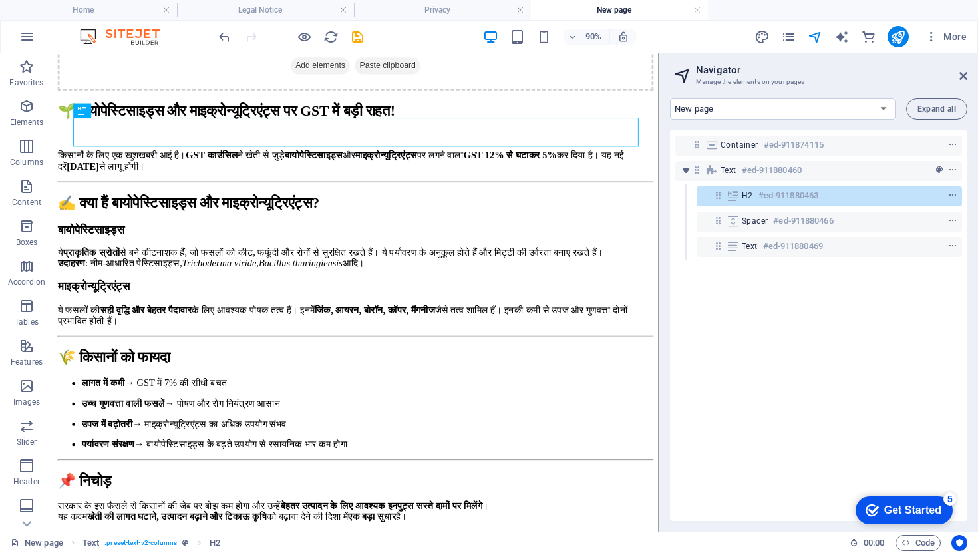
click at [126, 38] on img at bounding box center [127, 37] width 100 height 16
click at [797, 43] on icon "pages" at bounding box center [788, 36] width 15 height 15
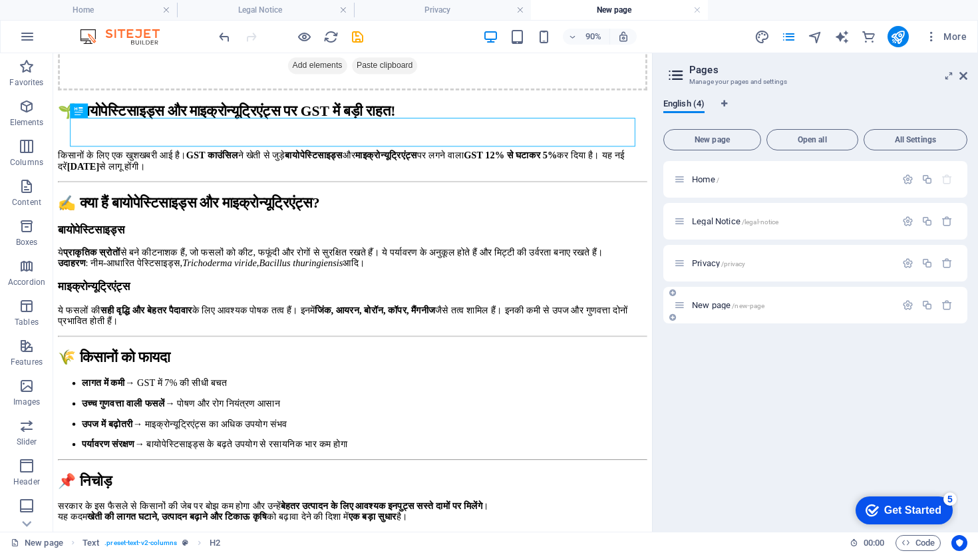
click at [707, 303] on span "New page /new-page" at bounding box center [728, 305] width 73 height 10
click at [704, 309] on span "New page /new-page" at bounding box center [728, 305] width 73 height 10
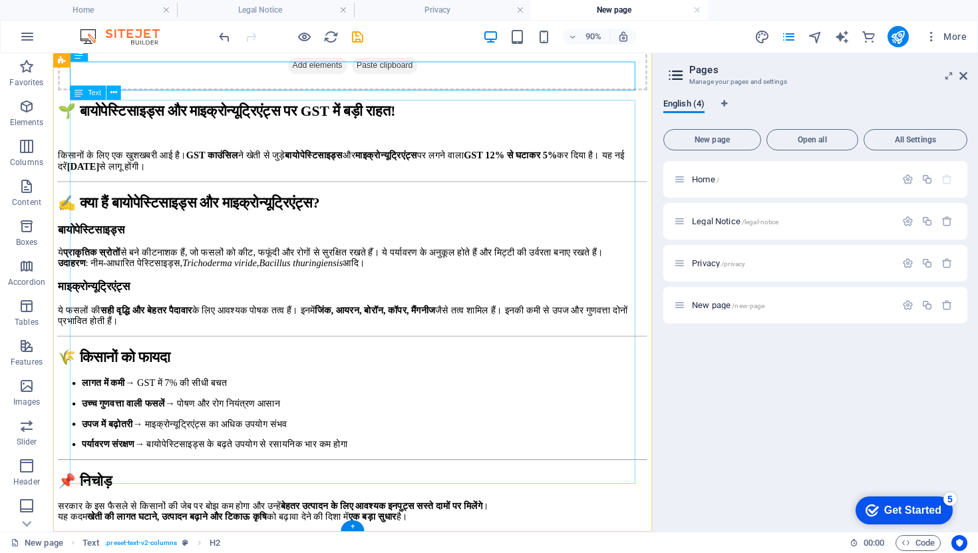
scroll to position [0, 0]
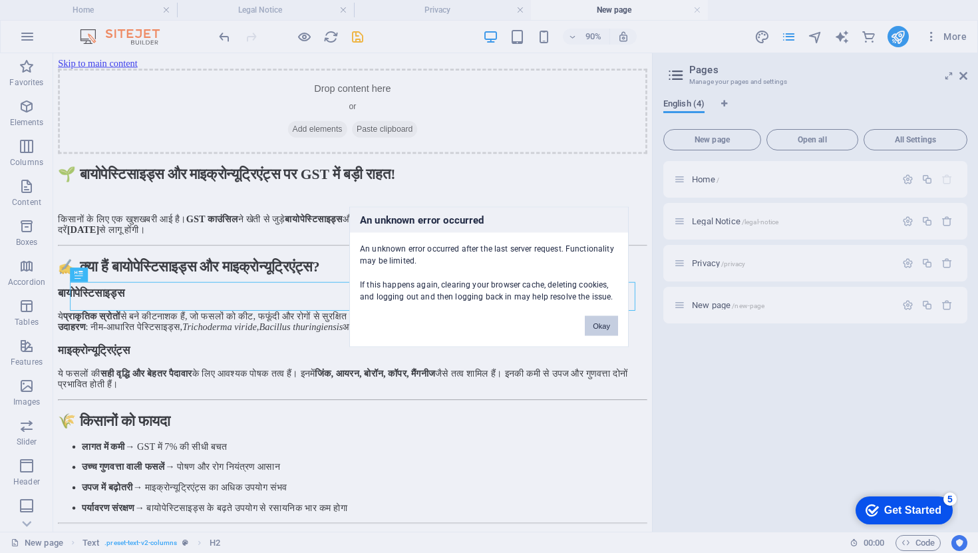
click at [606, 329] on button "Okay" at bounding box center [601, 325] width 33 height 20
